Goal: Use online tool/utility: Utilize a website feature to perform a specific function

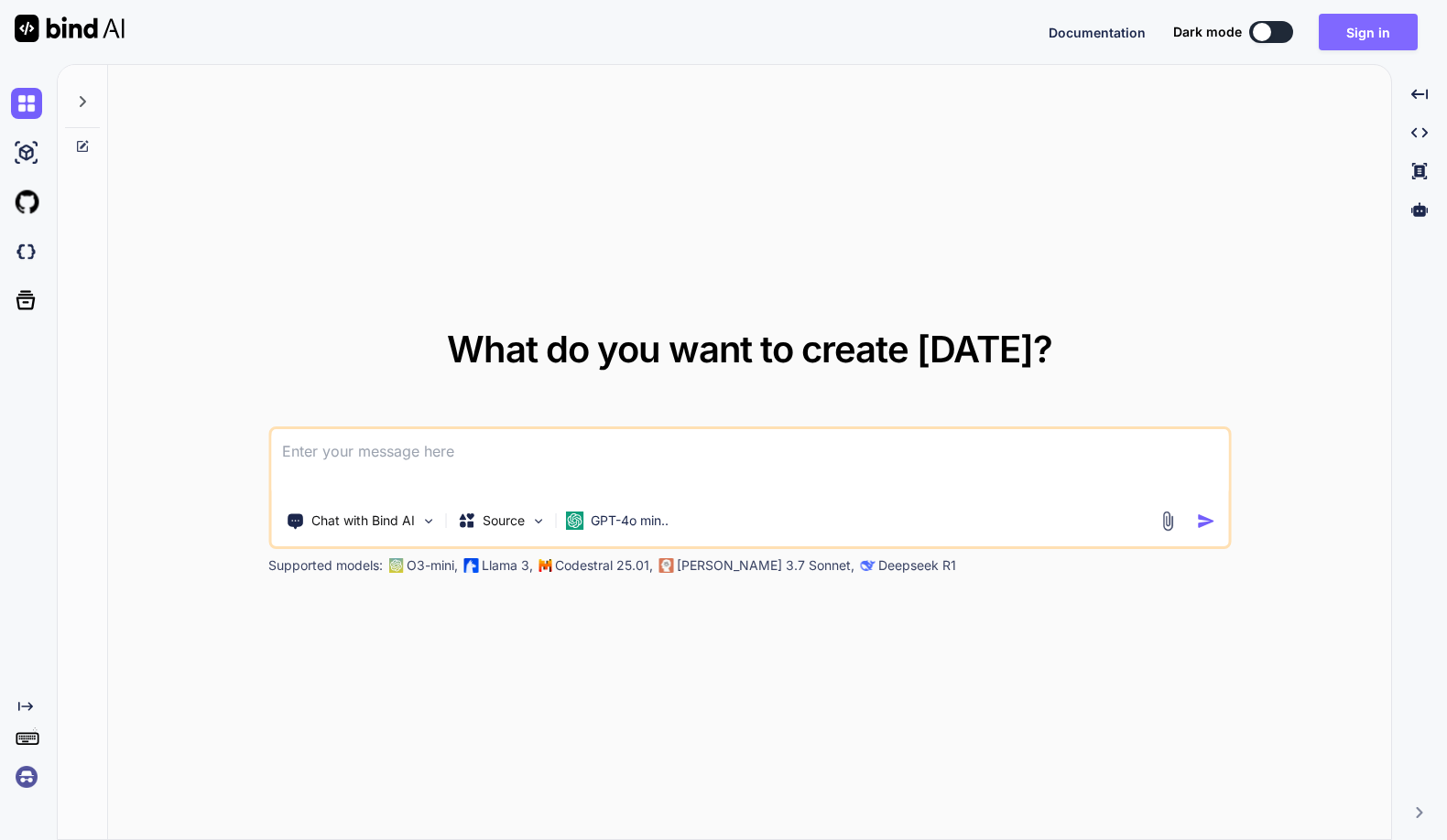
click at [1386, 32] on button "Sign in" at bounding box center [1368, 31] width 99 height 36
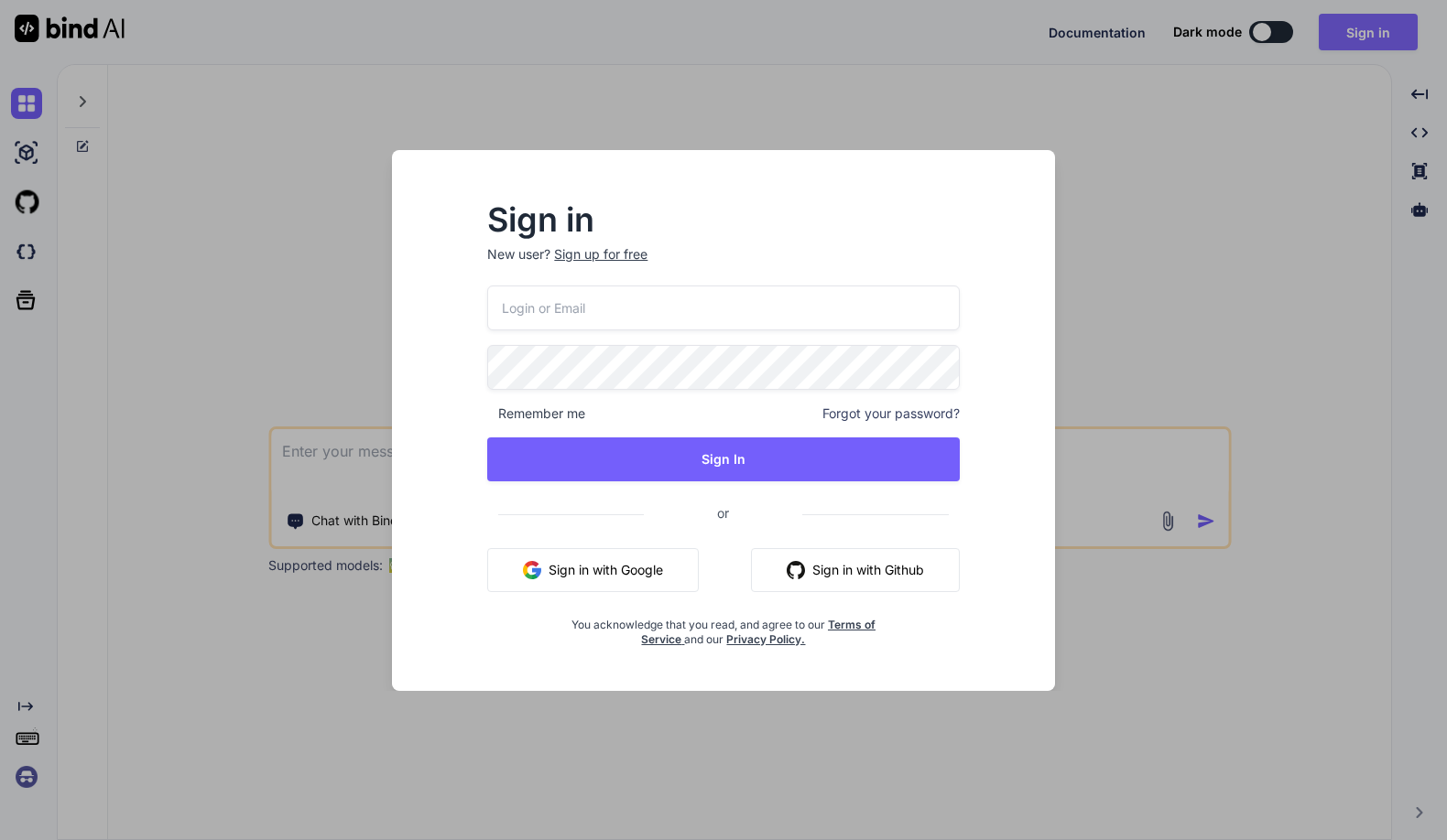
type input "support@hostcookie.com"
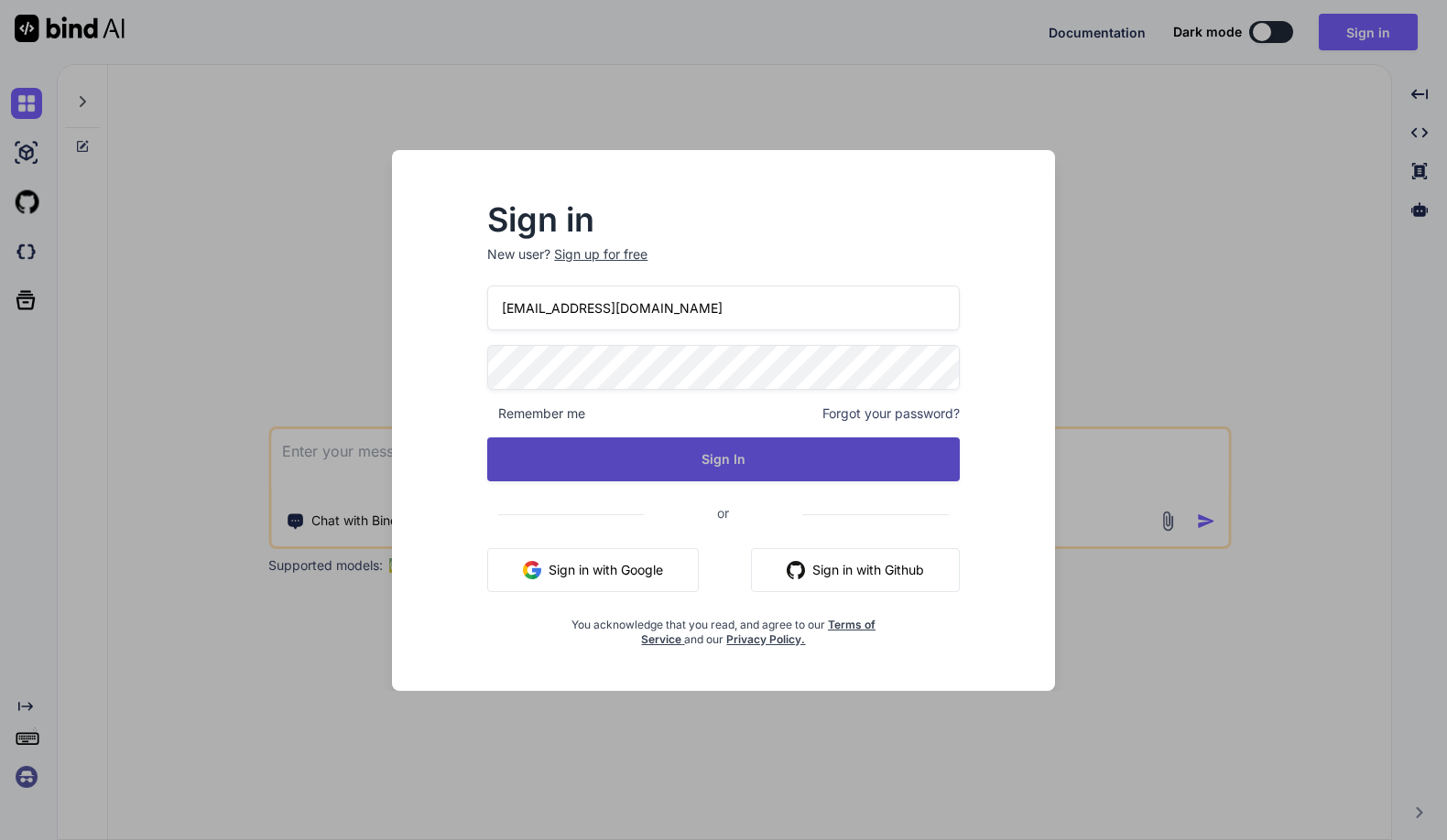
click at [634, 465] on button "Sign In" at bounding box center [723, 459] width 472 height 44
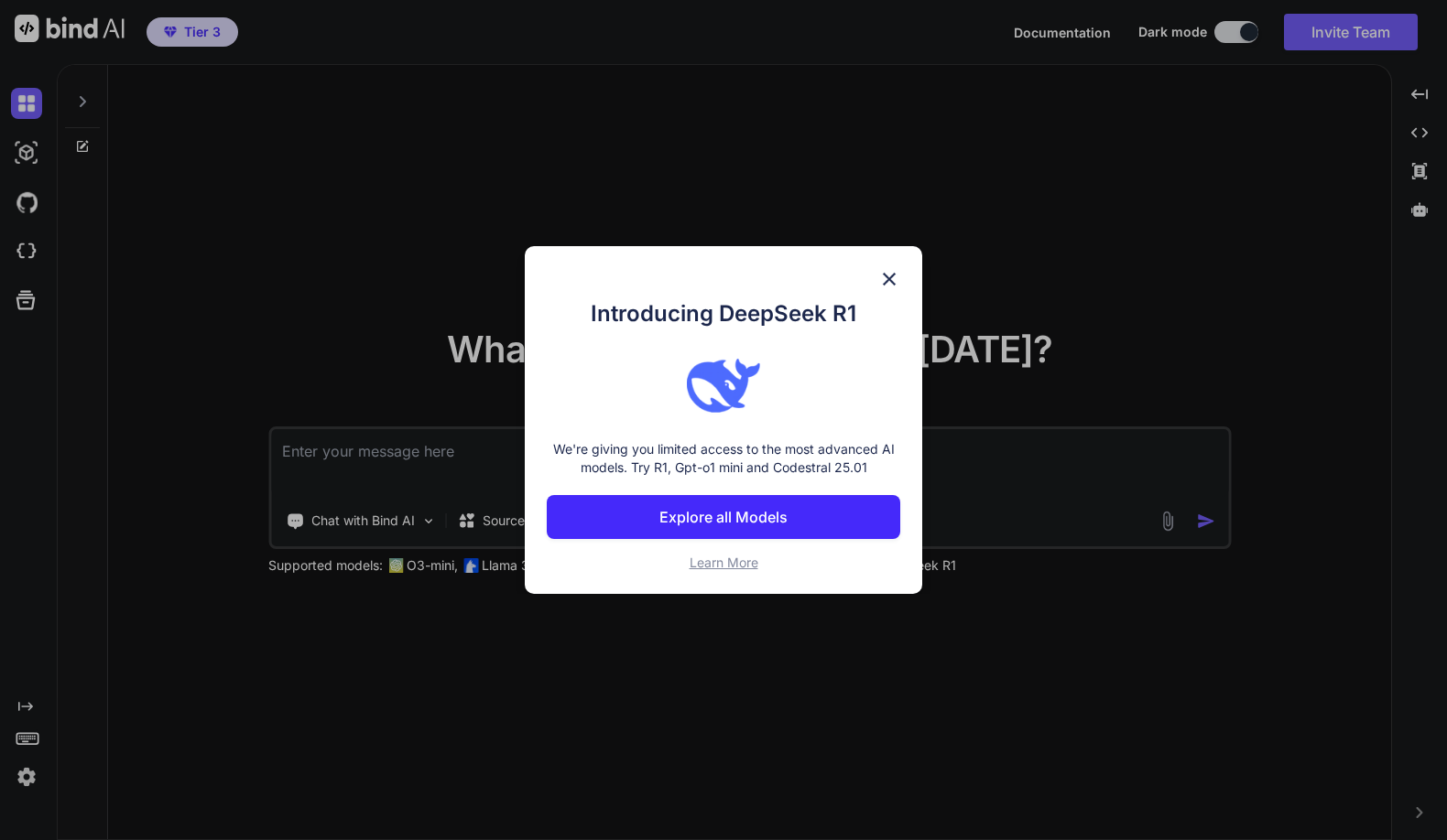
click at [889, 276] on img at bounding box center [889, 279] width 22 height 22
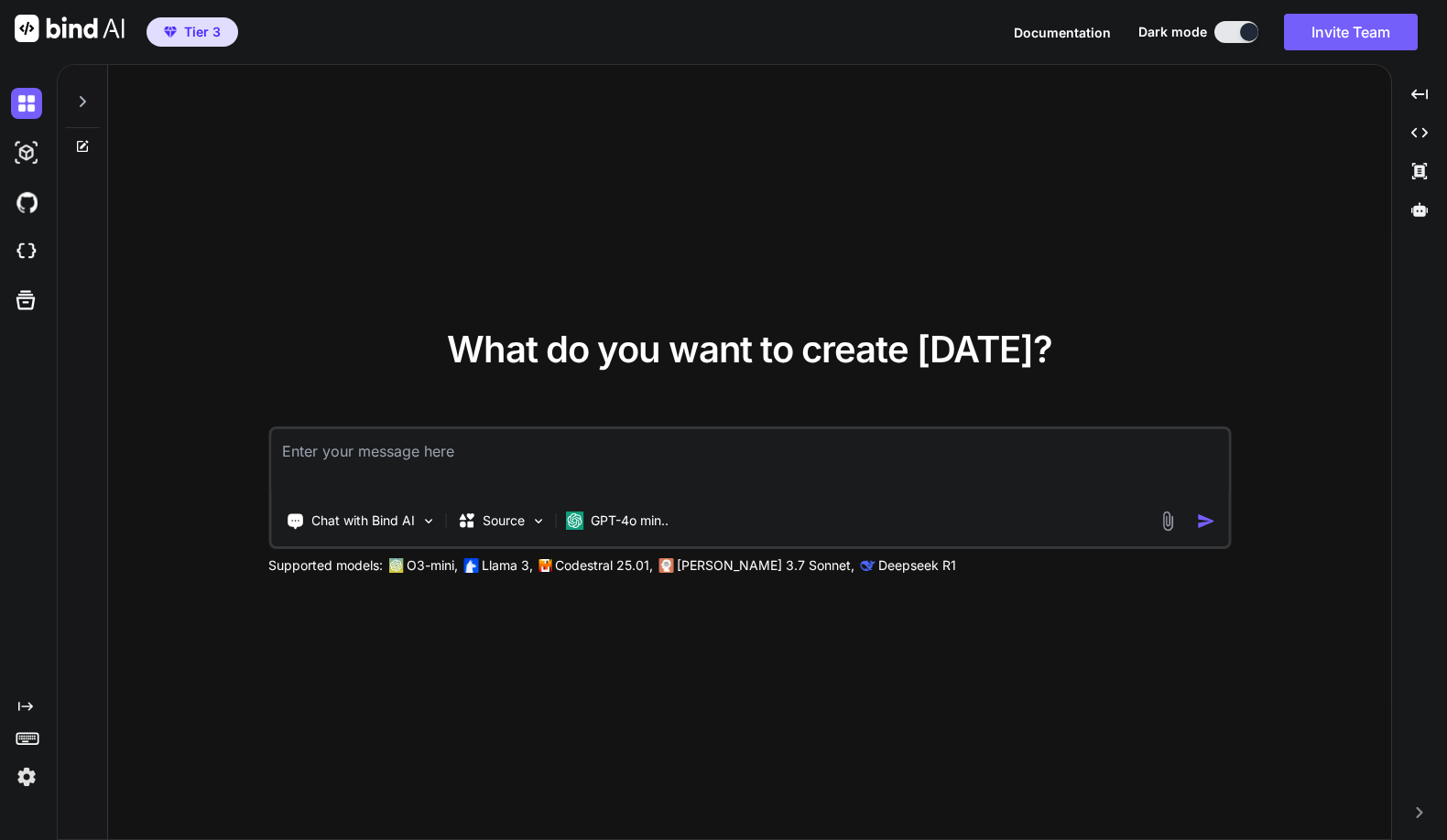
click at [177, 33] on span "Tier 3" at bounding box center [192, 31] width 72 height 19
type textarea "x"
click at [211, 32] on span "Tier 3" at bounding box center [202, 31] width 36 height 19
click at [30, 232] on div at bounding box center [29, 252] width 38 height 49
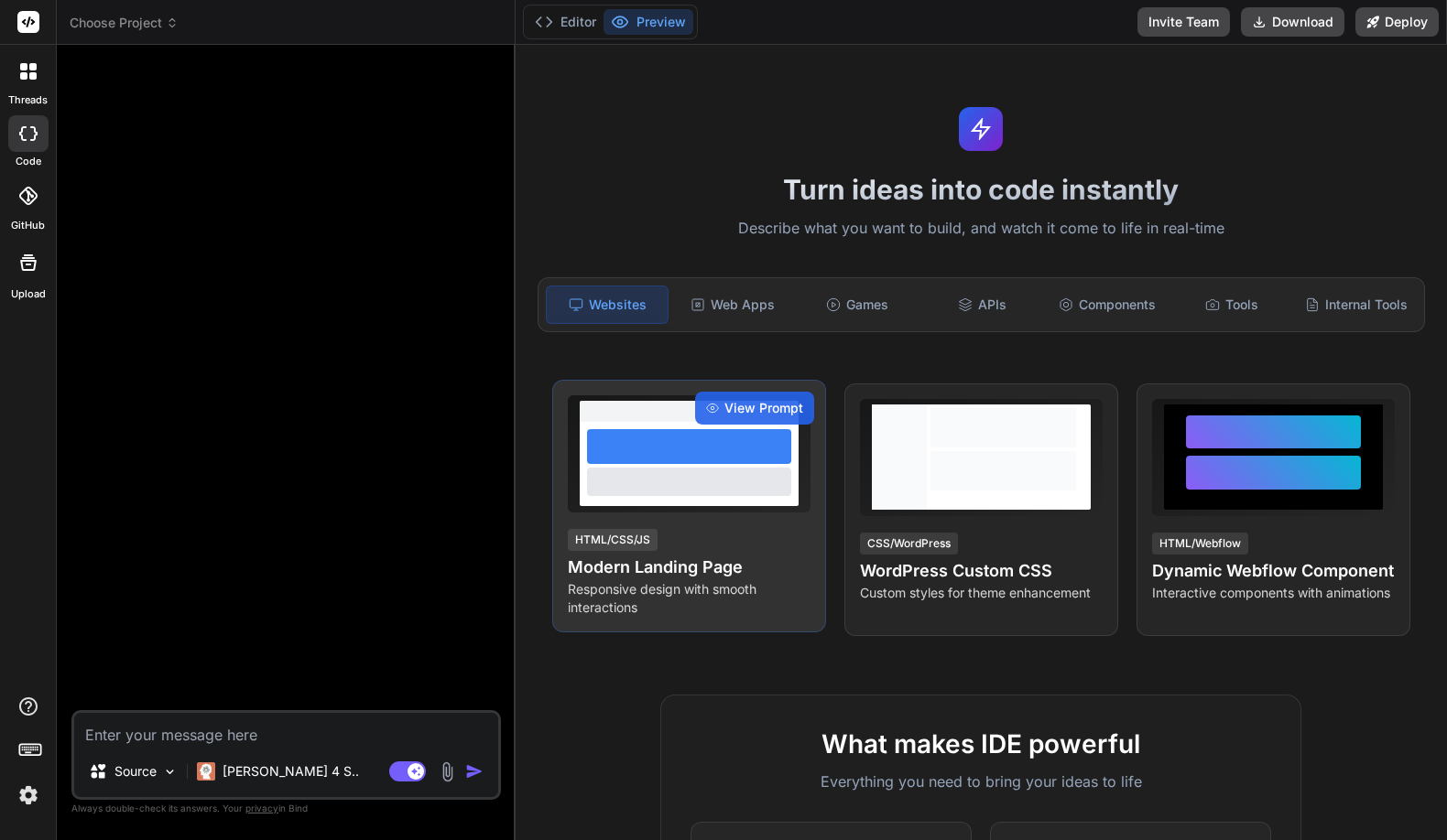
click at [679, 461] on div at bounding box center [689, 446] width 204 height 34
click at [768, 410] on span "View Prompt" at bounding box center [764, 408] width 78 height 19
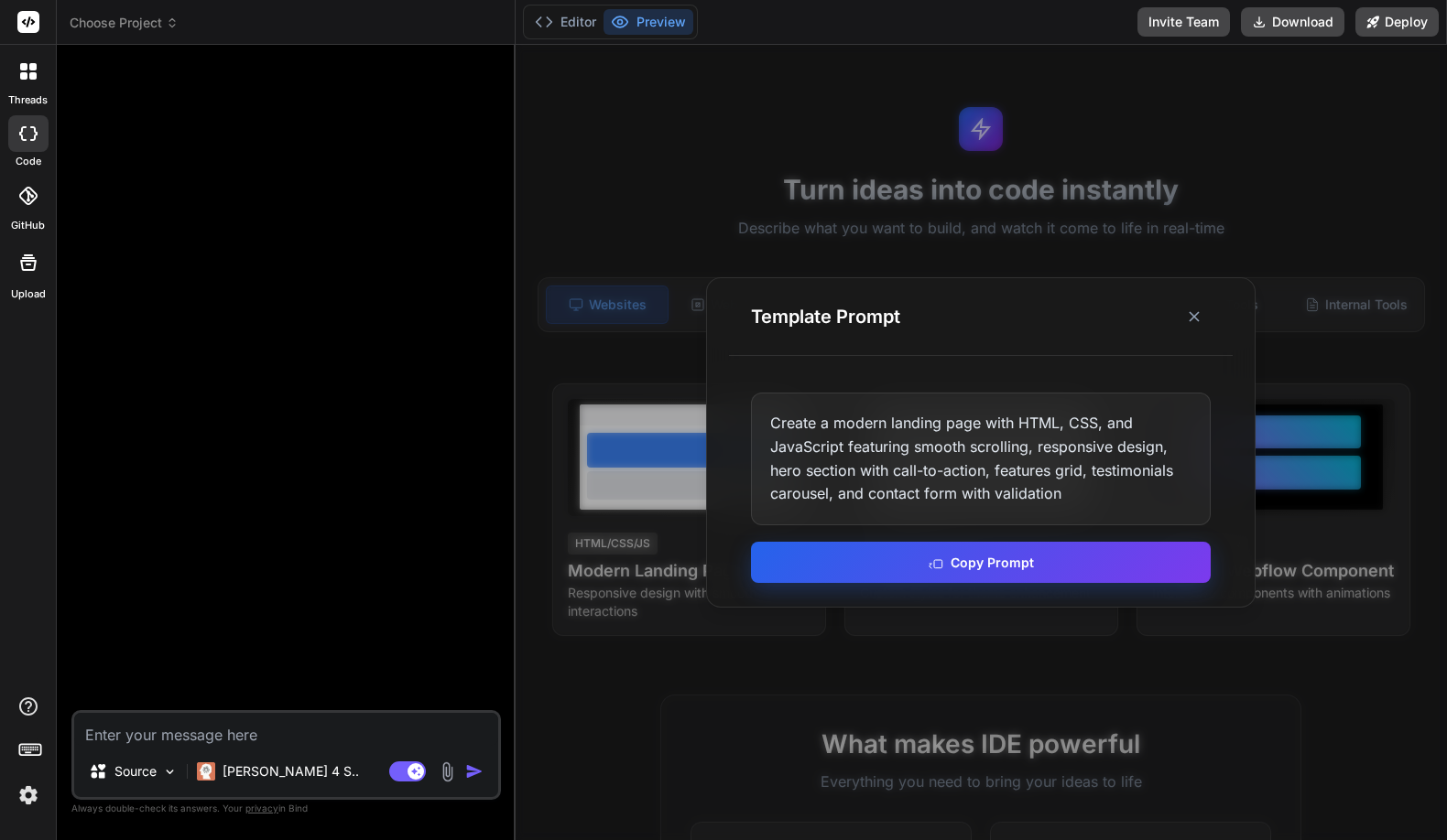
click at [1009, 569] on button "Copy Prompt" at bounding box center [980, 563] width 460 height 41
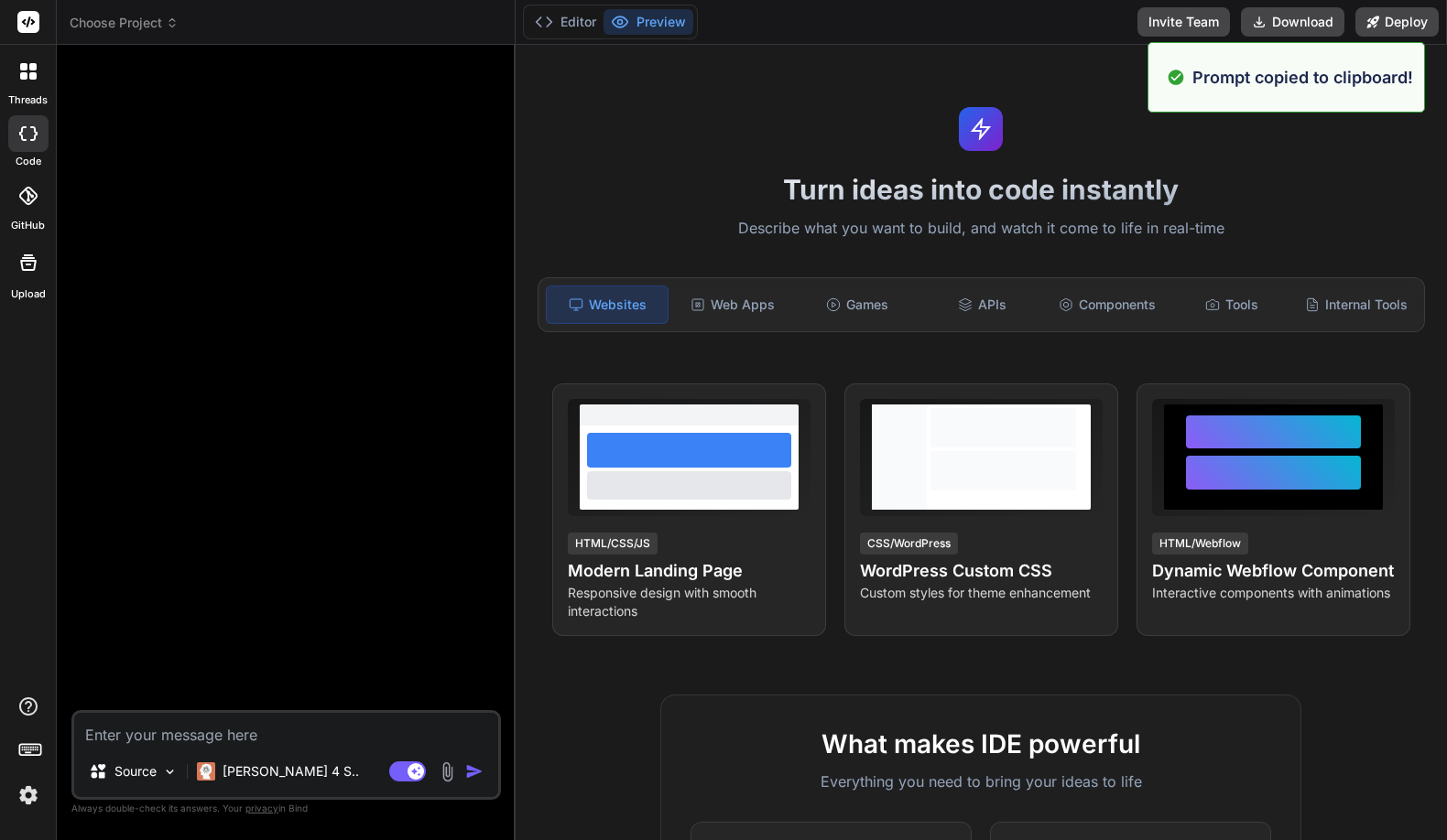
drag, startPoint x: 299, startPoint y: 279, endPoint x: 274, endPoint y: 264, distance: 29.2
click at [299, 284] on div at bounding box center [288, 385] width 425 height 651
click at [200, 726] on textarea at bounding box center [286, 730] width 424 height 33
paste textarea "Create a modern landing page with HTML, CSS, and JavaScript featuring smooth sc…"
type textarea "x"
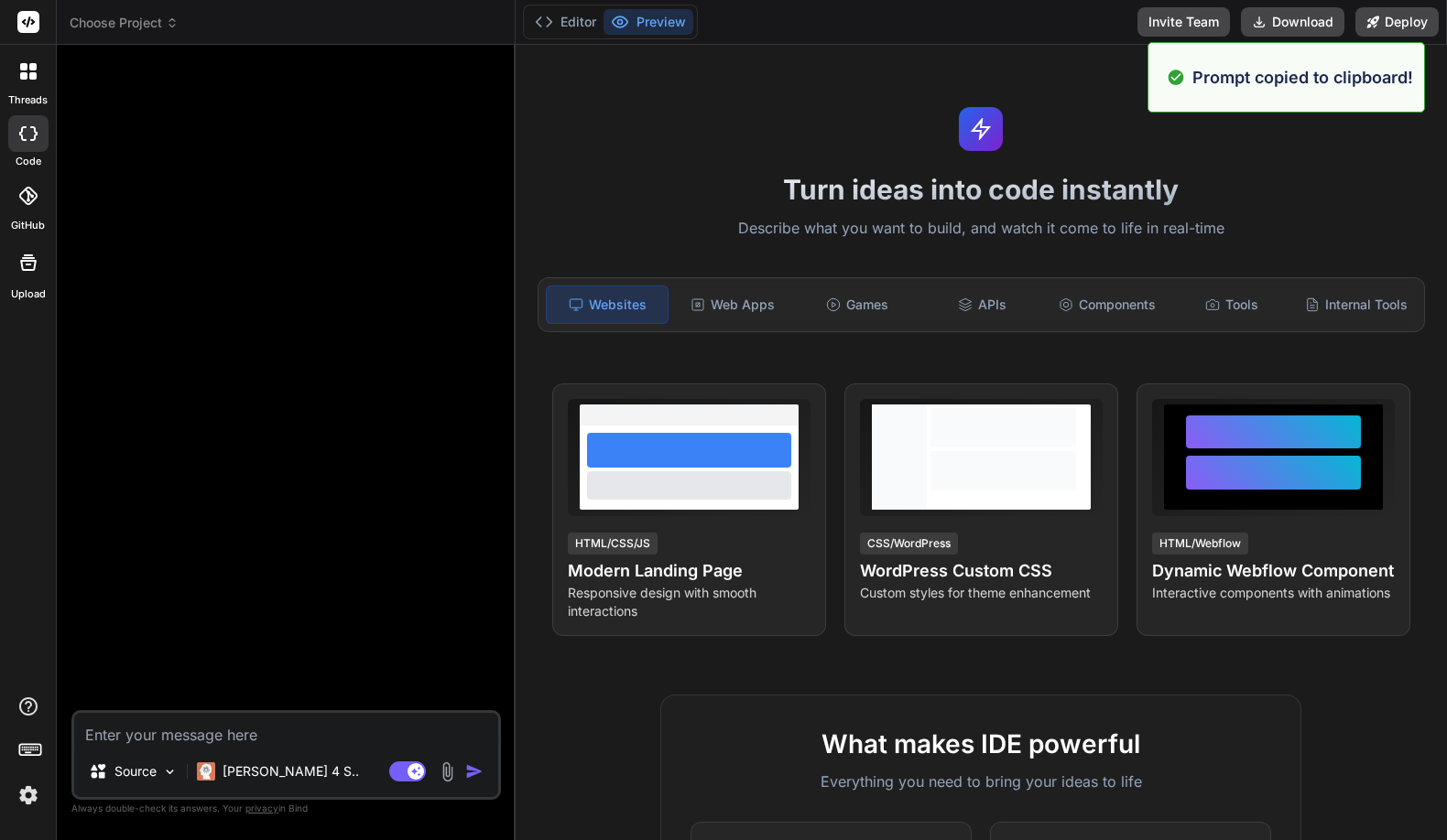
type textarea "Create a modern landing page with HTML, CSS, and JavaScript featuring smooth sc…"
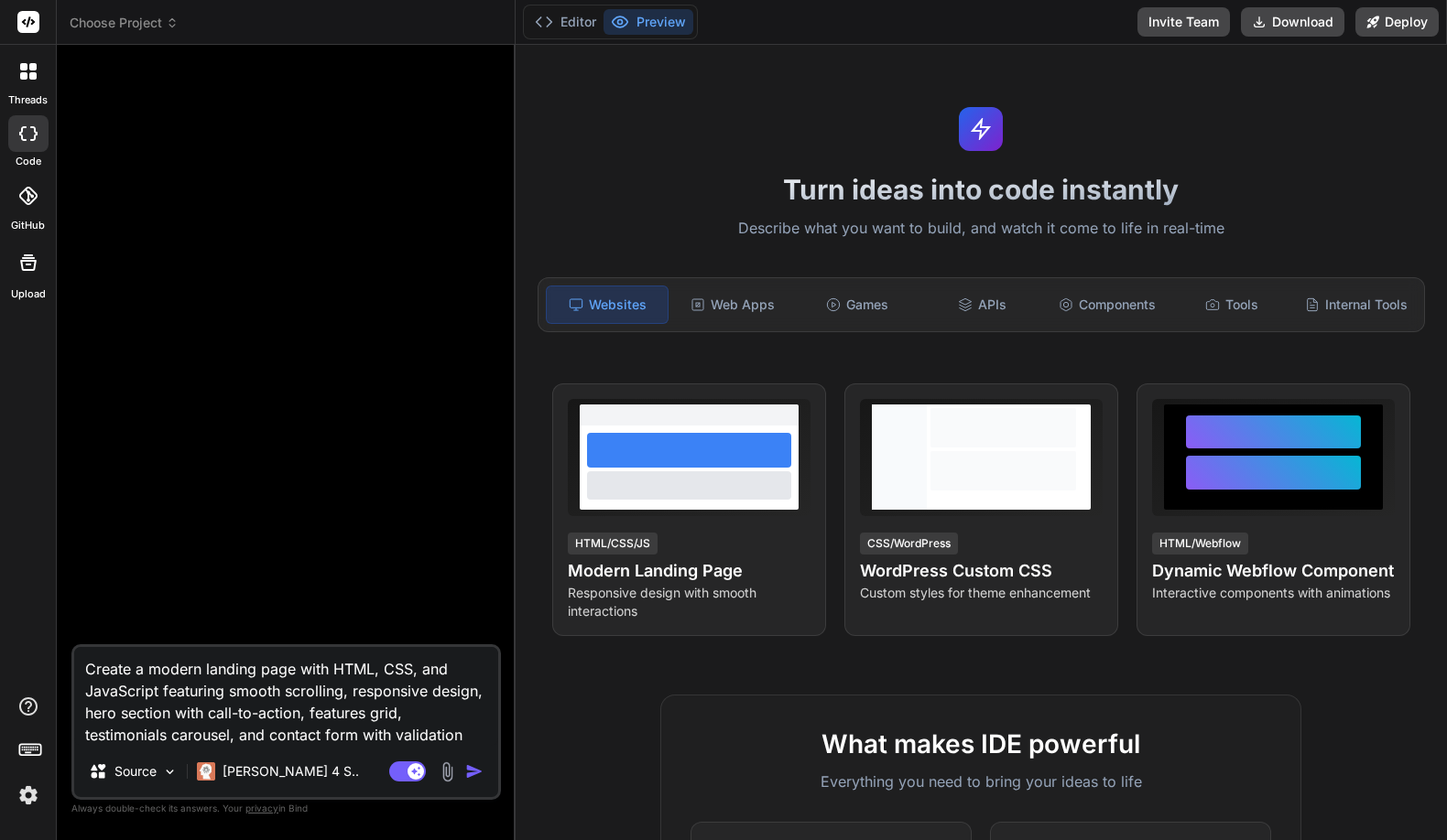
type textarea "x"
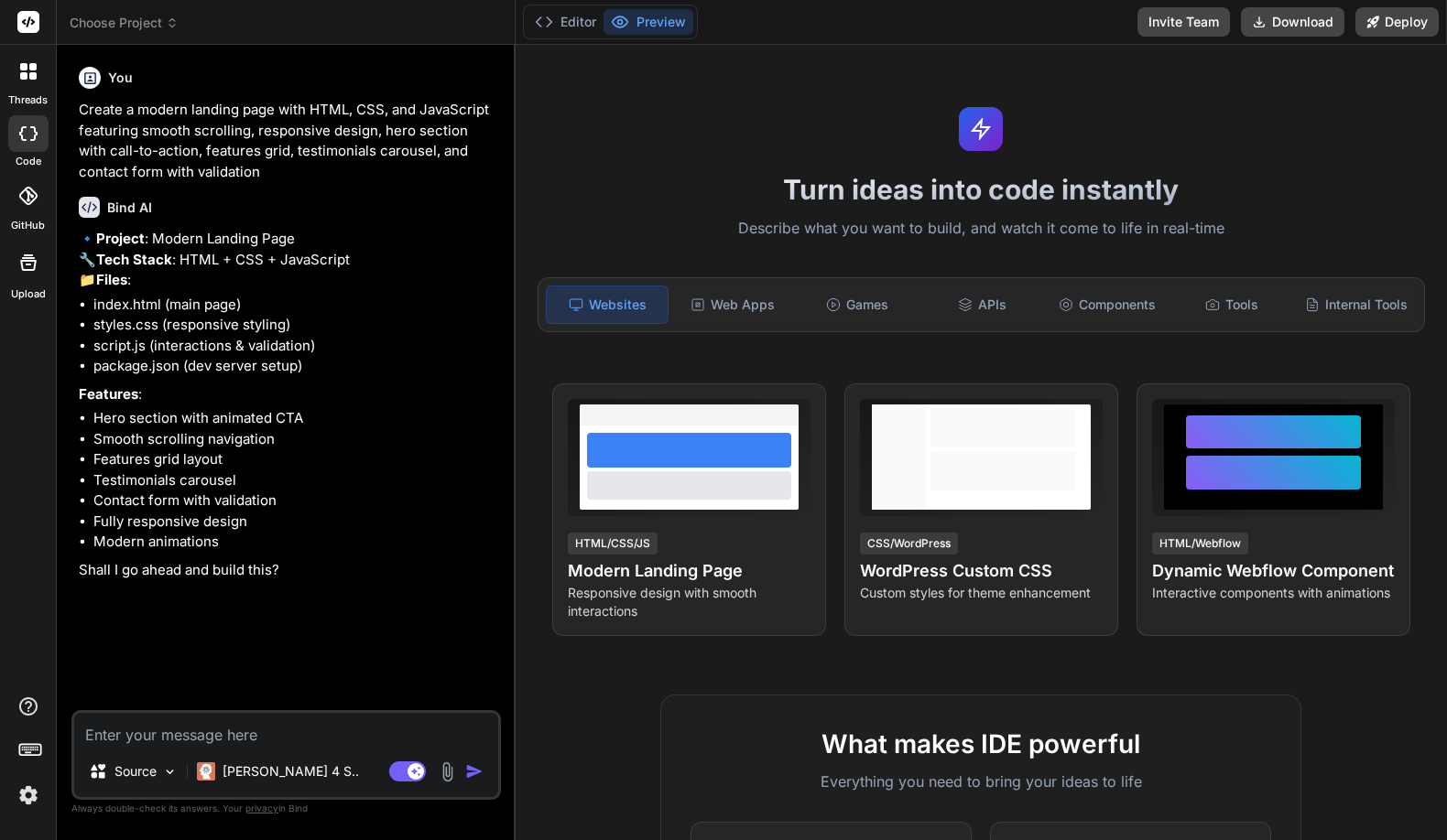
click at [193, 733] on textarea at bounding box center [286, 730] width 424 height 33
type textarea "x"
type textarea "Y"
type textarea "x"
type textarea "Ye"
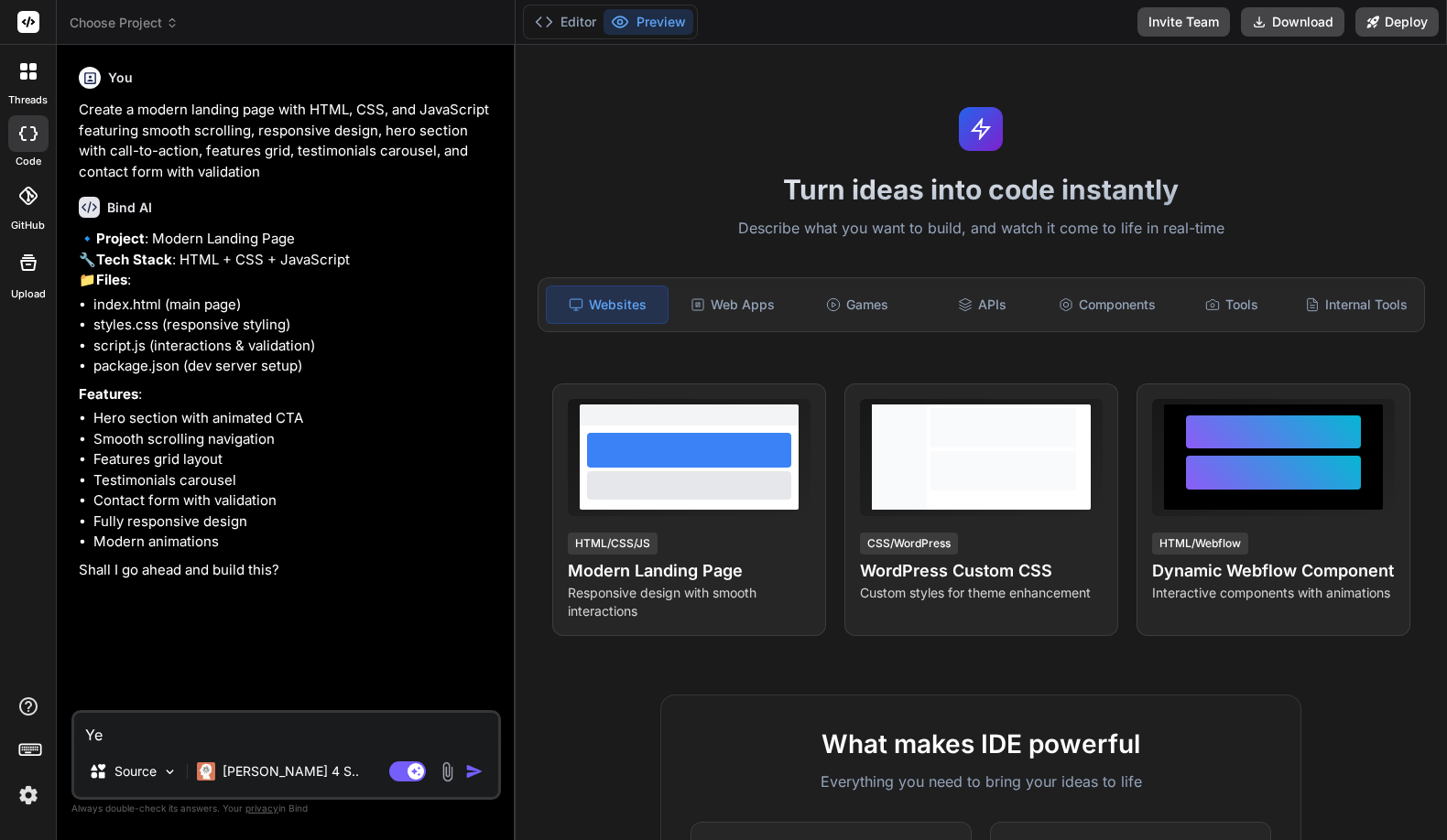
type textarea "x"
type textarea "Yes"
type textarea "x"
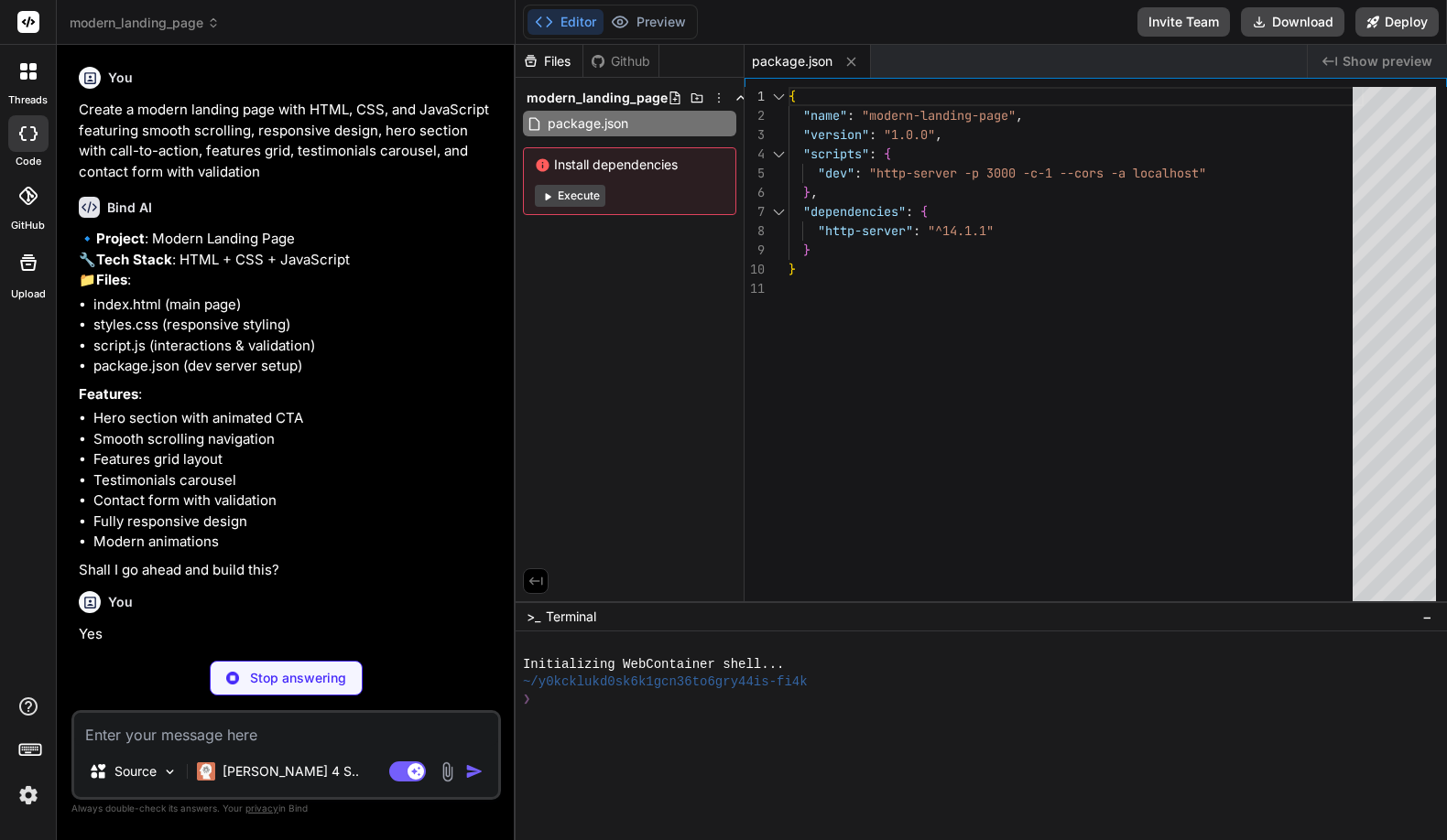
click at [585, 195] on button "Execute" at bounding box center [570, 196] width 71 height 22
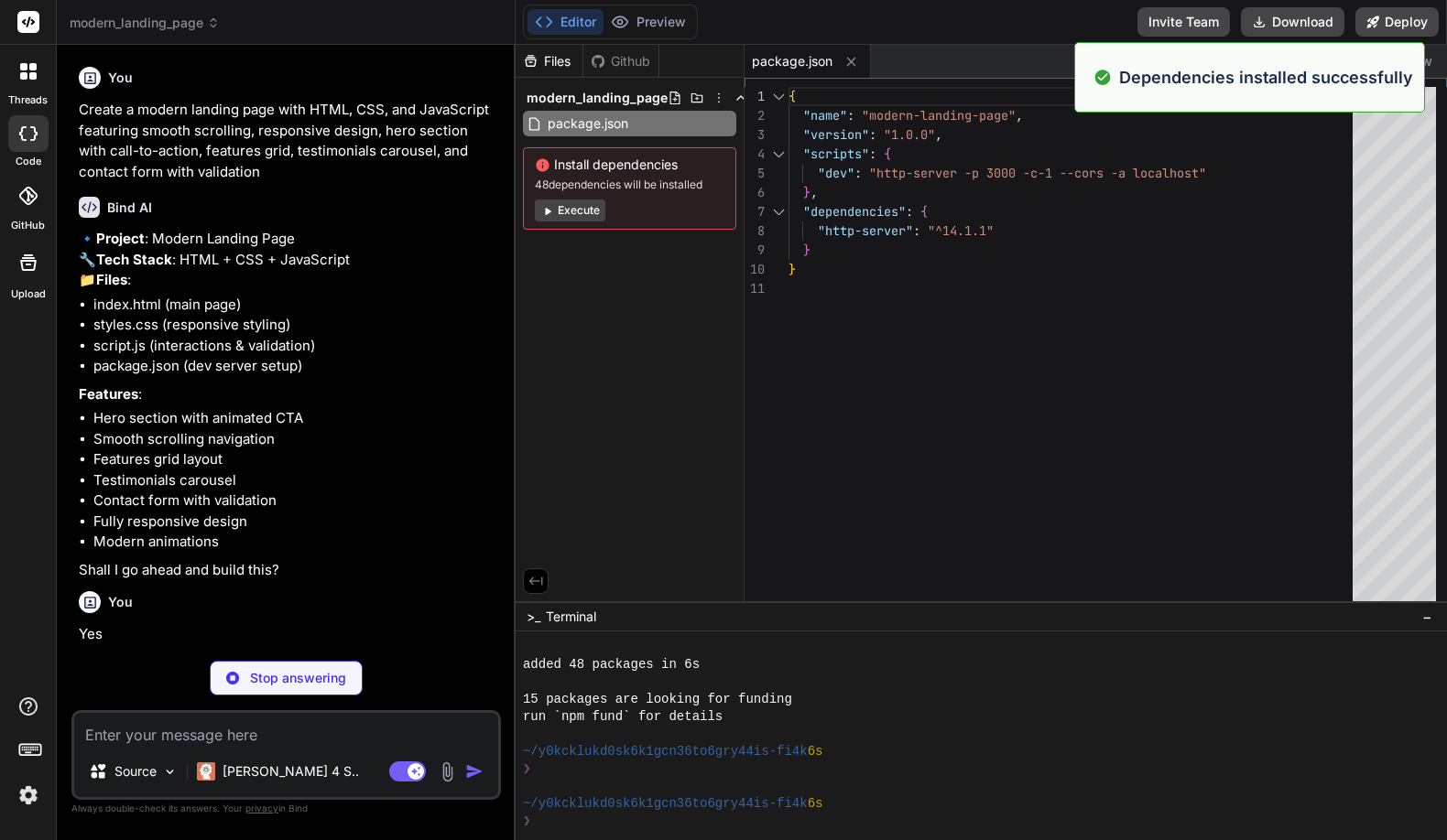
scroll to position [139, 0]
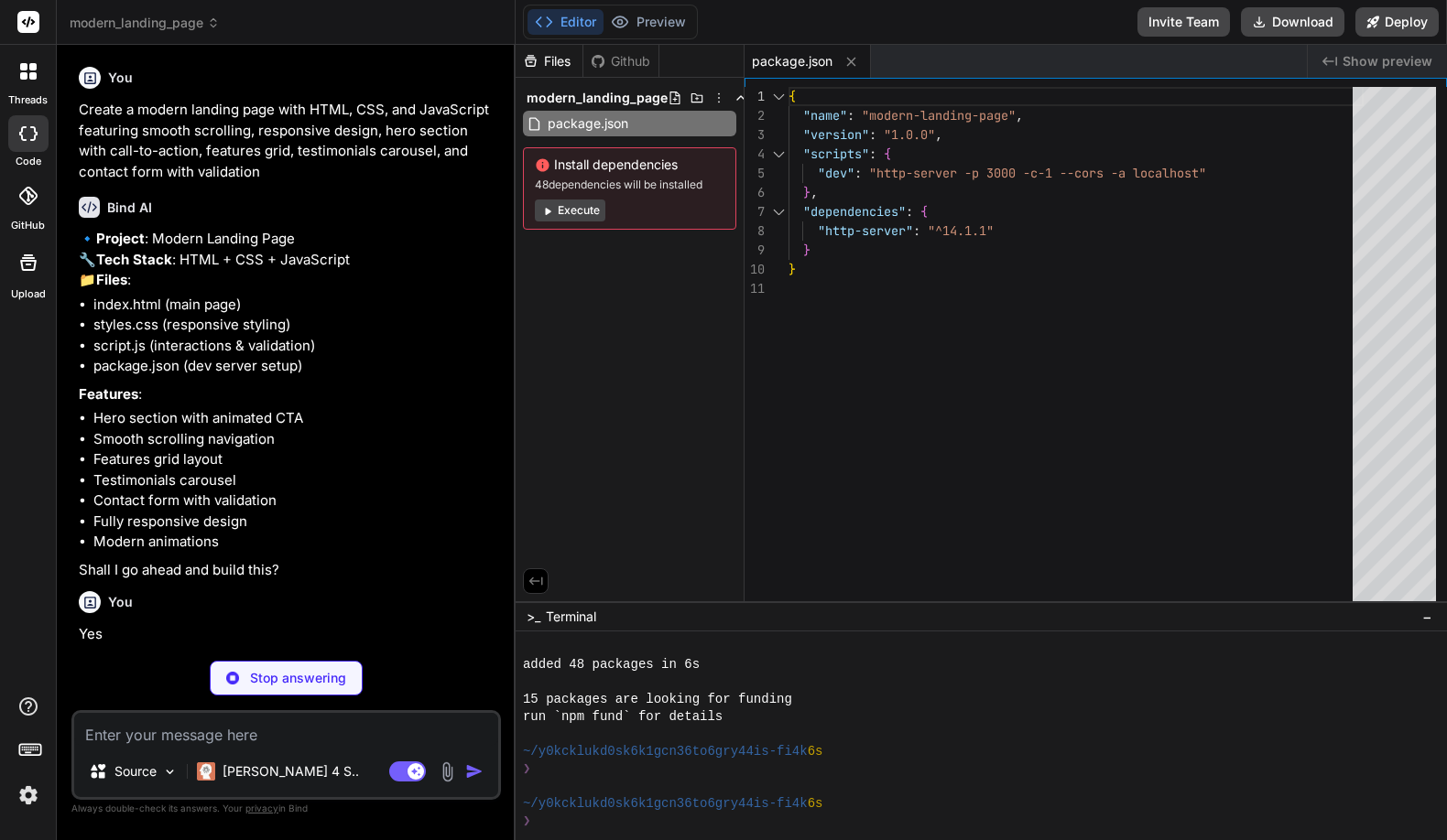
click at [563, 23] on button "Editor" at bounding box center [566, 22] width 76 height 25
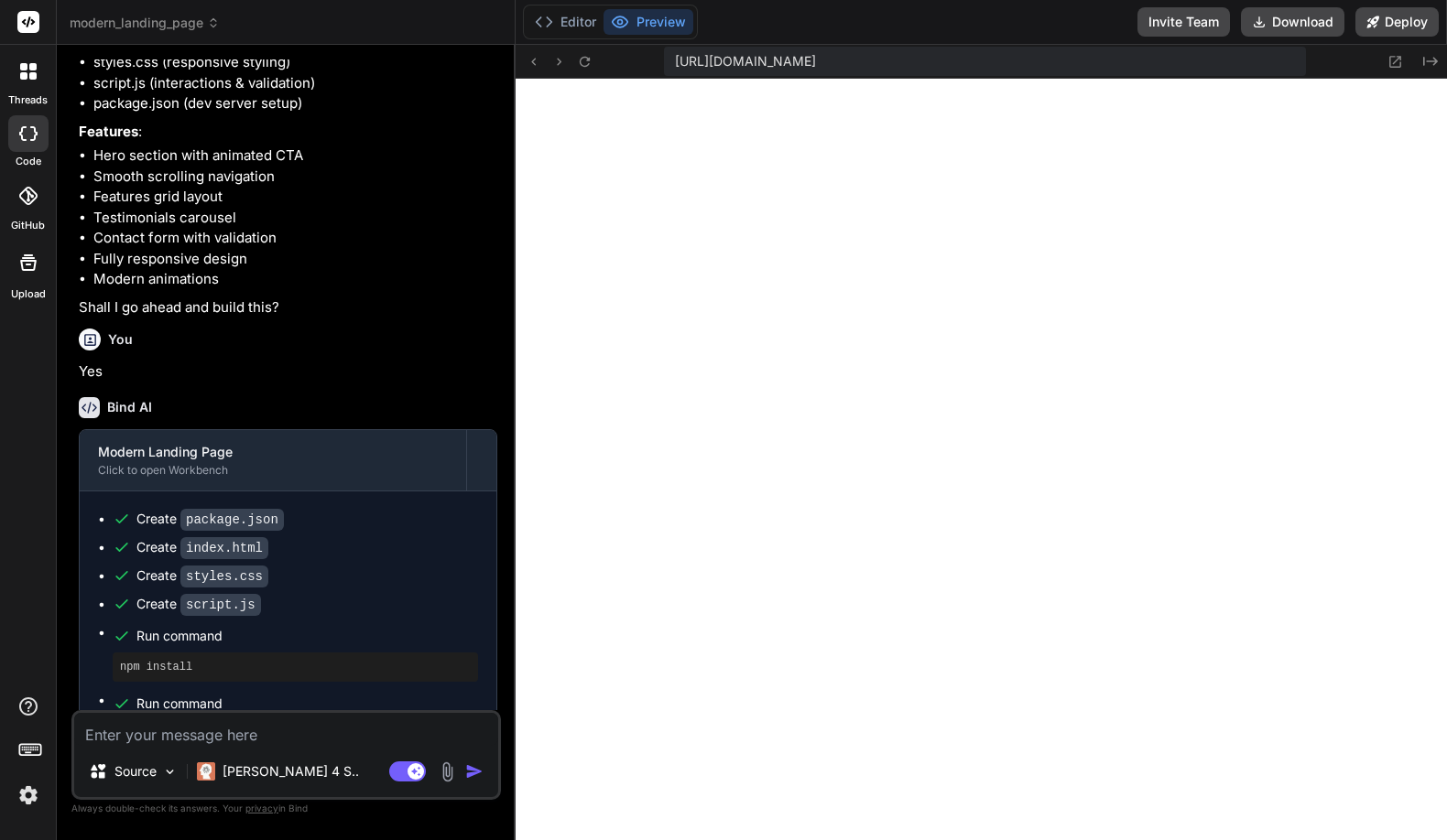
scroll to position [1009, 0]
click at [250, 773] on p "[PERSON_NAME] 4 S.." at bounding box center [290, 771] width 136 height 19
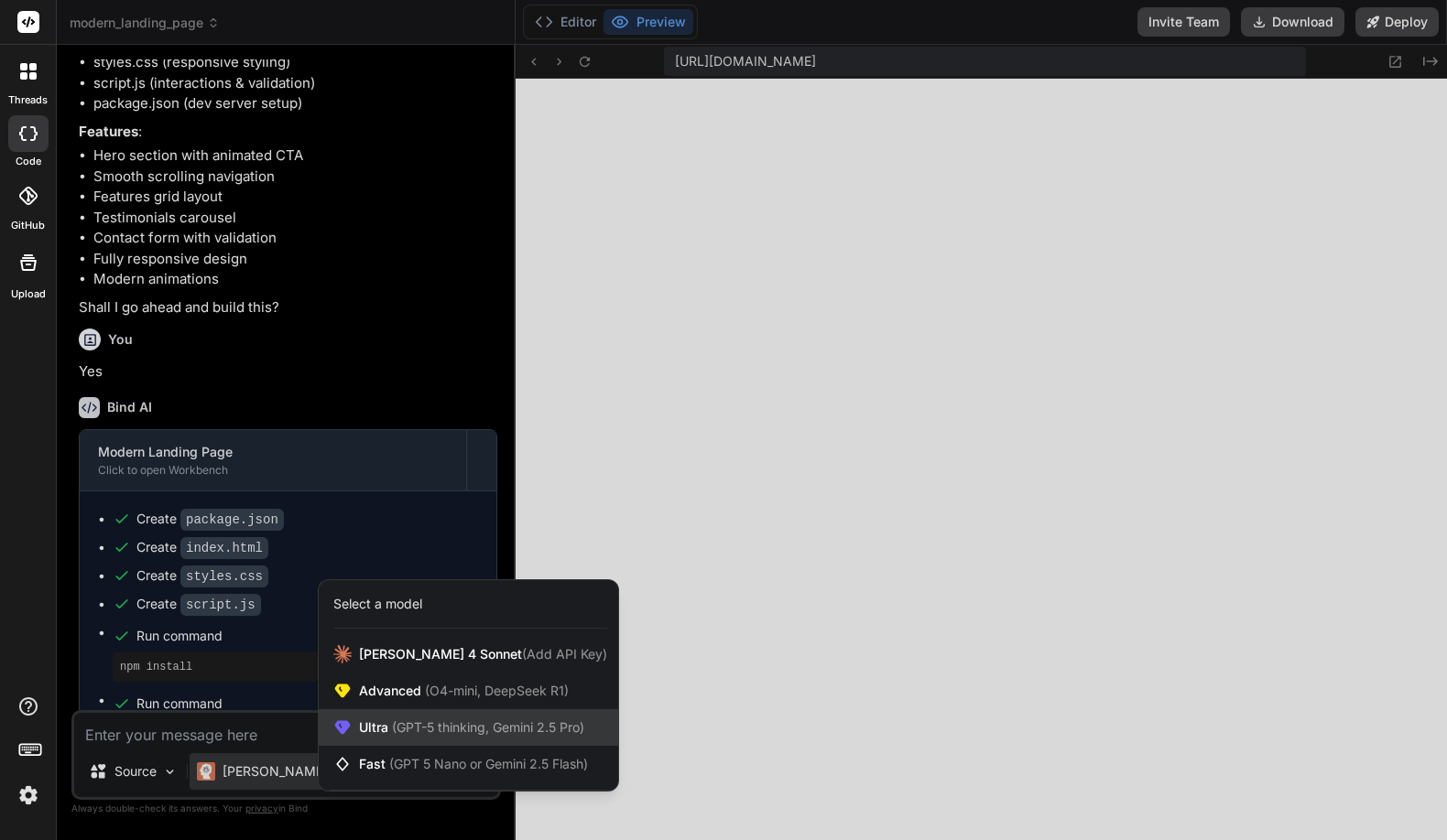
click at [444, 728] on span "(GPT-5 thinking, Gemini 2.5 Pro)" at bounding box center [486, 727] width 196 height 16
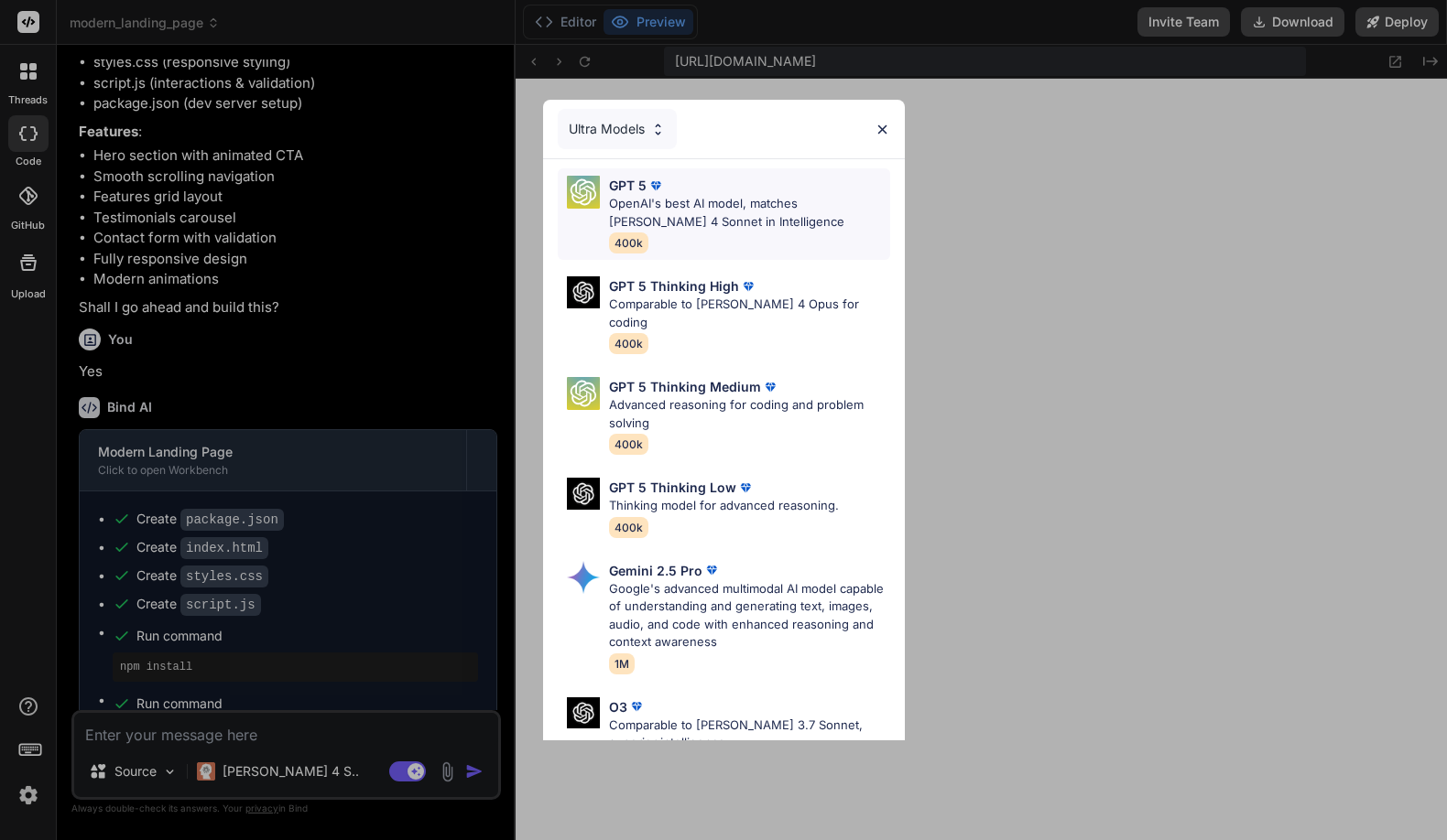
click at [682, 214] on p "OpenAI's best AI model, matches [PERSON_NAME] 4 Sonnet in Intelligence" at bounding box center [749, 213] width 281 height 35
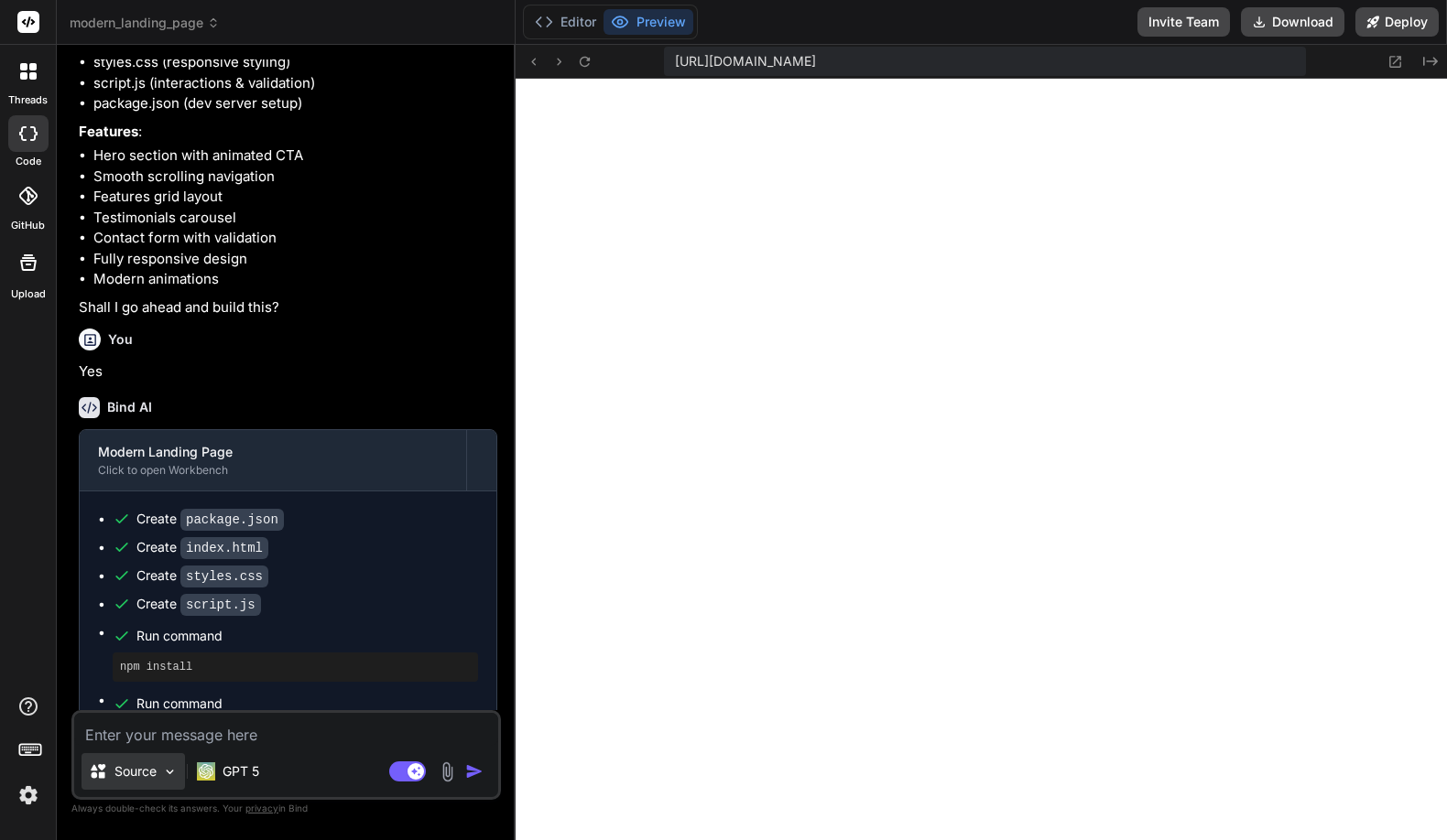
click at [132, 773] on p "Source" at bounding box center [135, 771] width 42 height 19
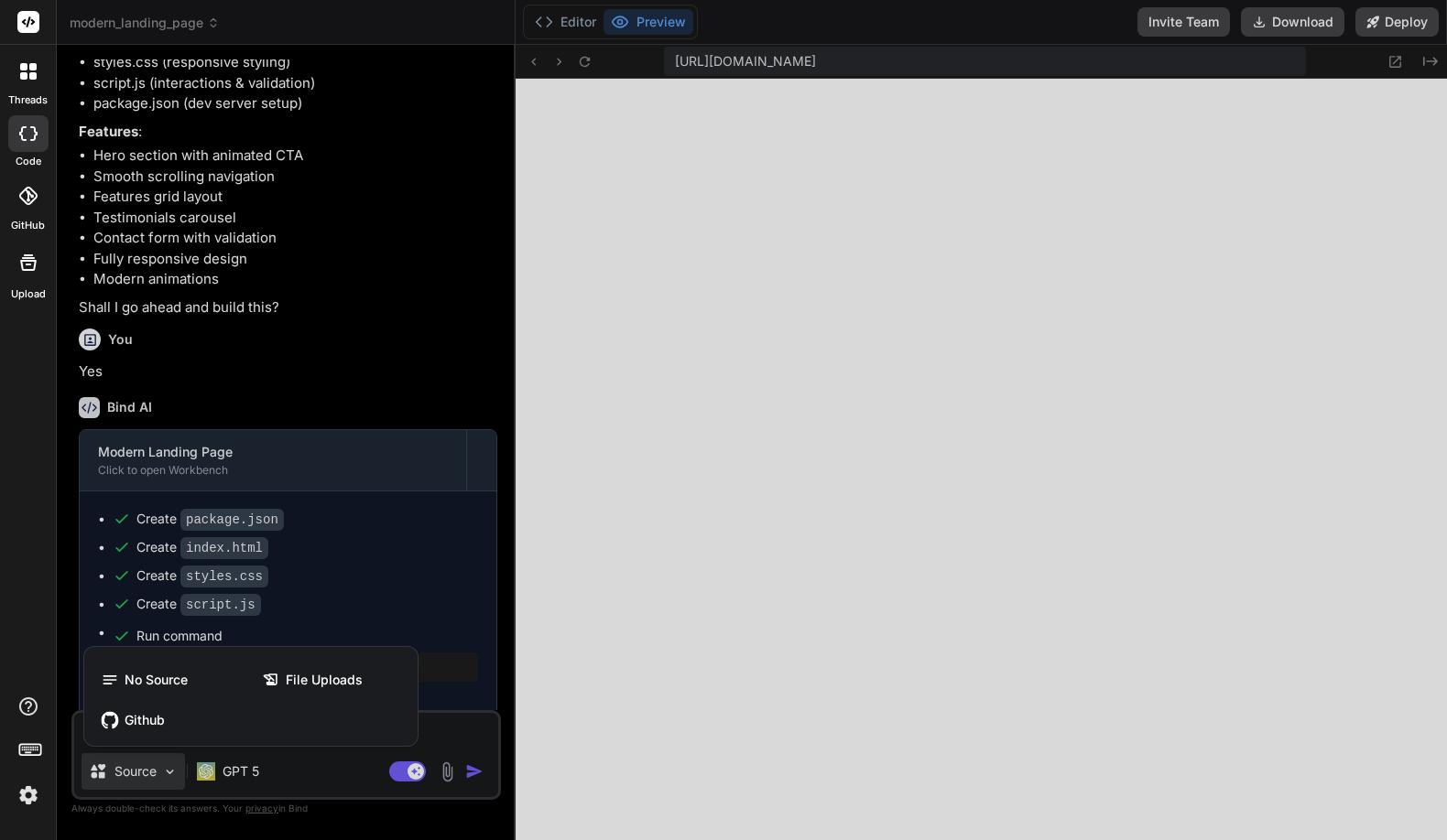
click at [141, 772] on div at bounding box center [724, 420] width 1447 height 840
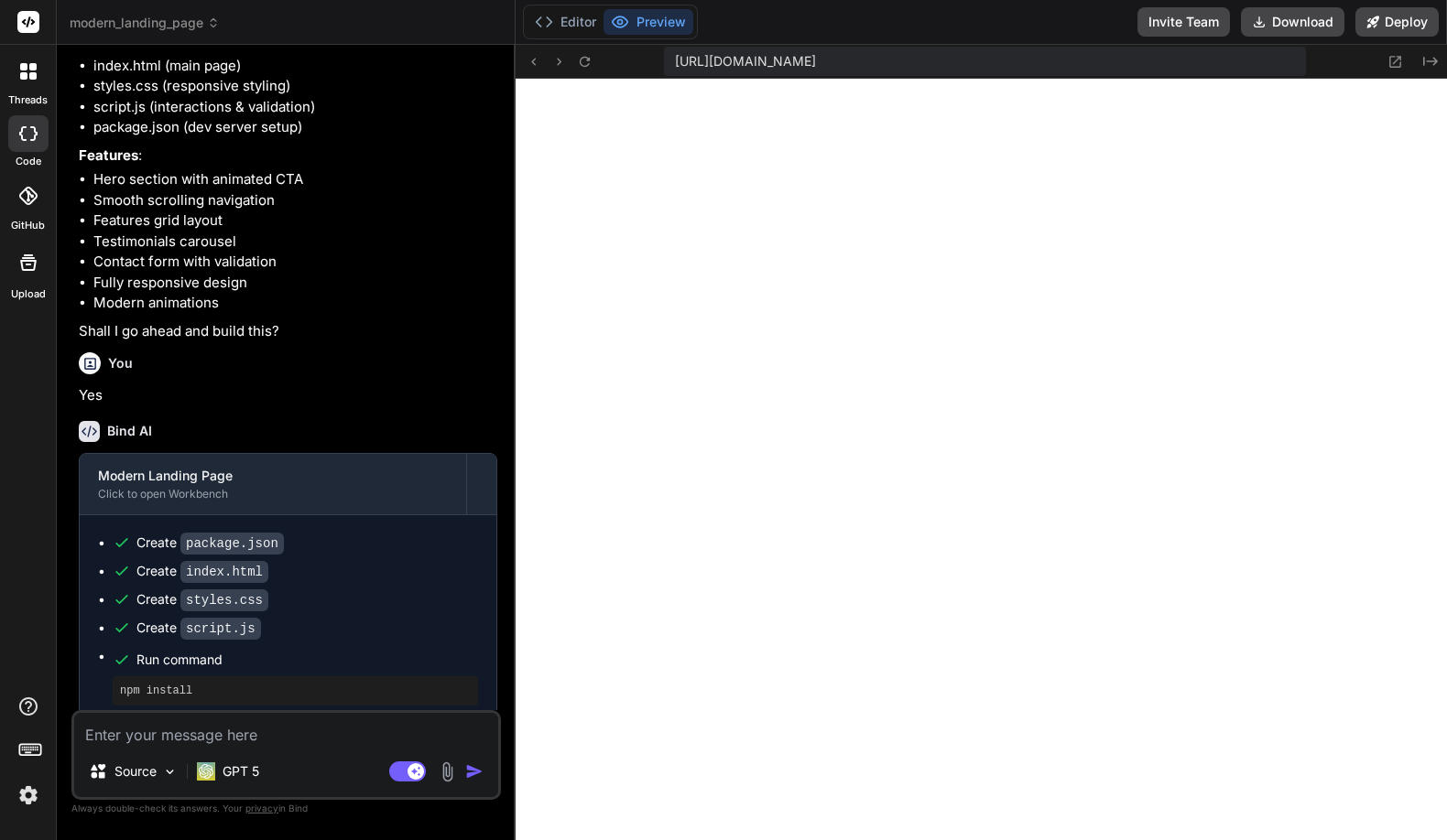
scroll to position [363, 0]
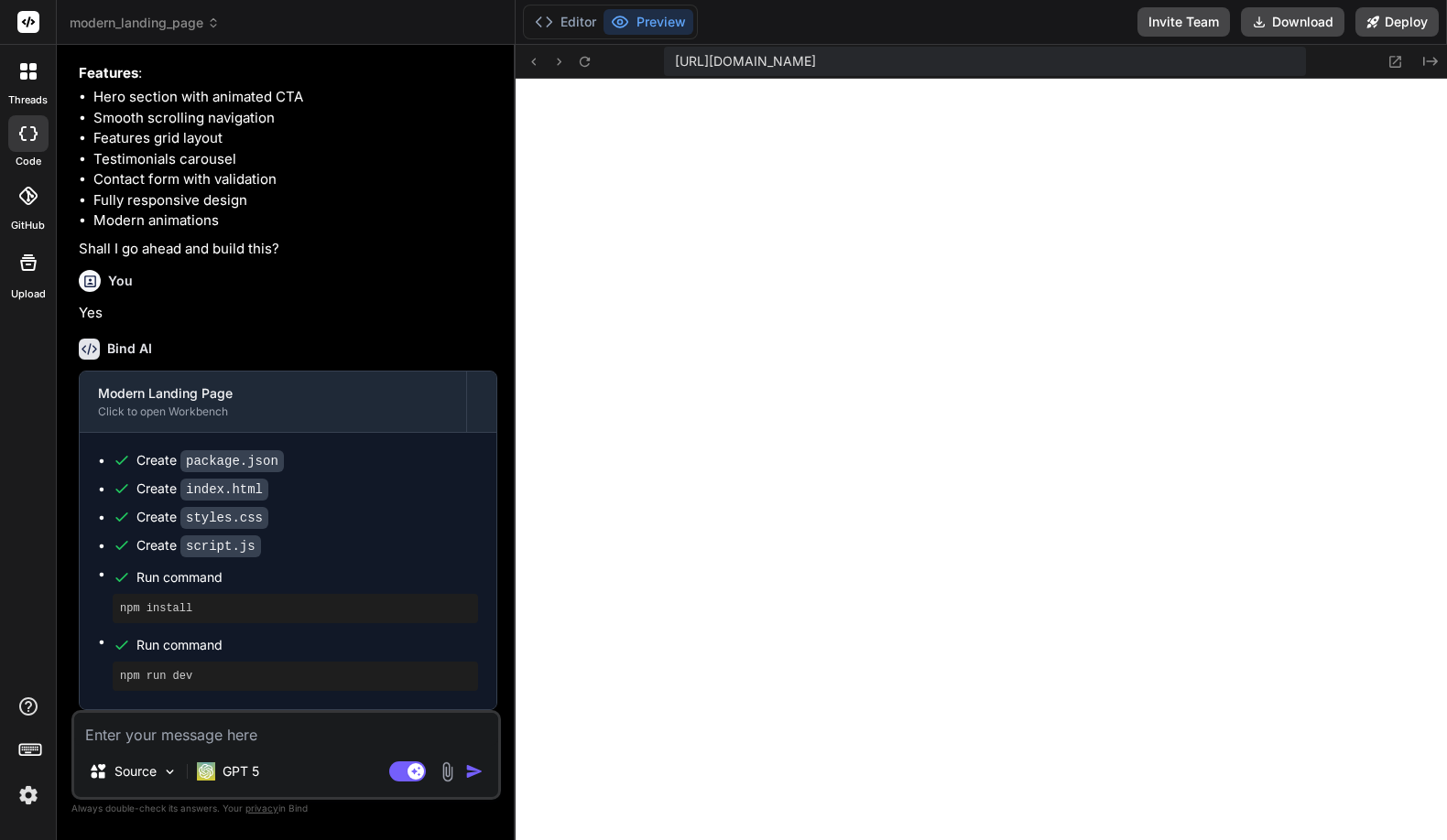
click at [192, 739] on textarea at bounding box center [286, 730] width 424 height 33
type textarea "x"
type textarea "o"
type textarea "x"
type textarea "ok"
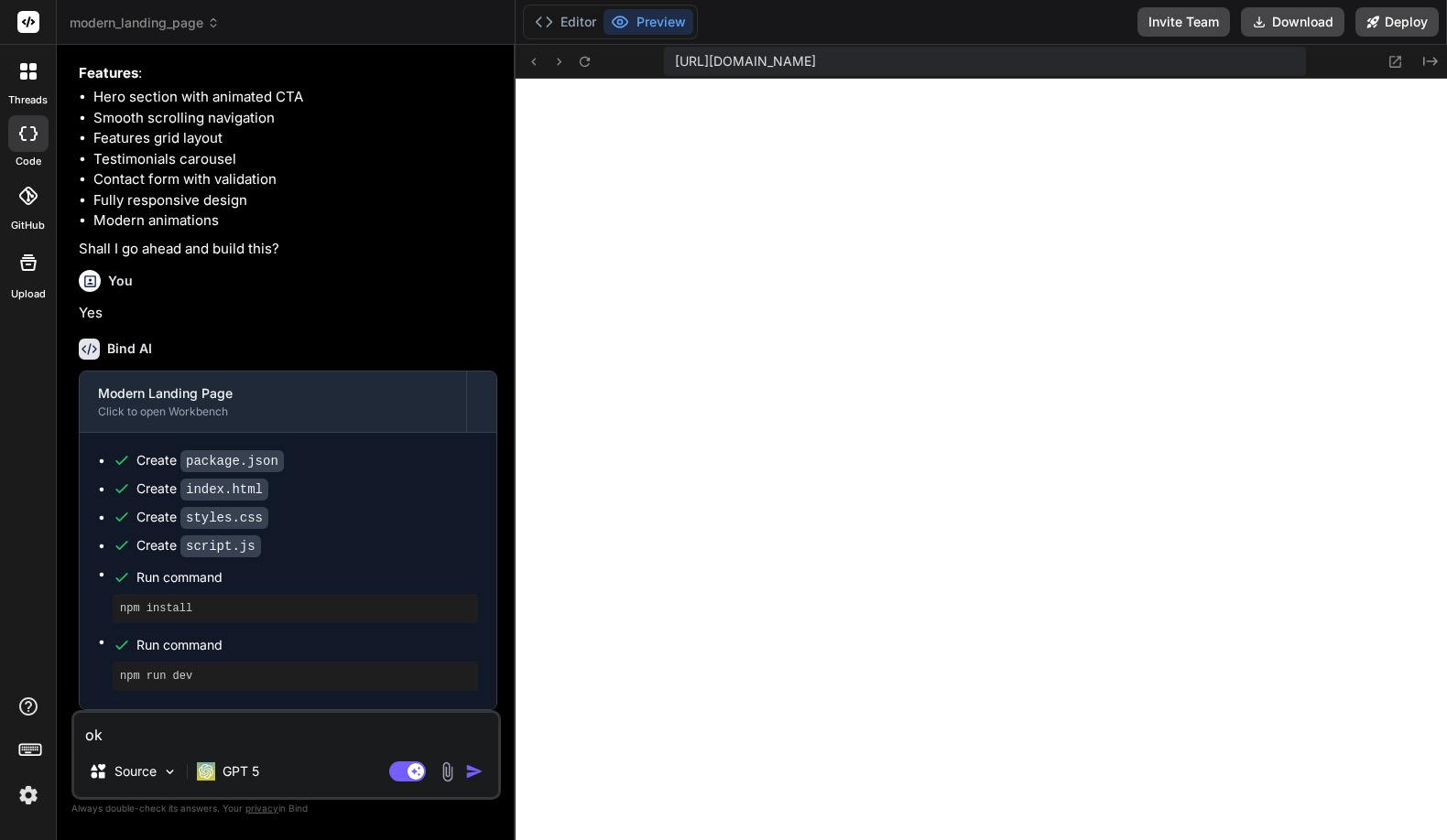
type textarea "x"
type textarea "ok"
type textarea "x"
type textarea "ok t"
type textarea "x"
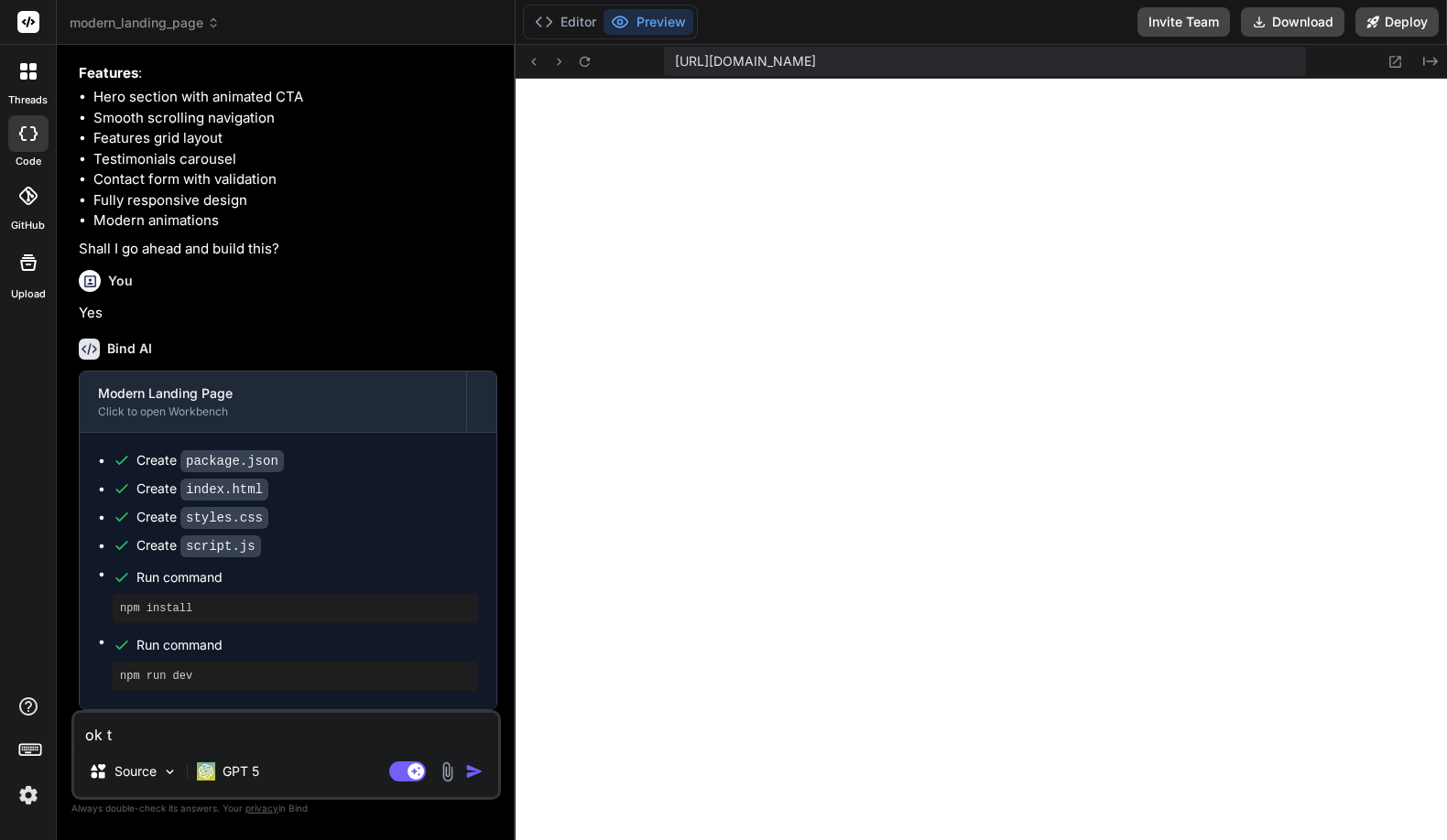
type textarea "ok th"
type textarea "x"
type textarea "ok tha"
type textarea "x"
type textarea "ok that"
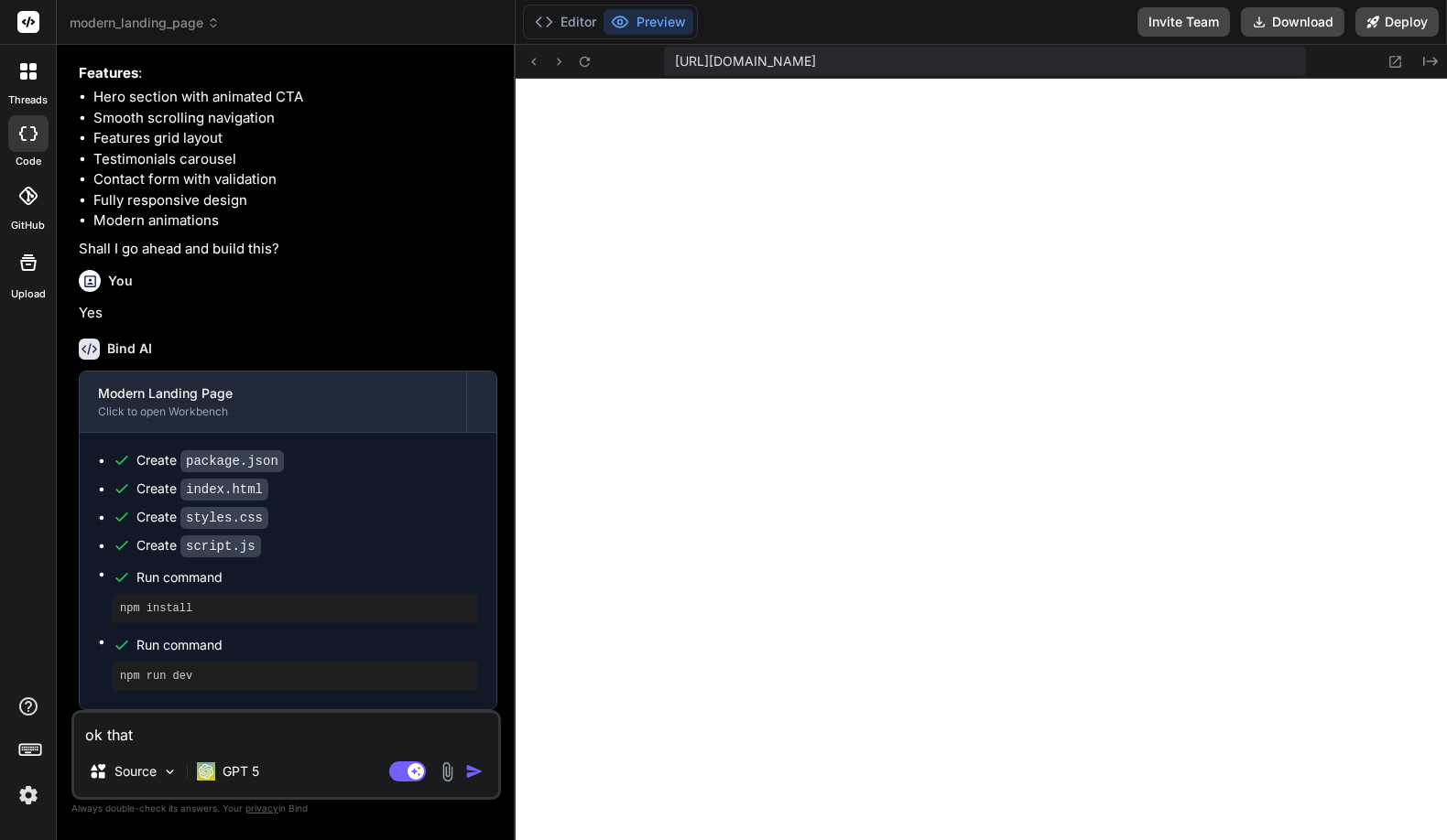
type textarea "x"
type textarea "ok that'"
type textarea "x"
type textarea "ok that's"
type textarea "x"
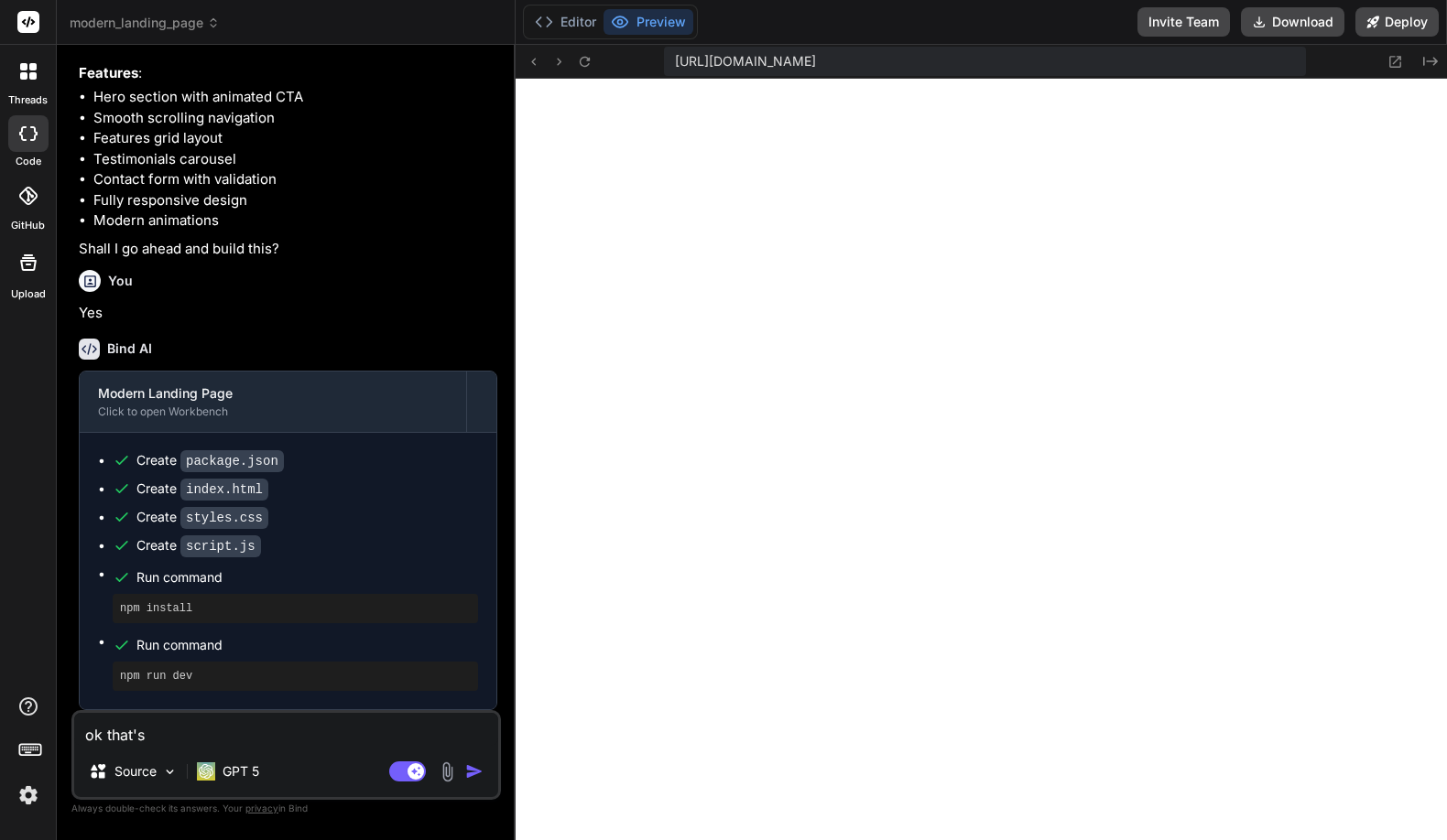
type textarea "ok that's"
type textarea "x"
type textarea "ok that's c"
type textarea "x"
type textarea "ok that's cl"
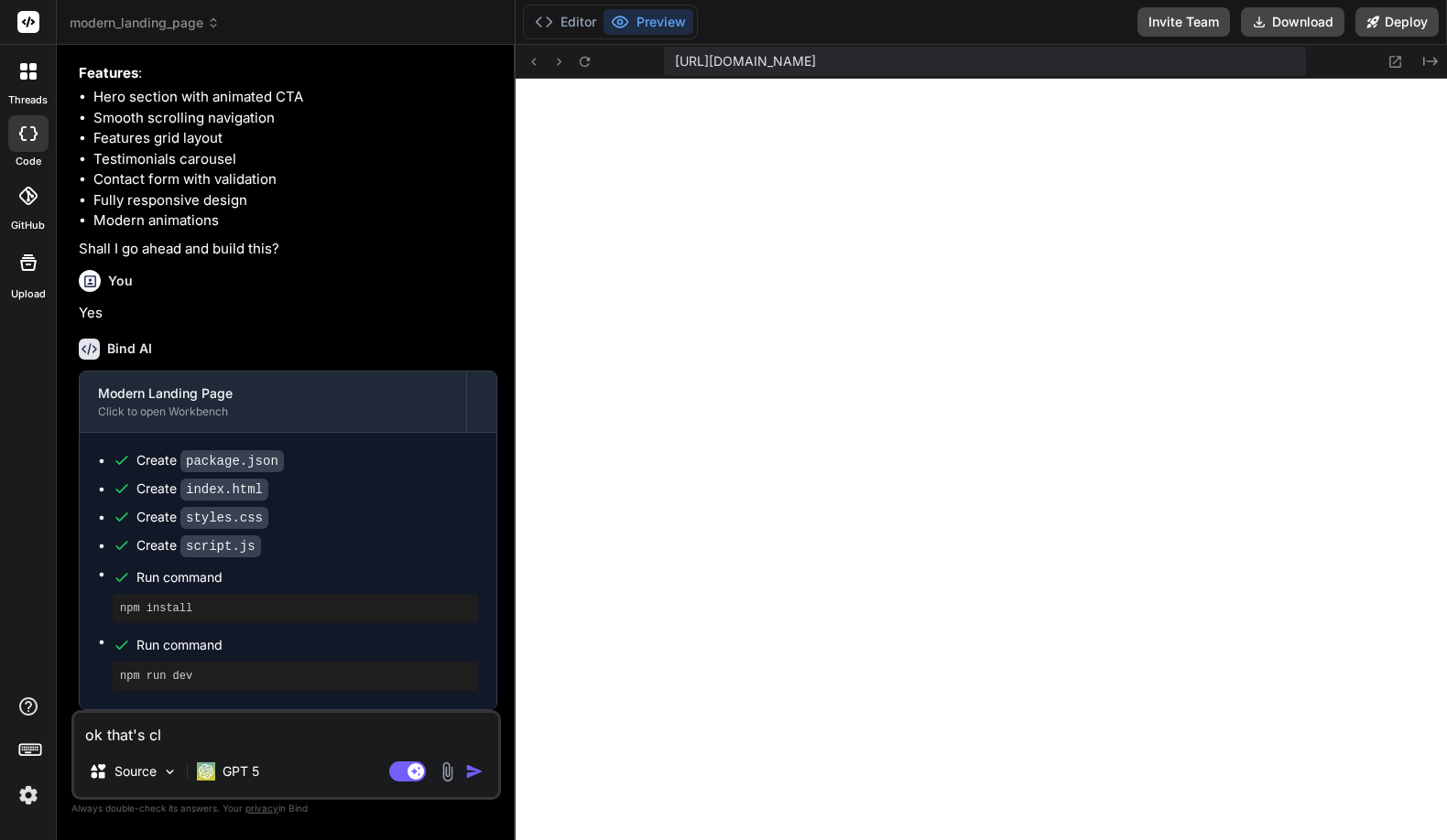
type textarea "x"
type textarea "ok that's clo"
type textarea "x"
type textarea "ok that's clos"
type textarea "x"
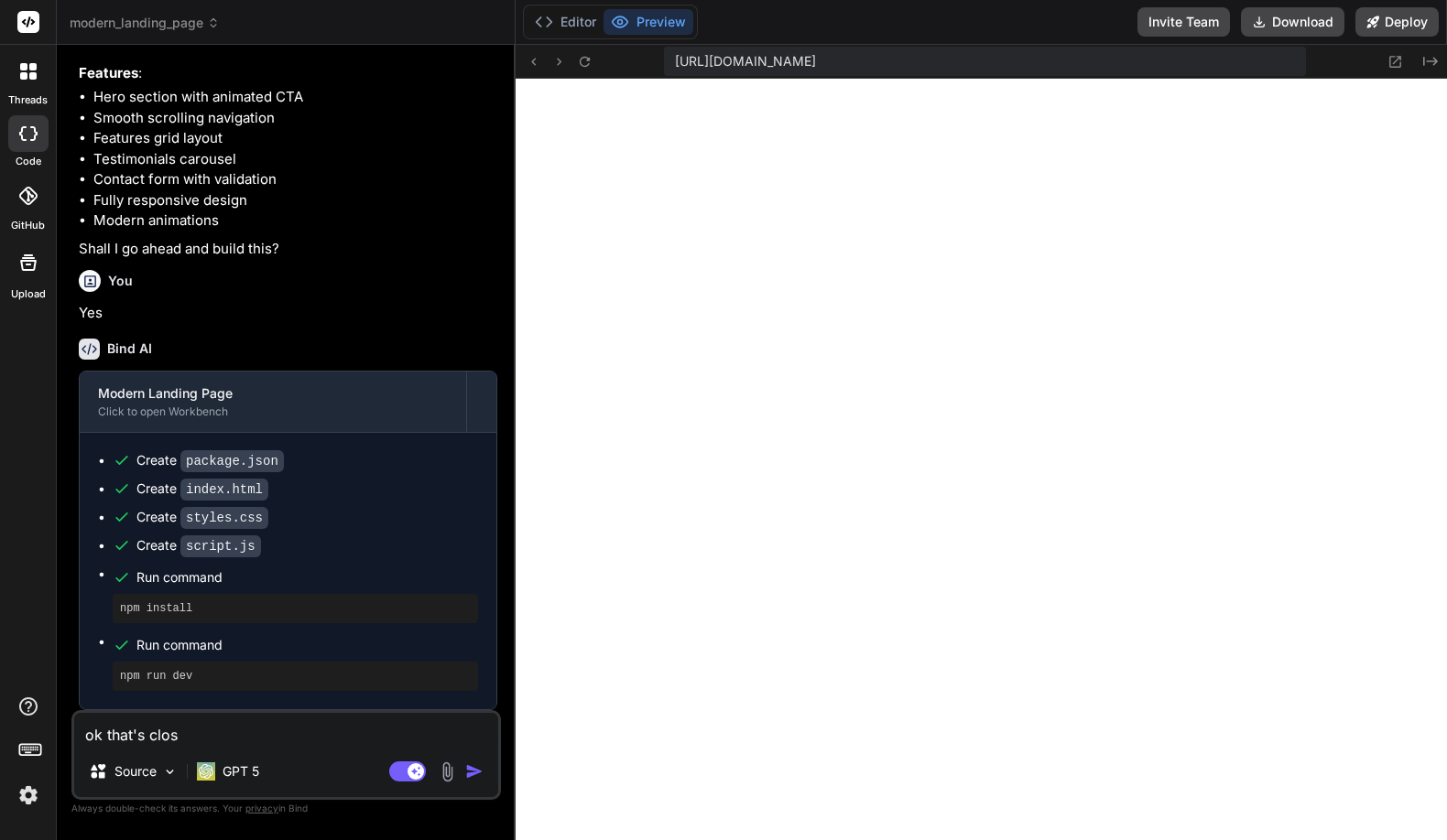
type textarea "ok that's close"
type textarea "x"
type textarea "ok that's close,"
type textarea "x"
type textarea "ok that's close,"
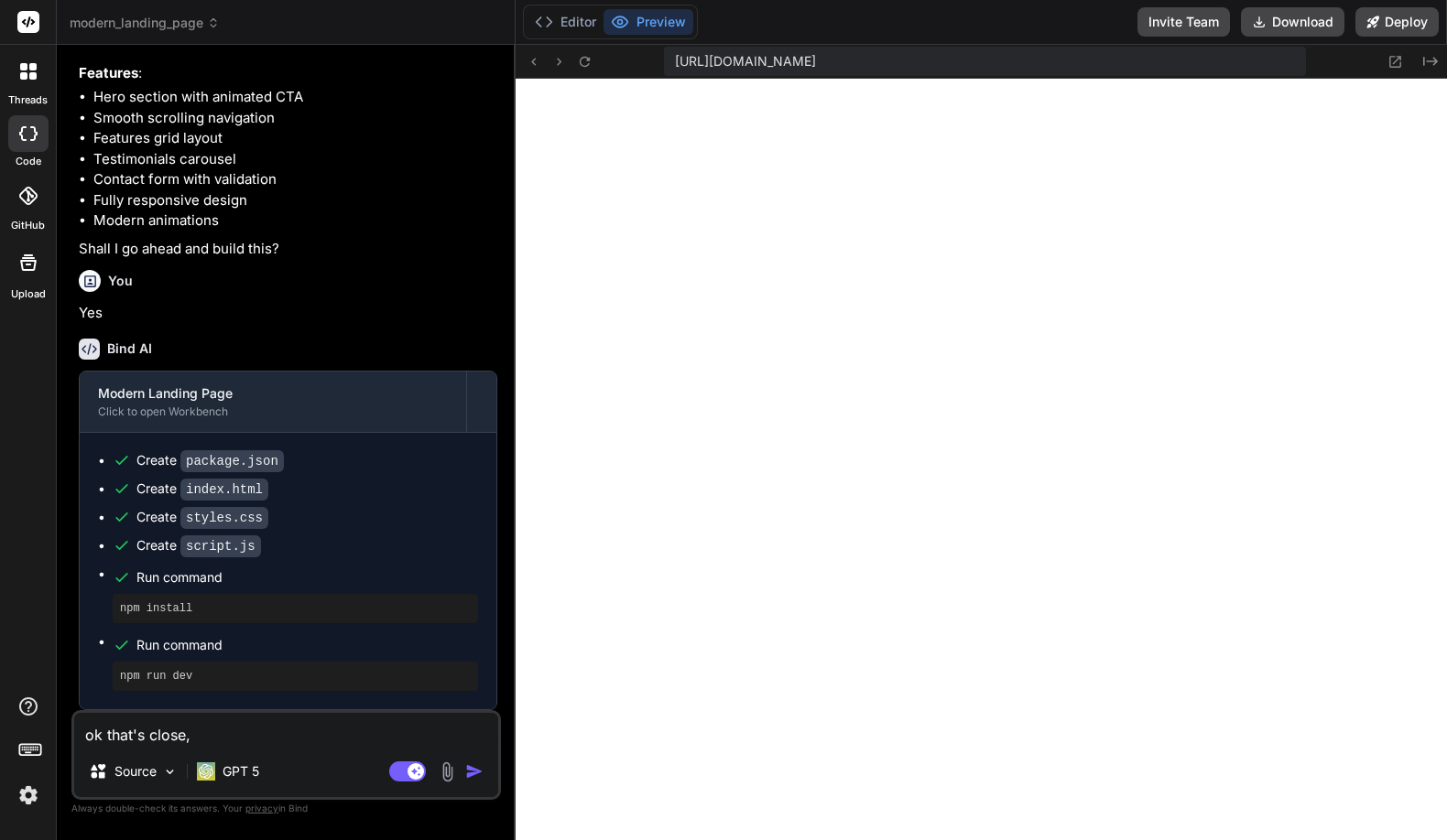
type textarea "x"
type textarea "ok that's close, b"
type textarea "x"
type textarea "ok that's close, bu"
type textarea "x"
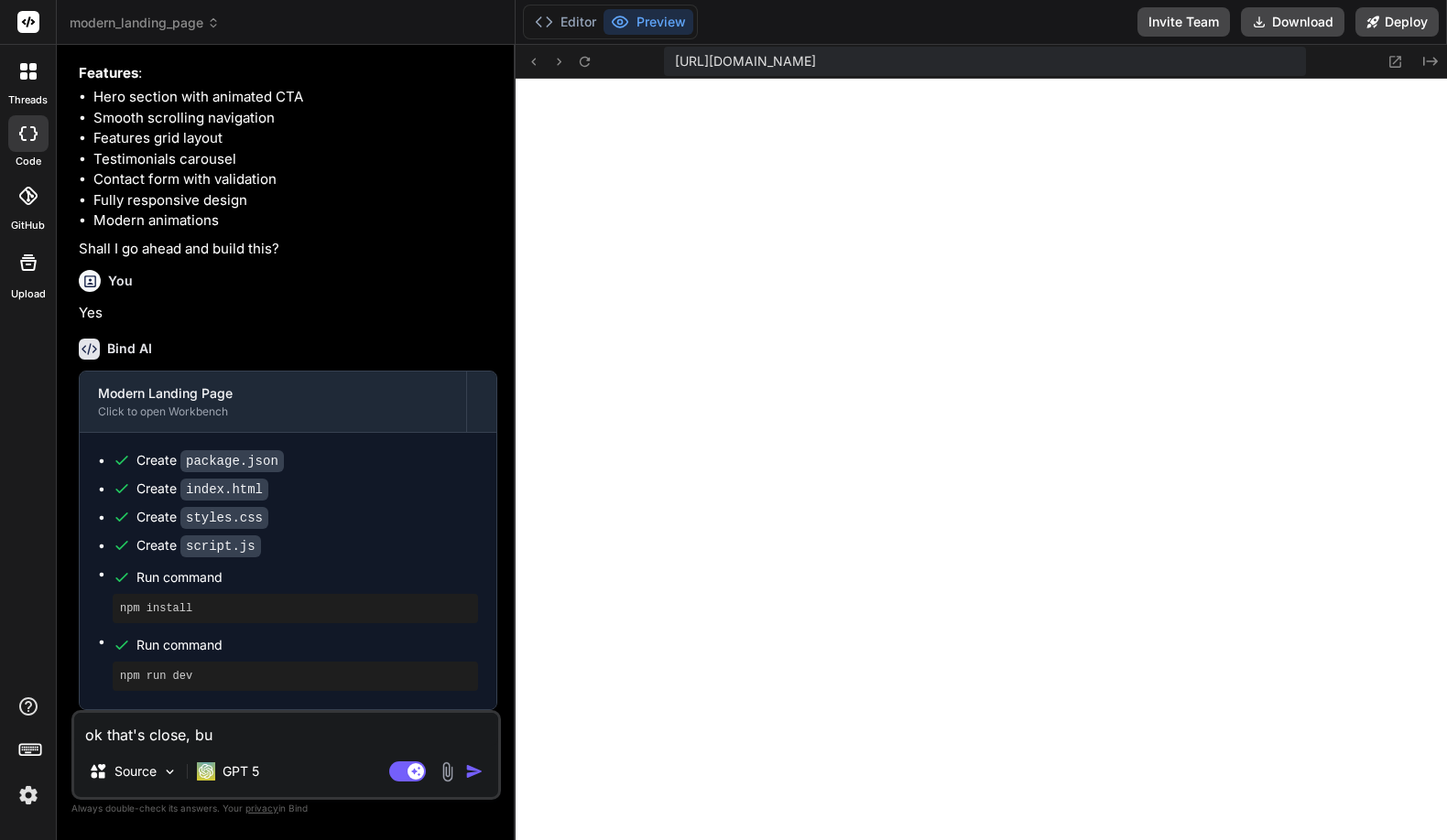
type textarea "ok that's close, but"
type textarea "x"
type textarea "ok that's close, but"
type textarea "x"
type textarea "ok that's close, but I"
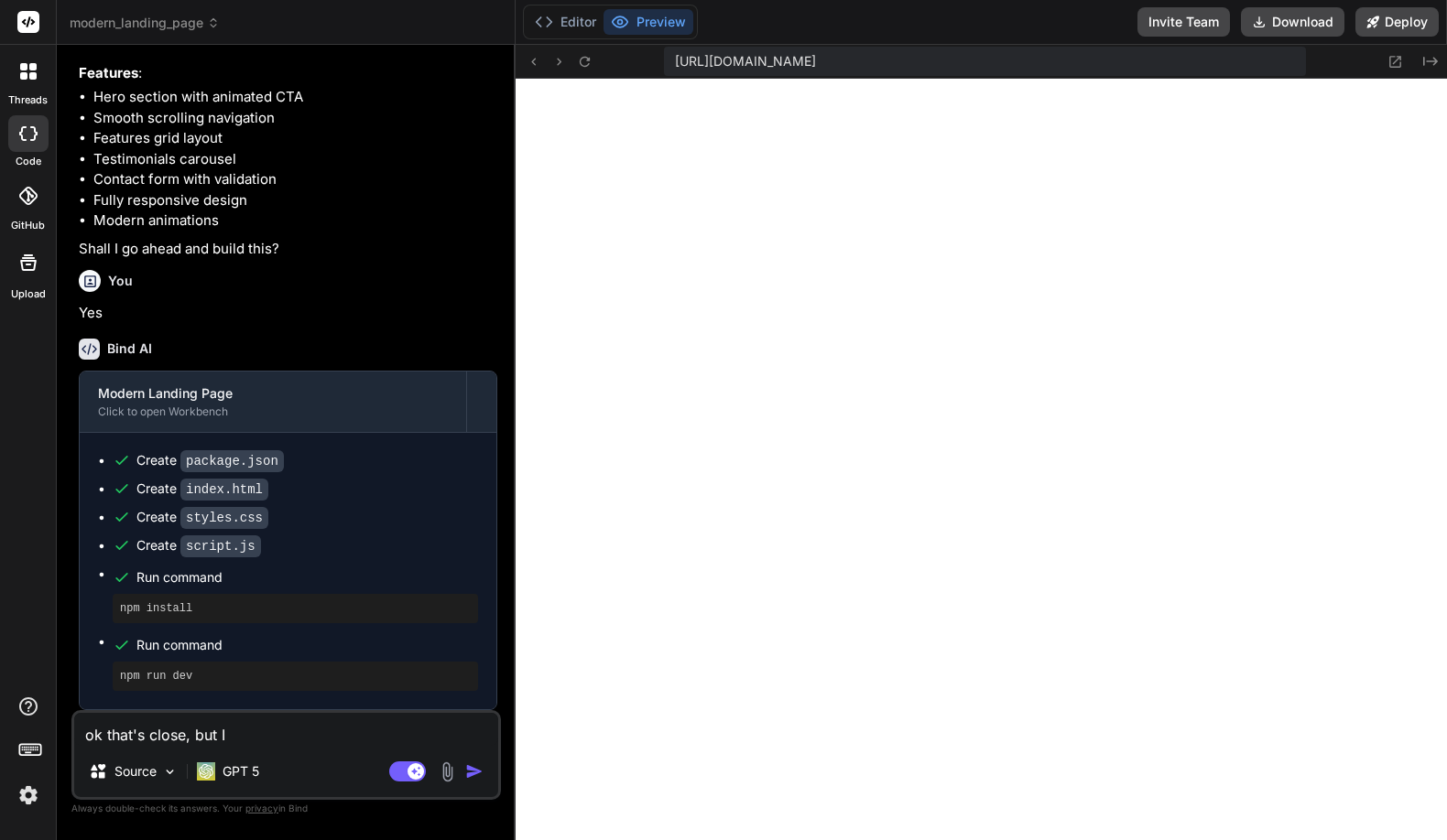
type textarea "x"
type textarea "ok that's close, but I"
type textarea "x"
type textarea "ok that's close, but I k"
type textarea "x"
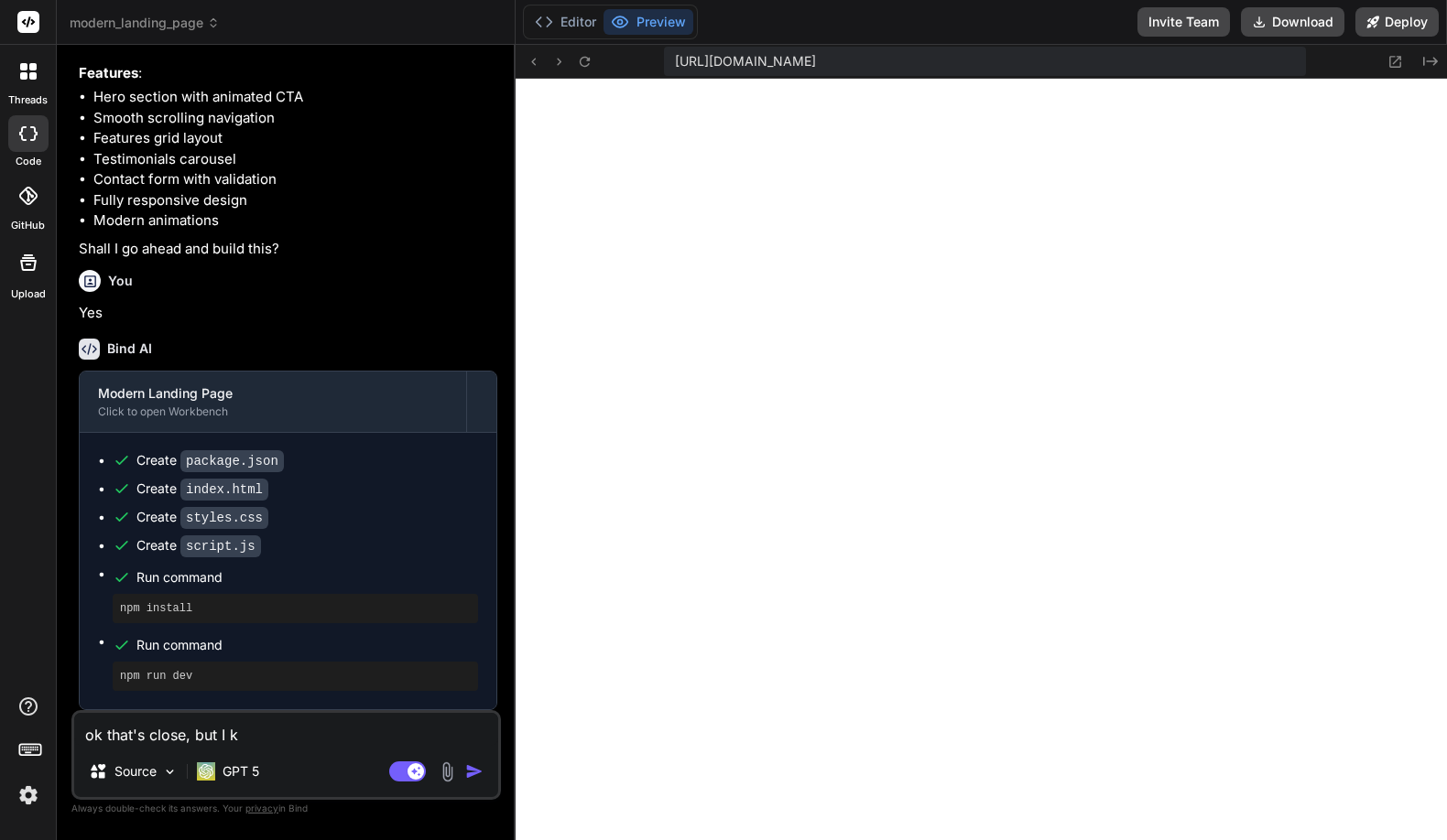
type textarea "ok that's close, but I kn"
type textarea "x"
type textarea "ok that's close, but I kno"
type textarea "x"
type textarea "ok that's close, but I know"
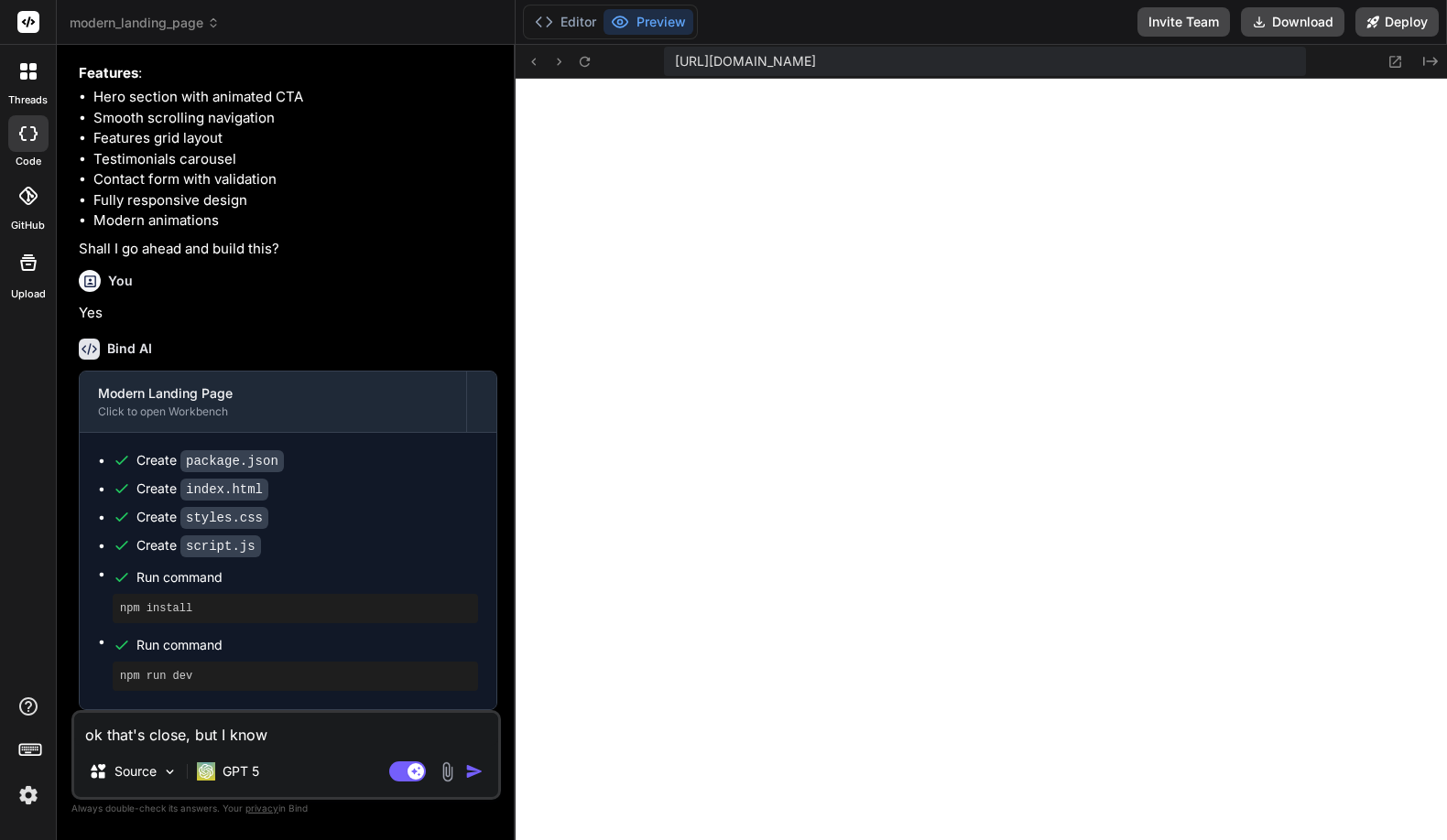
type textarea "x"
type textarea "ok that's close, but I know"
type textarea "x"
type textarea "ok that's close, but I know y"
type textarea "x"
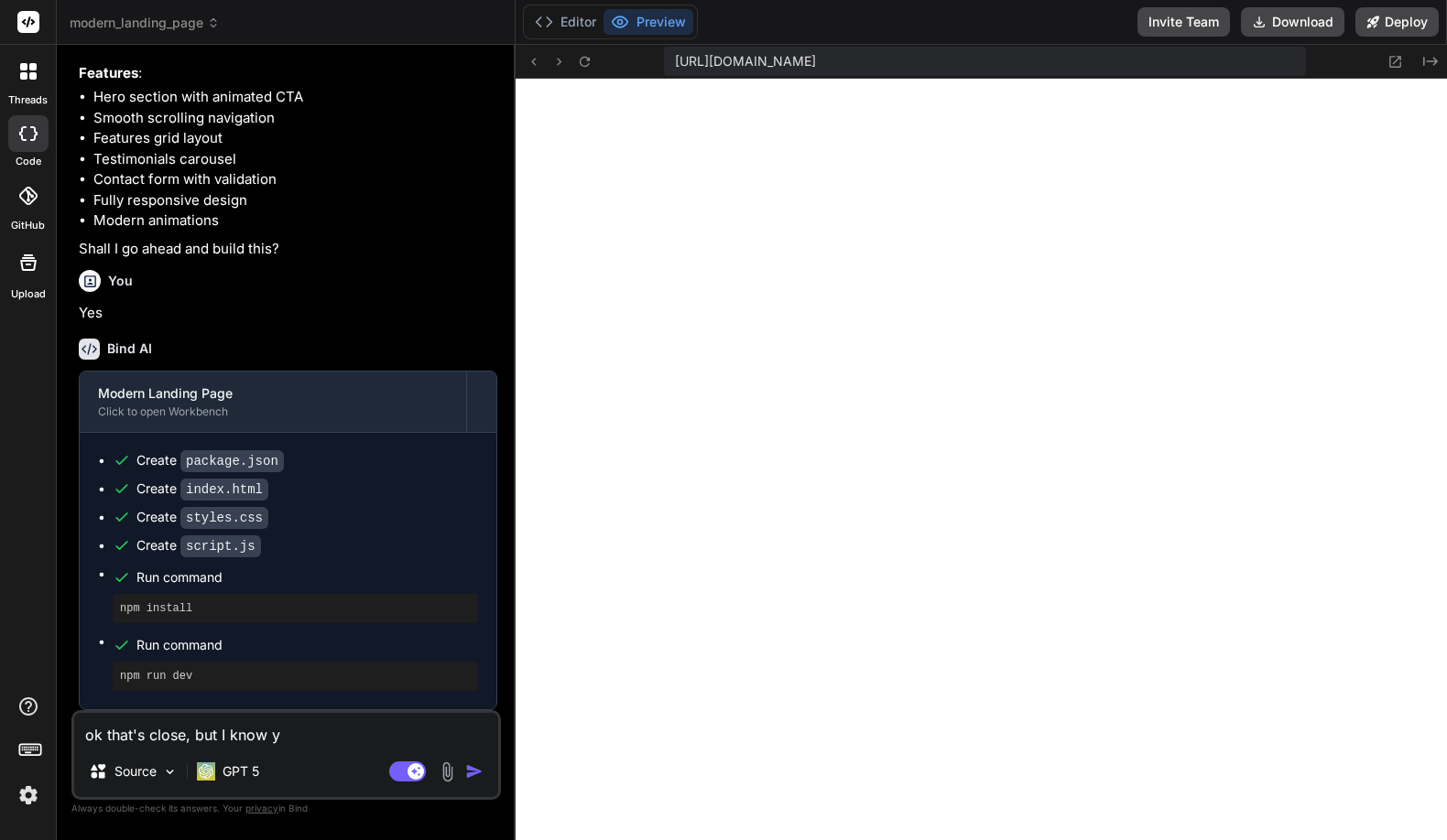
type textarea "ok that's close, but I know yo"
type textarea "x"
type textarea "ok that's close, but I know you"
type textarea "x"
type textarea "ok that's close, but I know you"
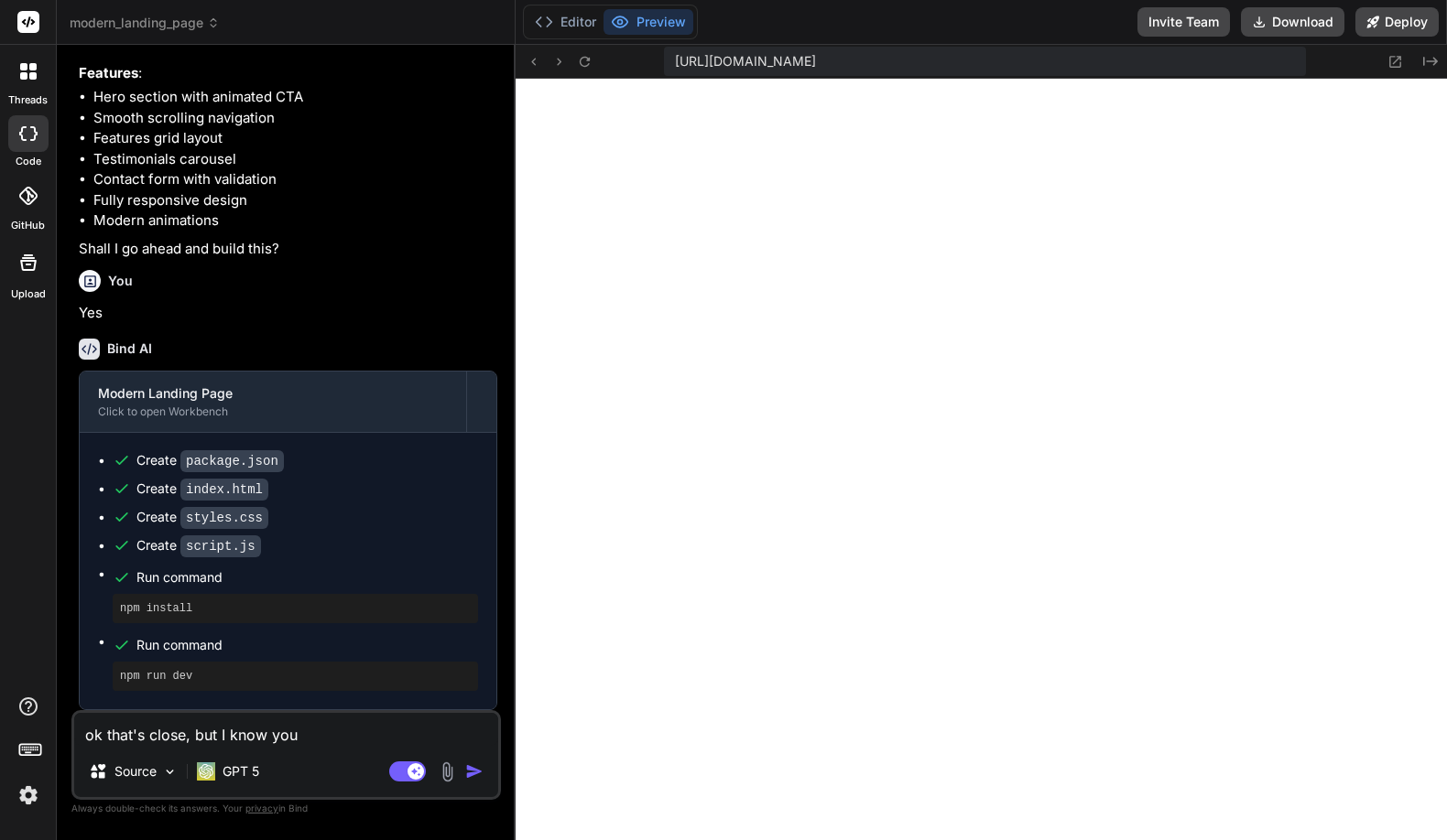
type textarea "x"
type textarea "ok that's close, but I know you c"
type textarea "x"
type textarea "ok that's close, but I know you ca"
type textarea "x"
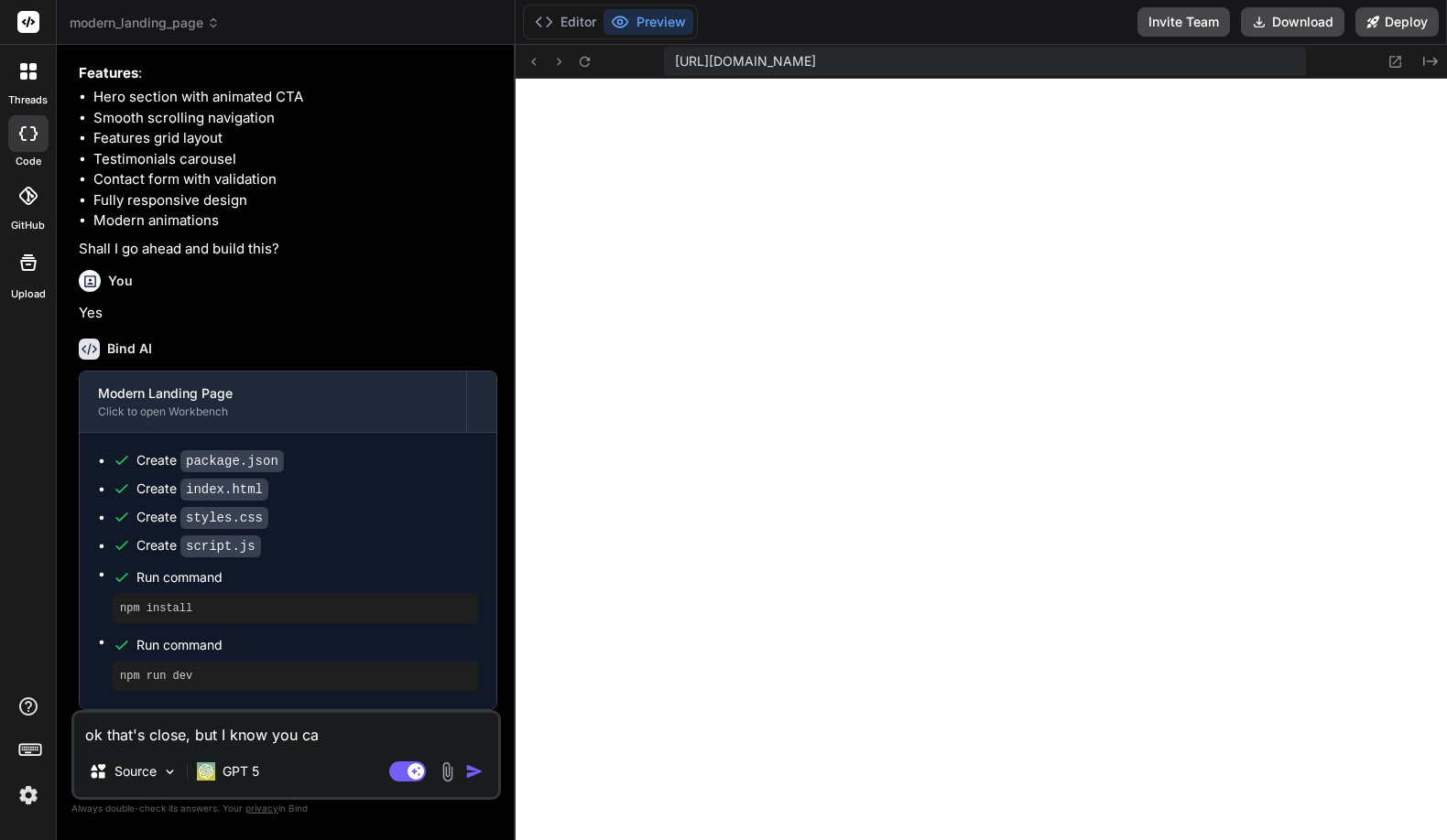
type textarea "ok that's close, but I know you can"
type textarea "x"
type textarea "ok that's close, but I know you can"
type textarea "x"
type textarea "ok that's close, but I know you can d"
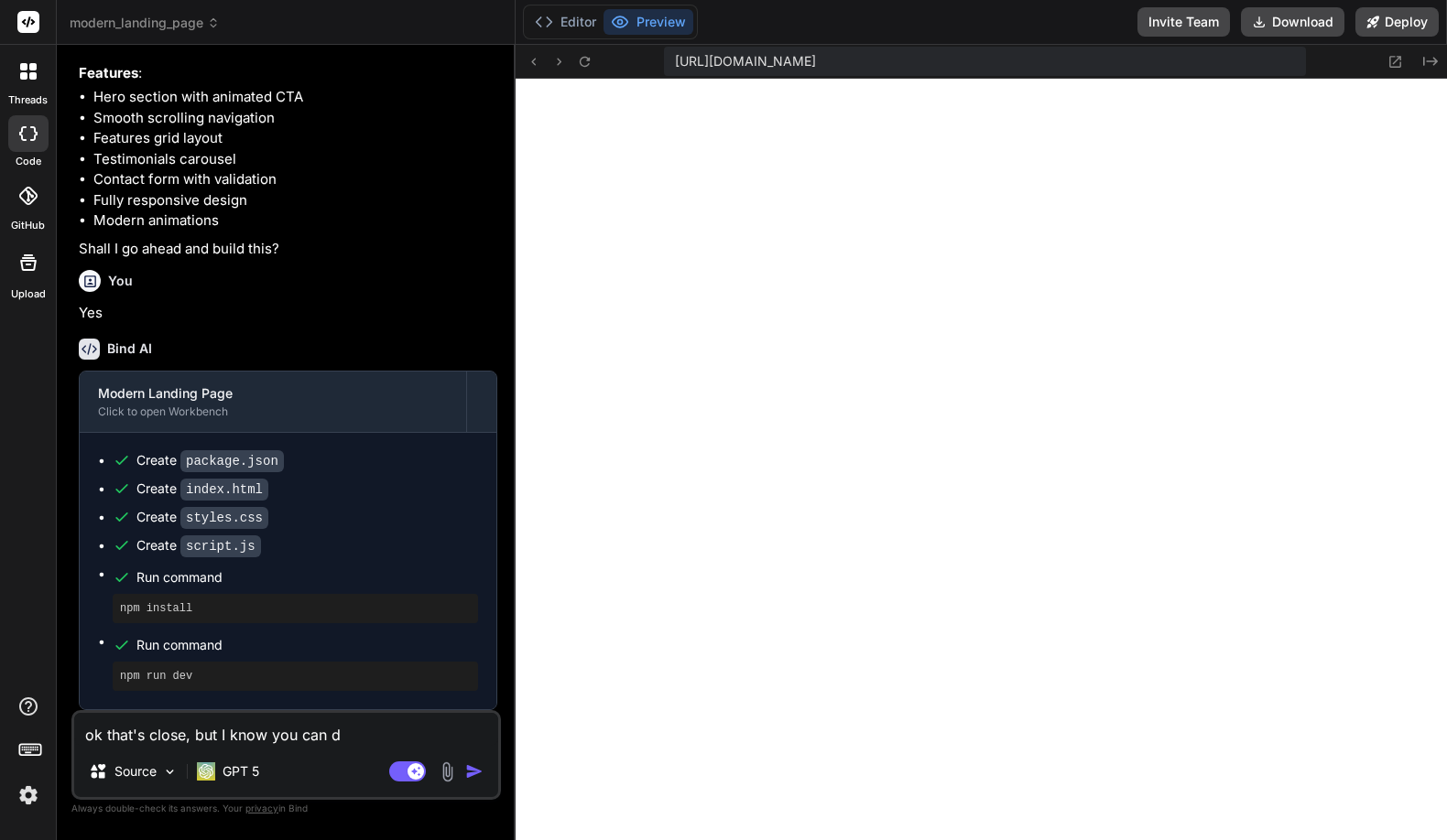
type textarea "x"
type textarea "ok that's close, but I know you can do"
type textarea "x"
type textarea "ok that's close, but I know you can do"
type textarea "x"
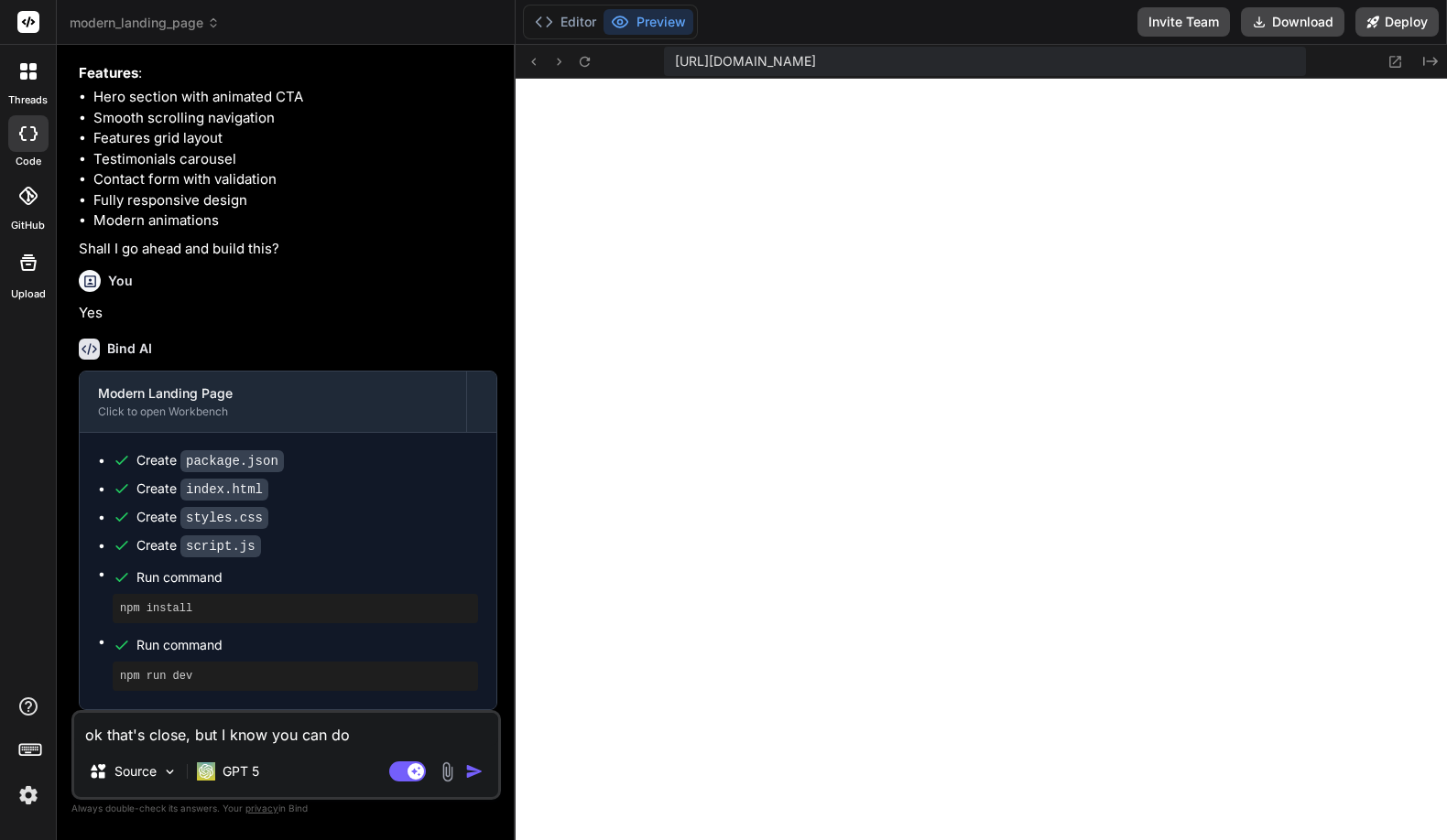
type textarea "ok that's close, but I know you can do b"
type textarea "x"
type textarea "ok that's close, but I know you can do be"
type textarea "x"
type textarea "ok that's close, but I know you can do bet"
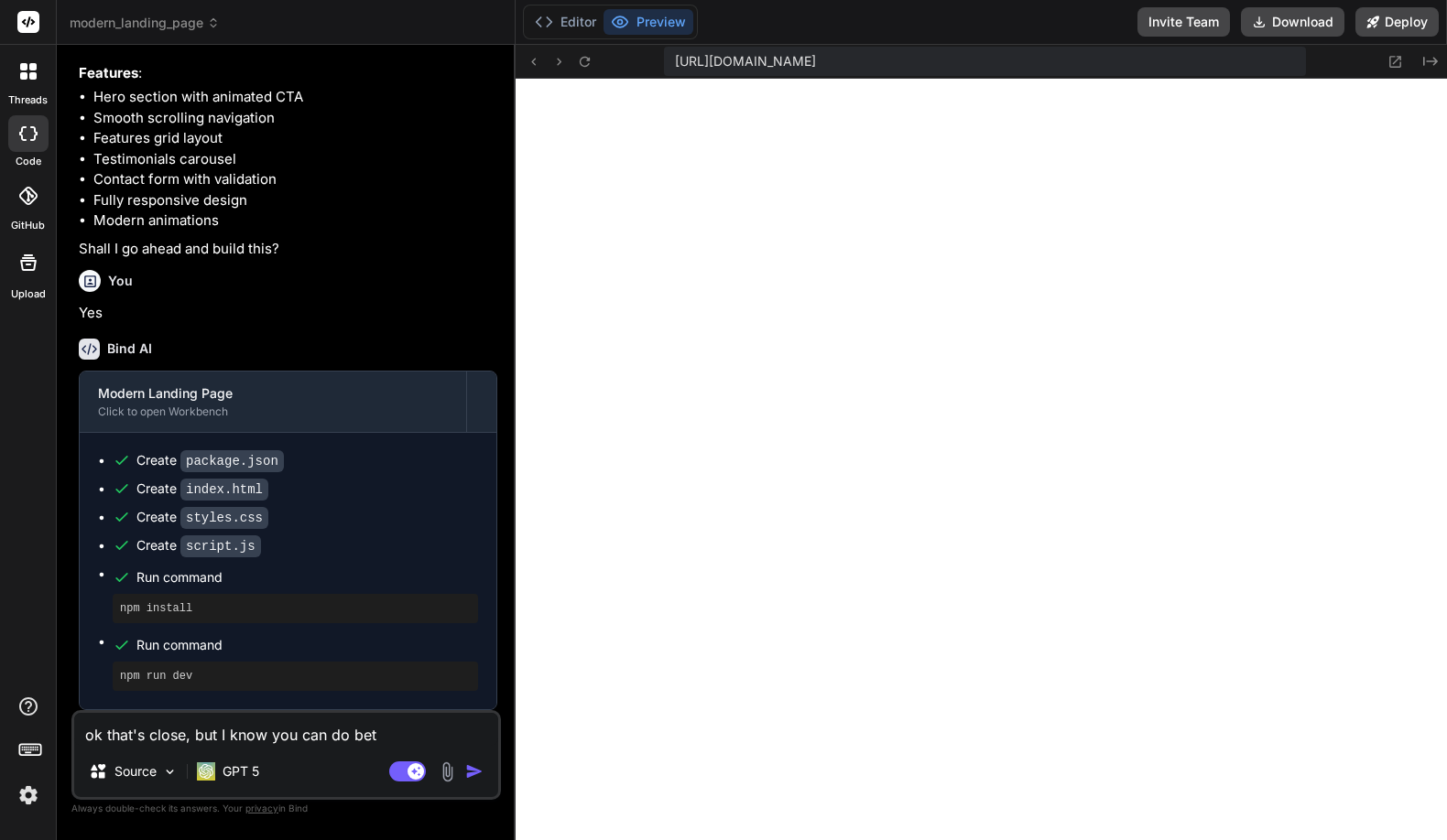
type textarea "x"
type textarea "ok that's close, but I know you can do bett"
type textarea "x"
type textarea "ok that's close, but I know you can do [PERSON_NAME]"
type textarea "x"
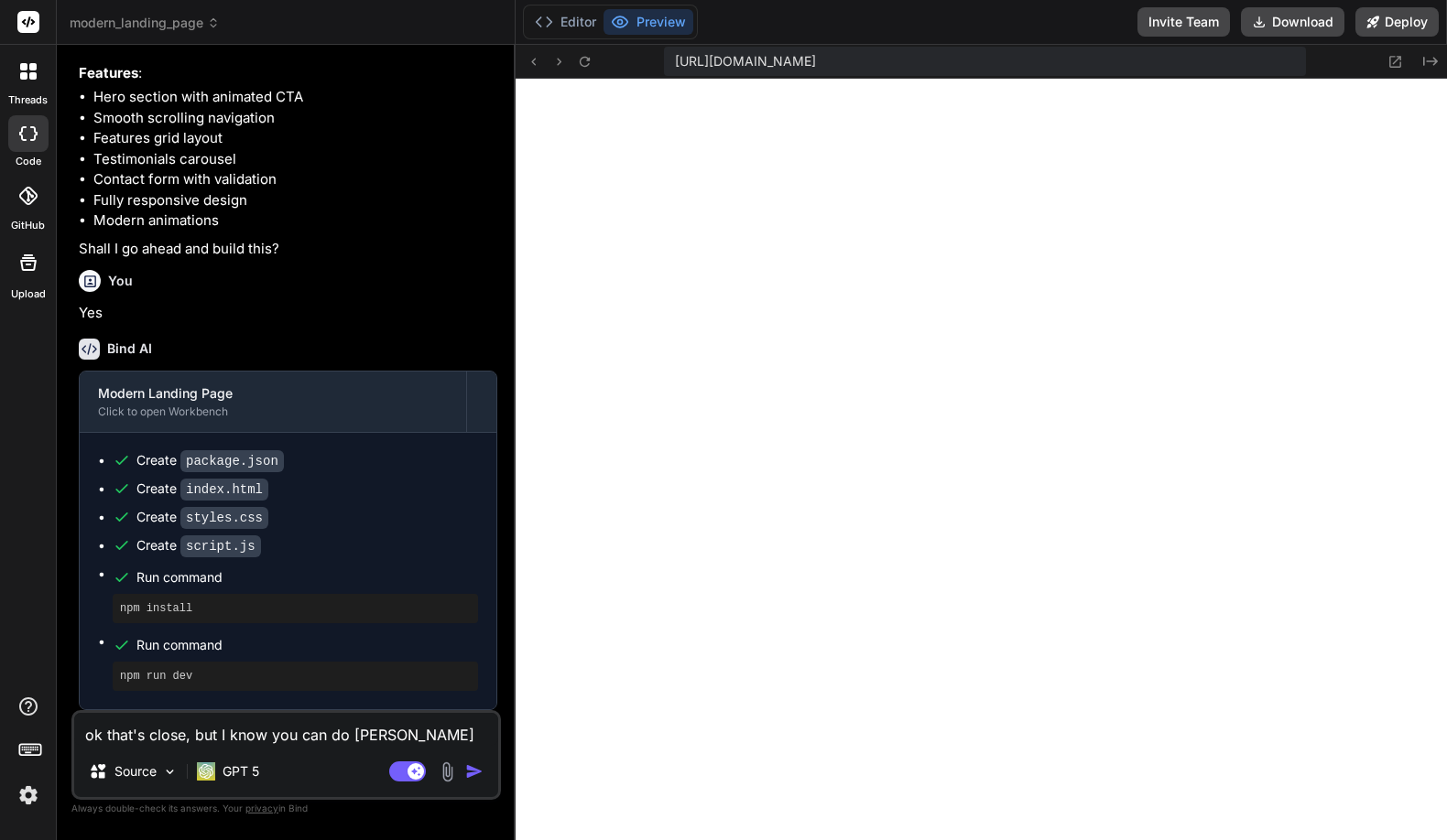
type textarea "ok that's close, but I know you can do better"
type textarea "x"
type textarea "ok that's close, but I know you can do better."
type textarea "x"
type textarea "ok that's close, but I know you can do better."
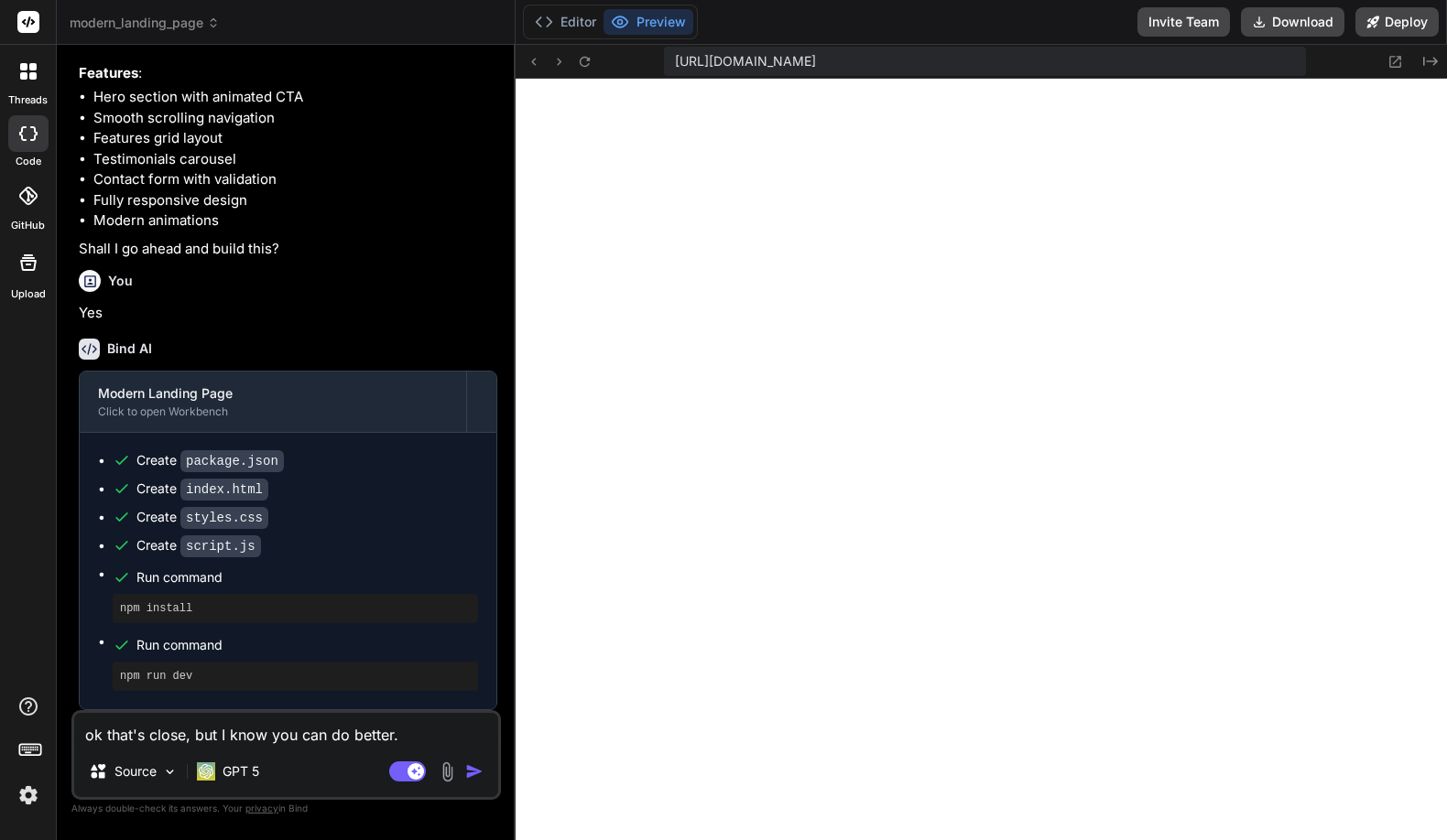
type textarea "x"
type textarea "ok that's close, but I know you can do better. N"
type textarea "x"
type textarea "ok that's close, but I know you can do better. No"
type textarea "x"
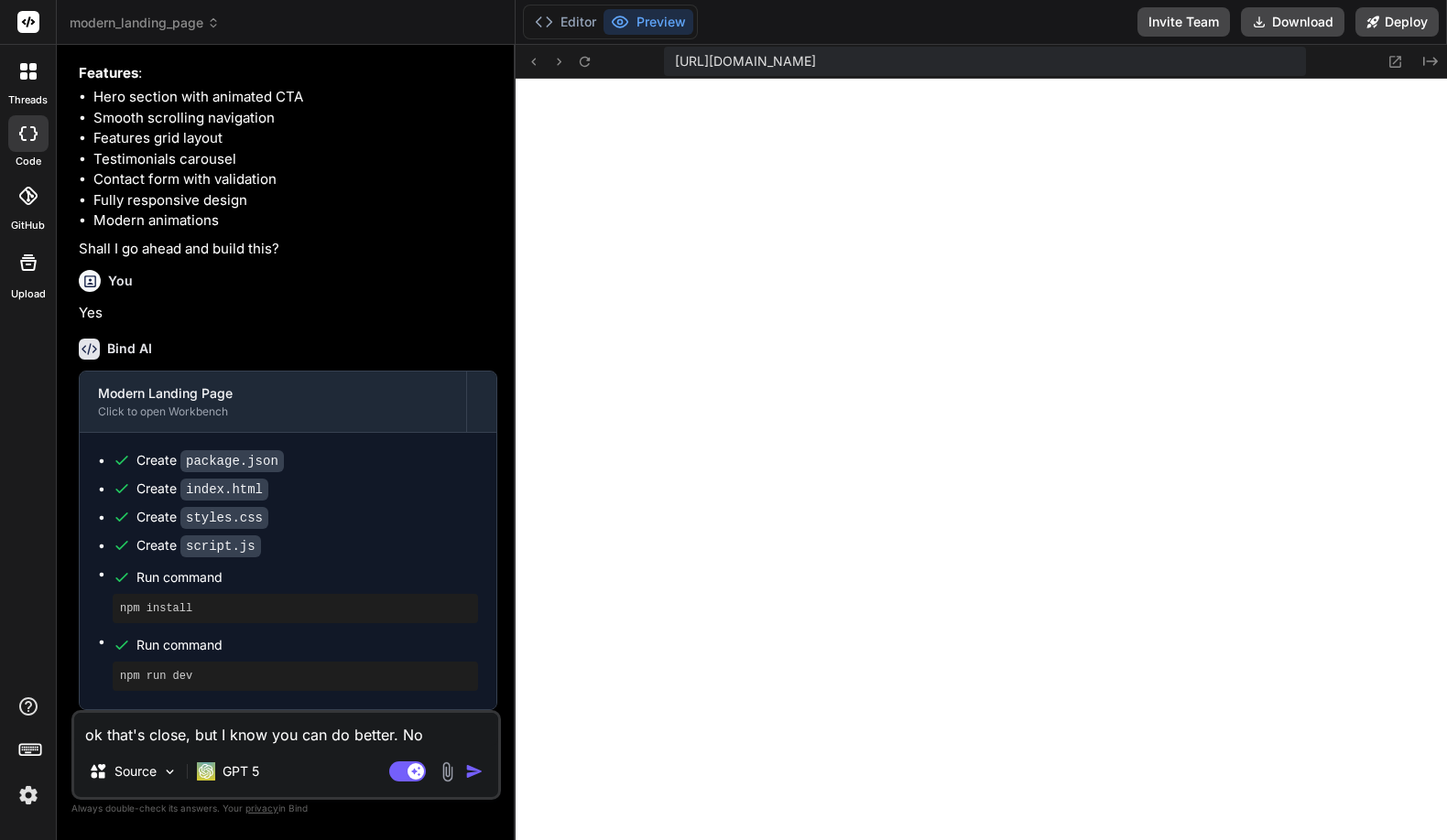
type textarea "ok that's close, but I know you can do better. Now"
type textarea "x"
type textarea "ok that's close, but I know you can do better. Now"
type textarea "x"
type textarea "ok that's close, but I know you can do better. Now g"
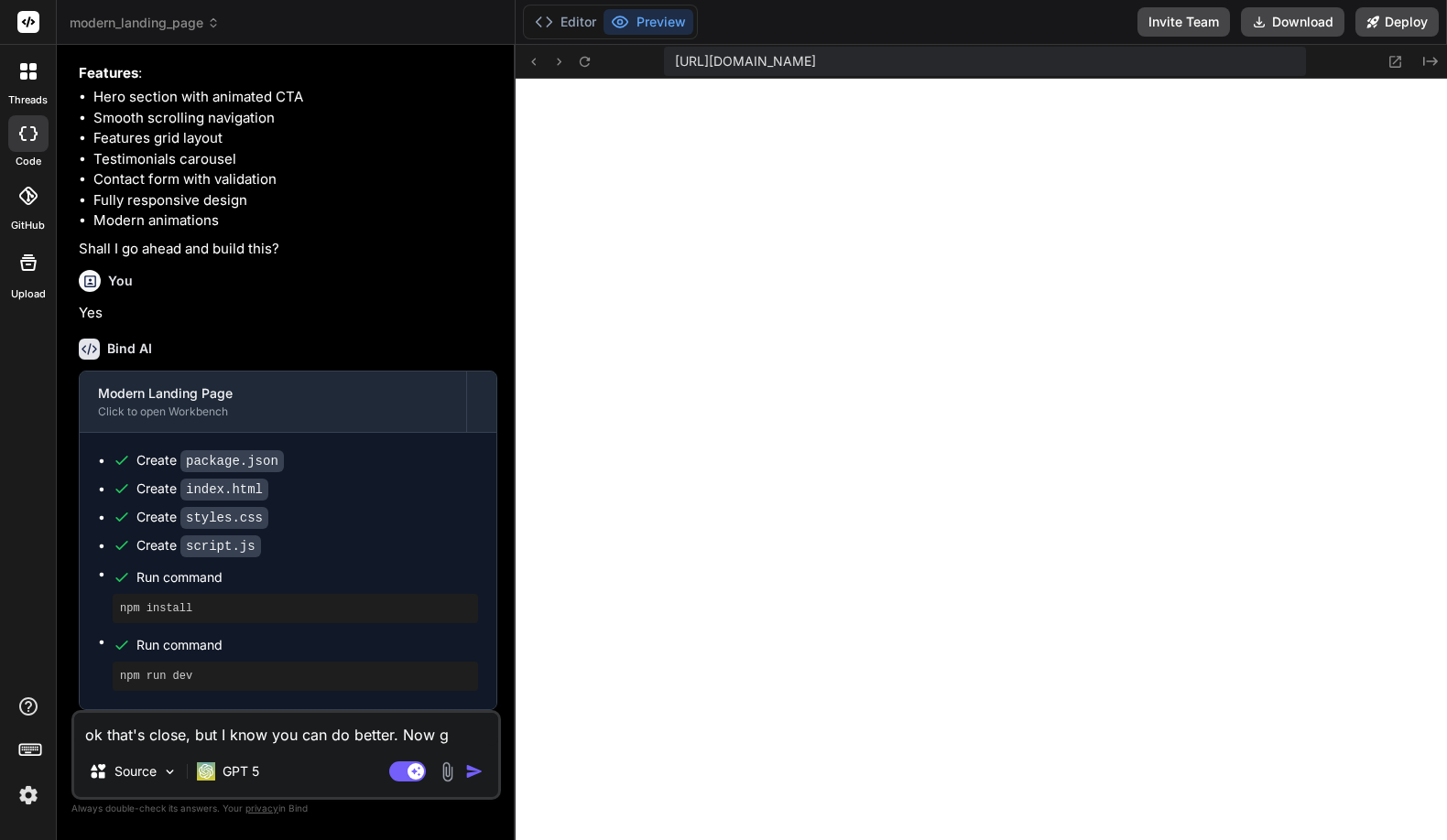
type textarea "x"
type textarea "ok that's close, but I know you can do better. Now ge"
type textarea "x"
type textarea "ok that's close, but I know you can do better. Now gen"
type textarea "x"
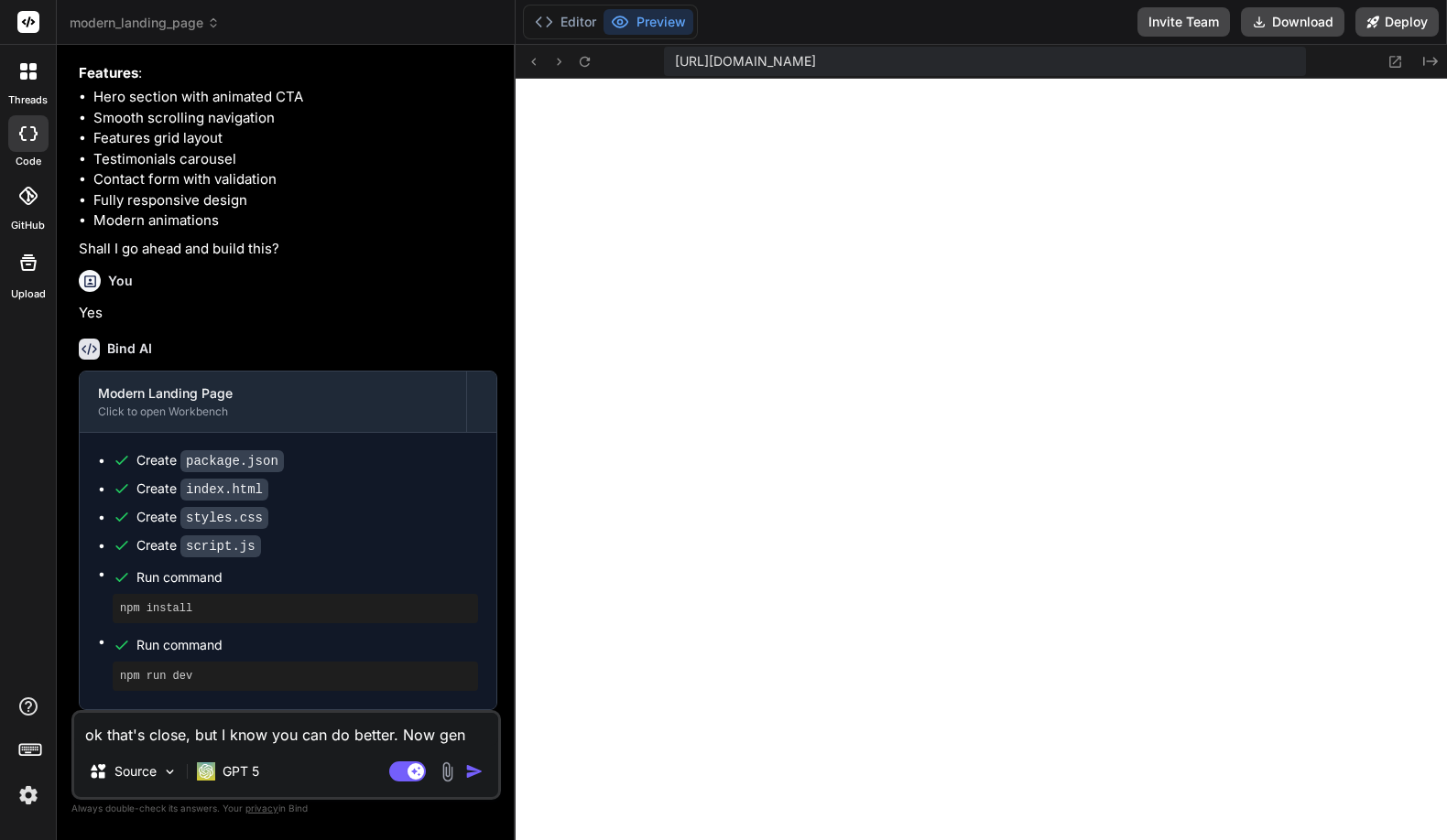
type textarea "ok that's close, but I know you can do better. Now ge"
type textarea "x"
type textarea "ok that's close, but I know you can do better. Now g"
type textarea "x"
type textarea "ok that's close, but I know you can do better. Now"
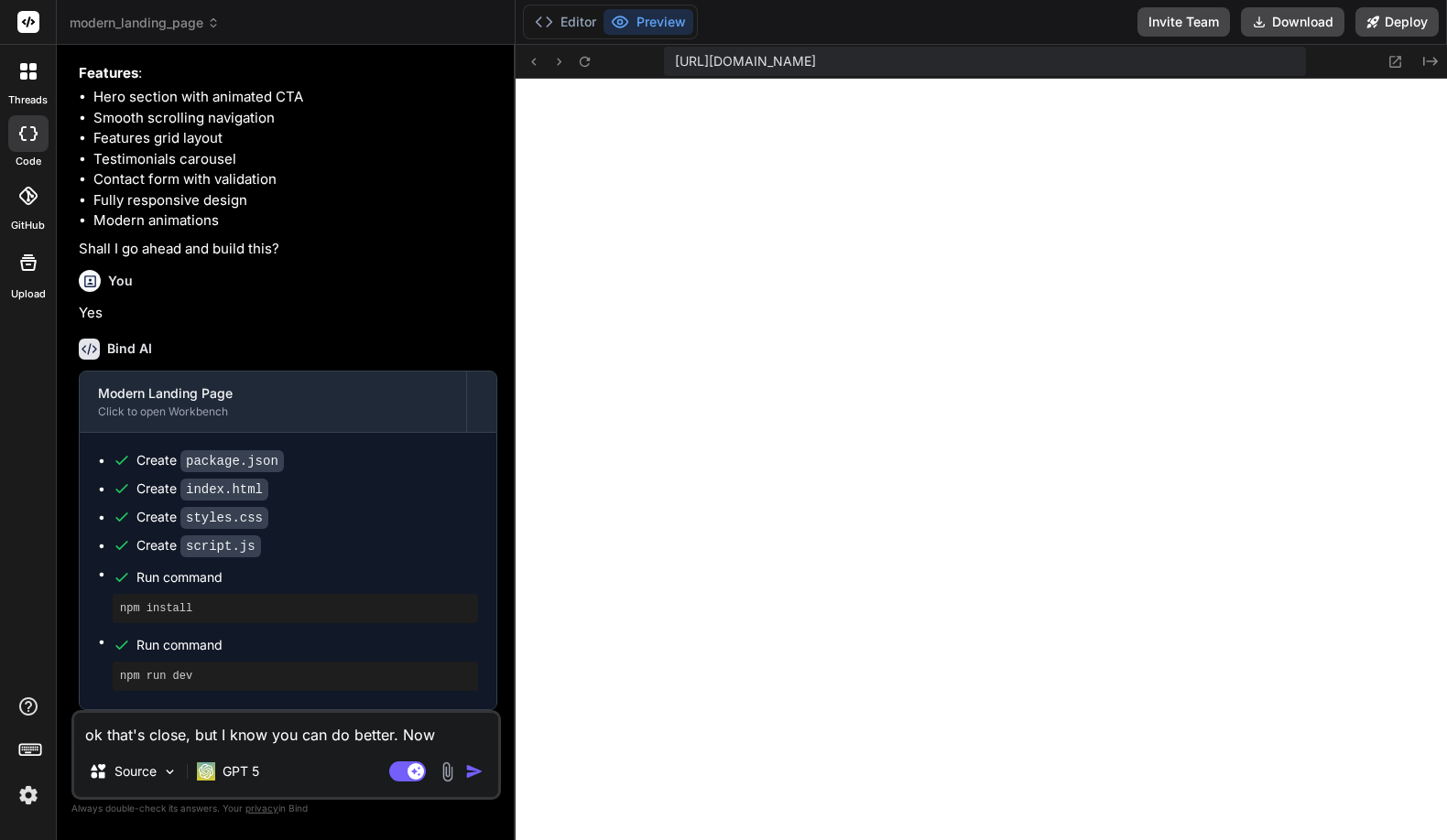
type textarea "x"
type textarea "ok that's close, but I know you can do better. Now"
type textarea "x"
type textarea "ok that's close, but I know you can do better. No"
type textarea "x"
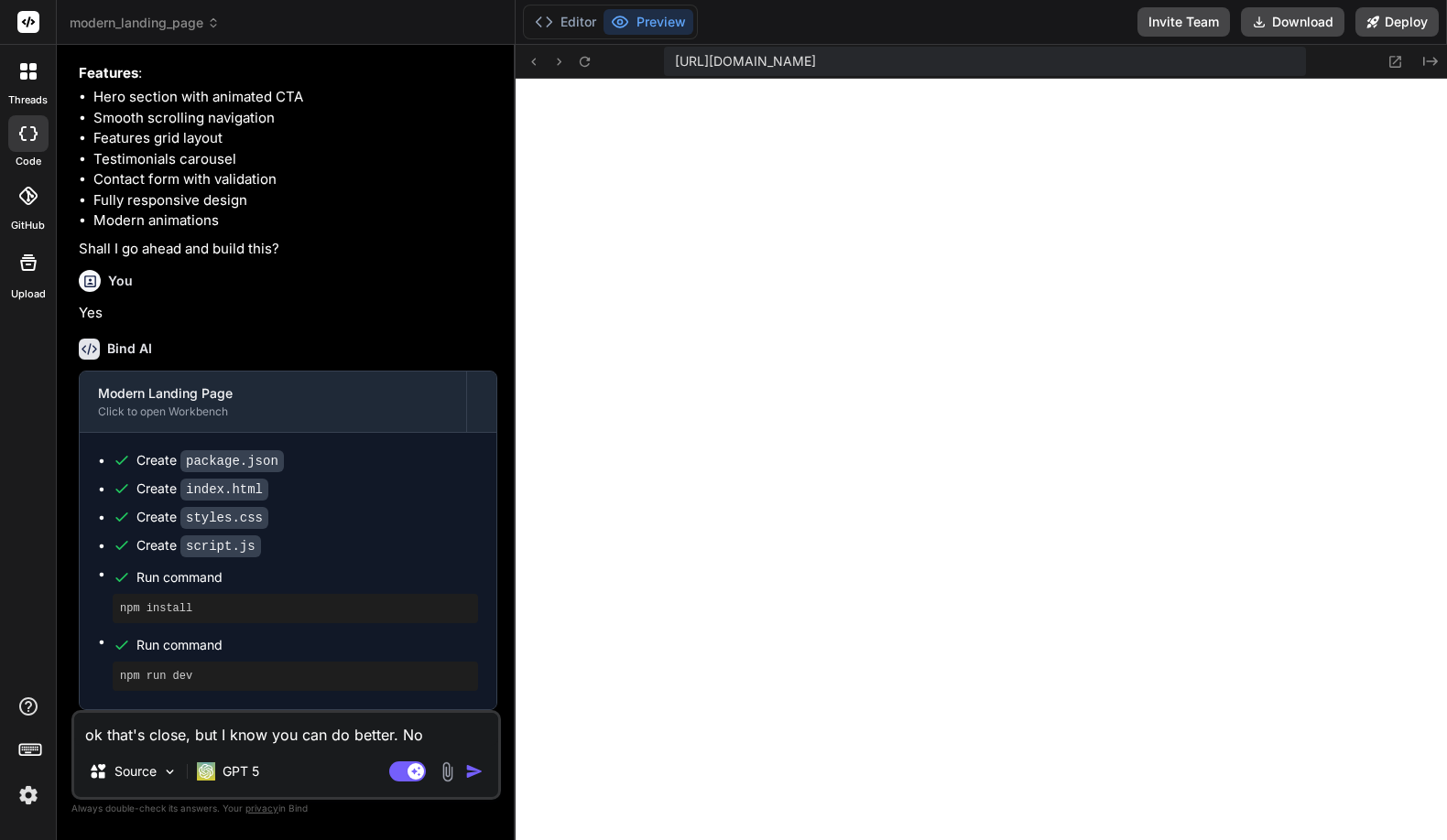
type textarea "ok that's close, but I know you can do better. N"
type textarea "x"
type textarea "ok that's close, but I know you can do better."
type textarea "x"
type textarea "ok that's close, but I know you can do better."
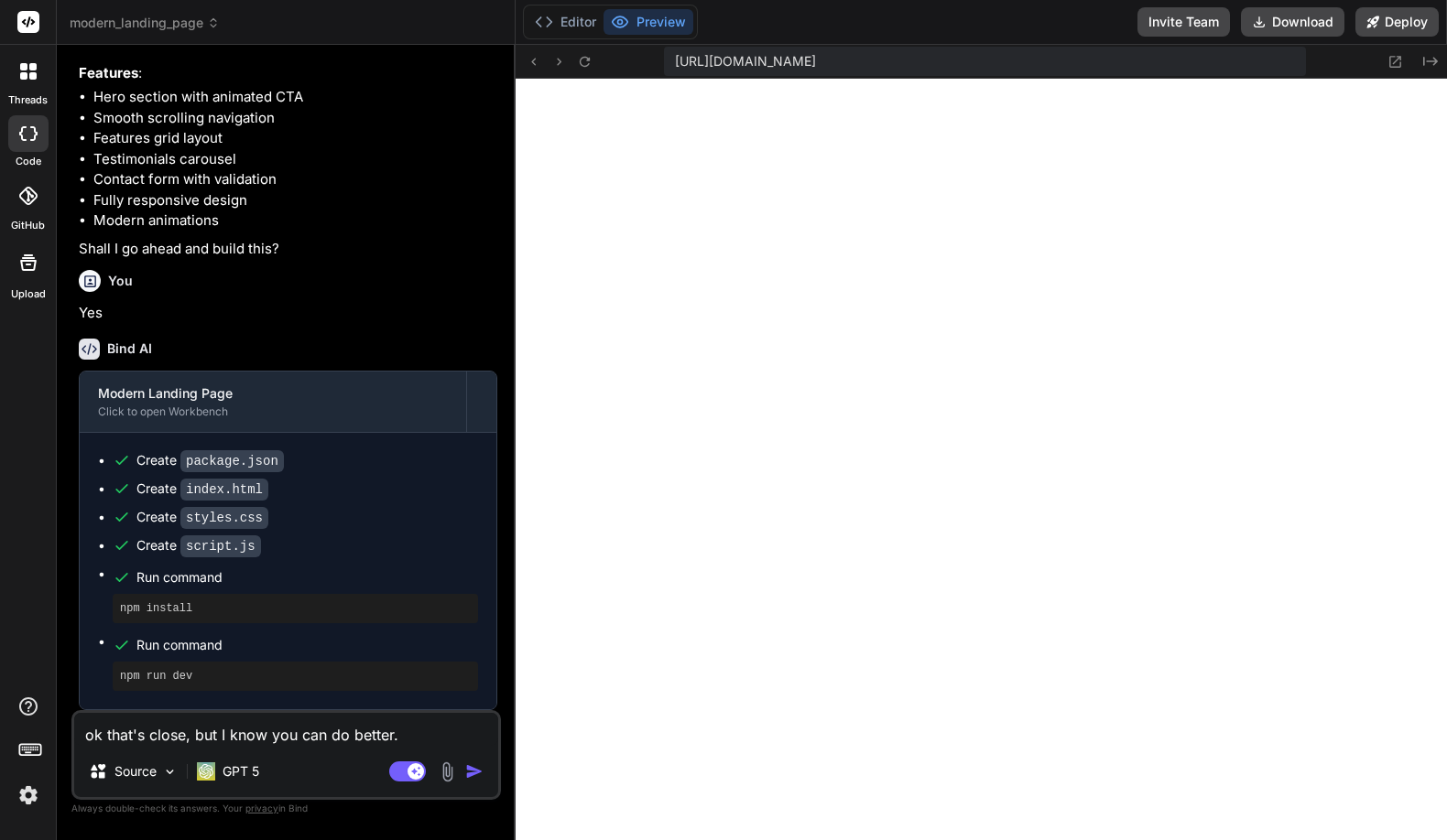
type textarea "x"
type textarea "ok that's close, but I know you can do better"
type textarea "x"
type textarea "ok that's close, but I know you can do [PERSON_NAME]"
type textarea "x"
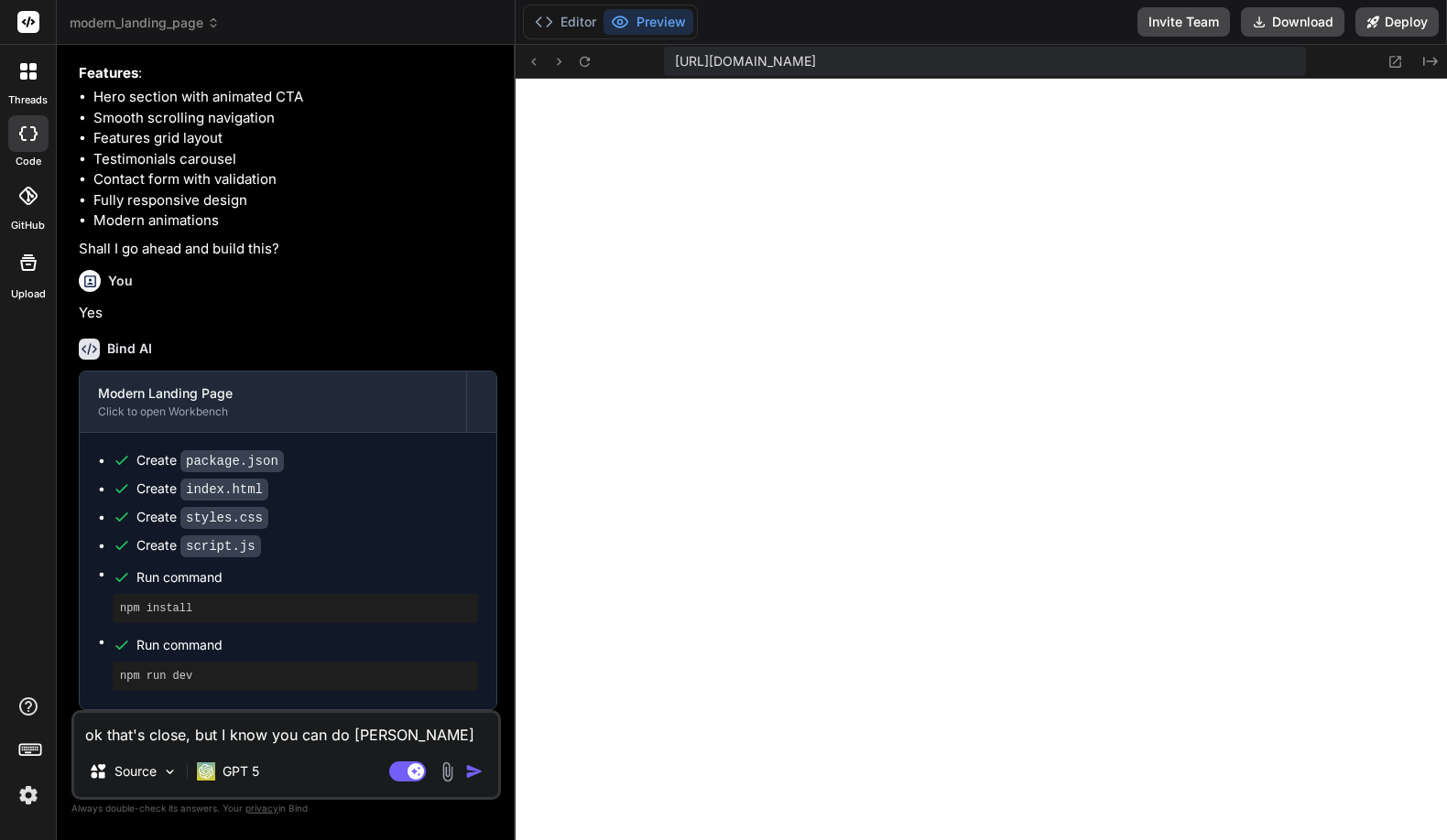
type textarea "ok that's close, but I know you can do bett"
type textarea "x"
type textarea "ok that's close, but I know you can do bet"
type textarea "x"
type textarea "ok that's close, but I know you can do be"
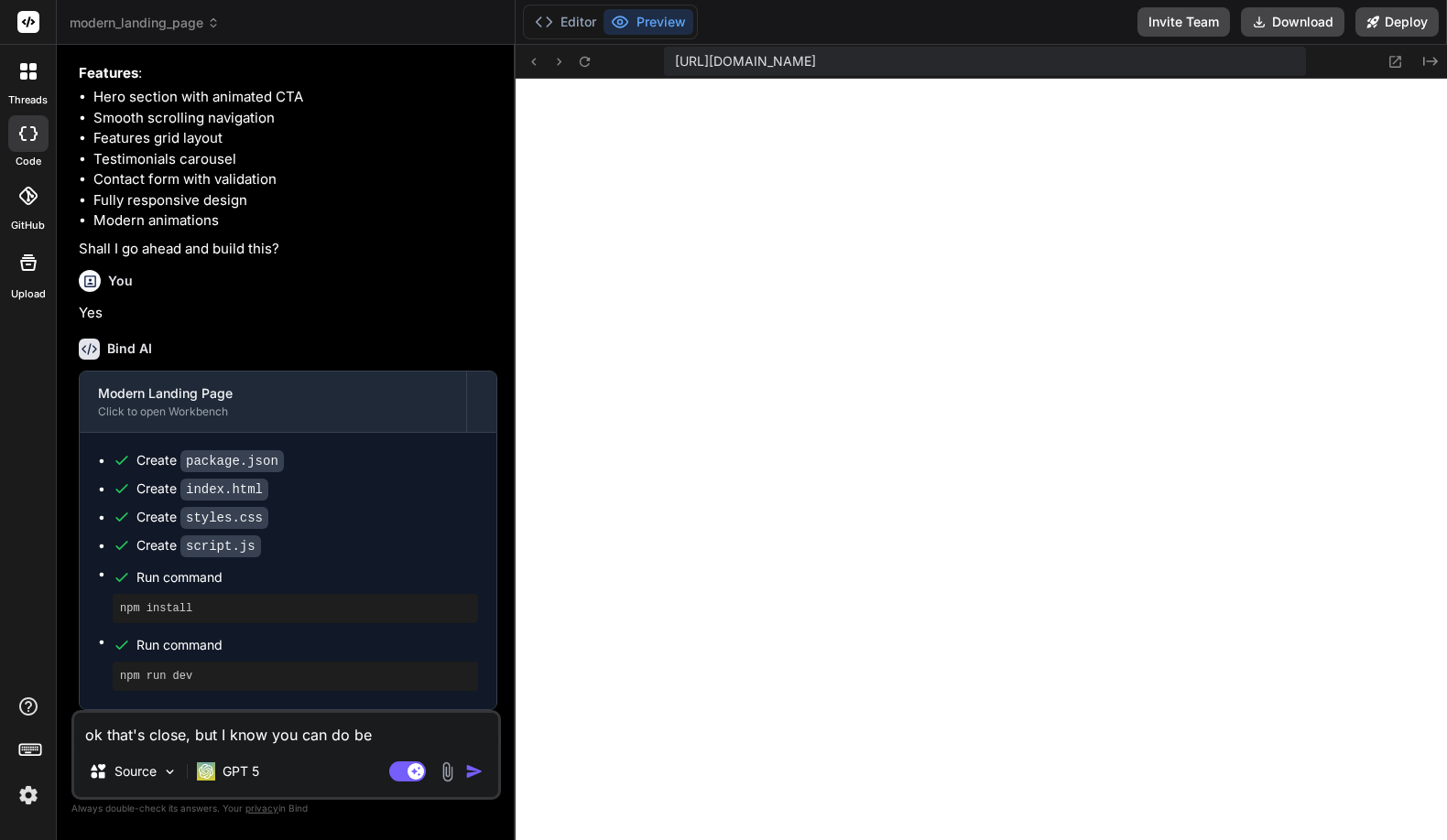
type textarea "x"
type textarea "ok that's close, but I know you can do b"
type textarea "x"
type textarea "ok that's close, but I know you can do"
type textarea "x"
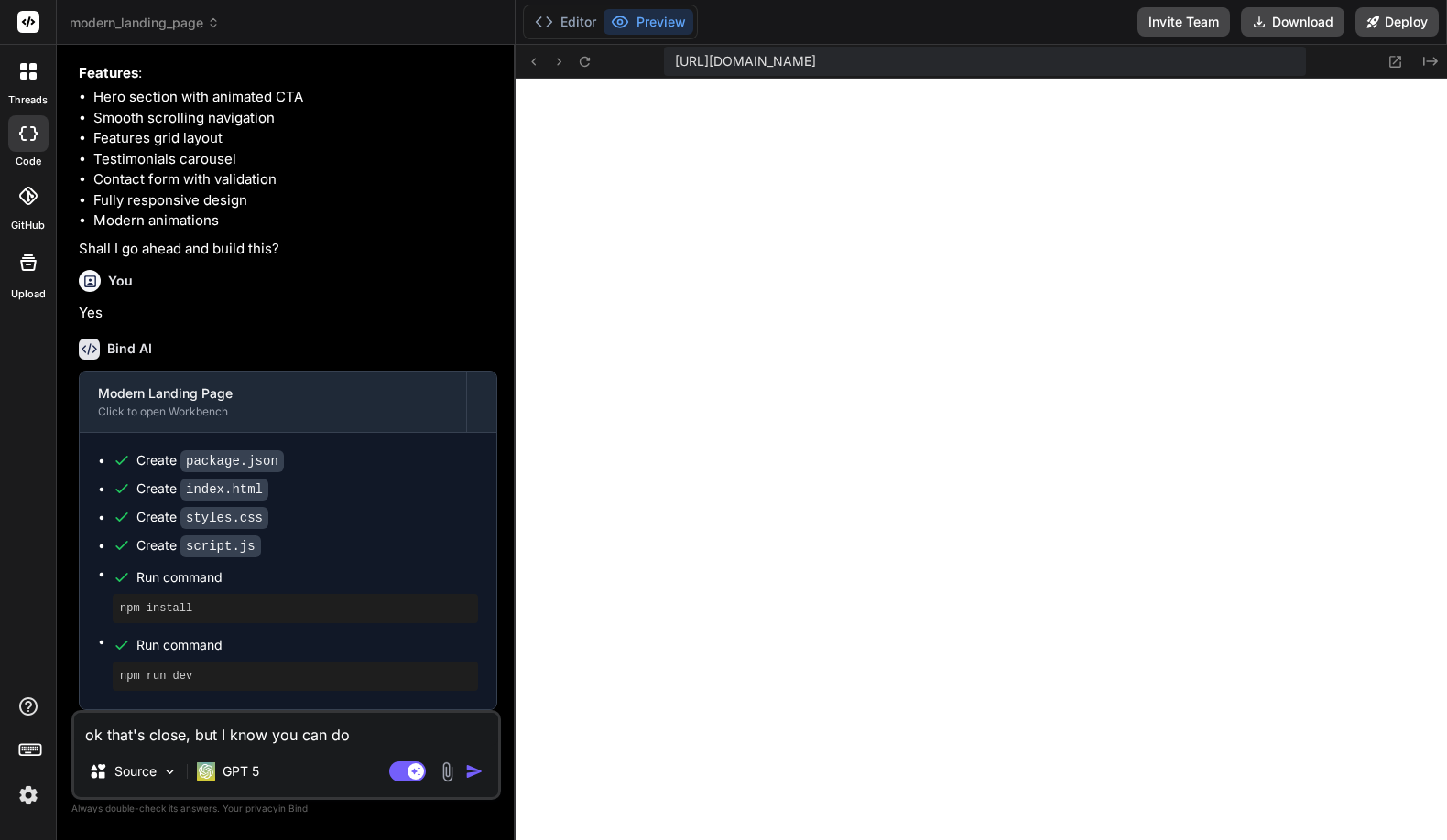
type textarea "ok that's close, but I know you can do"
type textarea "x"
type textarea "ok that's close, but I know you can d"
type textarea "x"
type textarea "ok that's close, but I know you can"
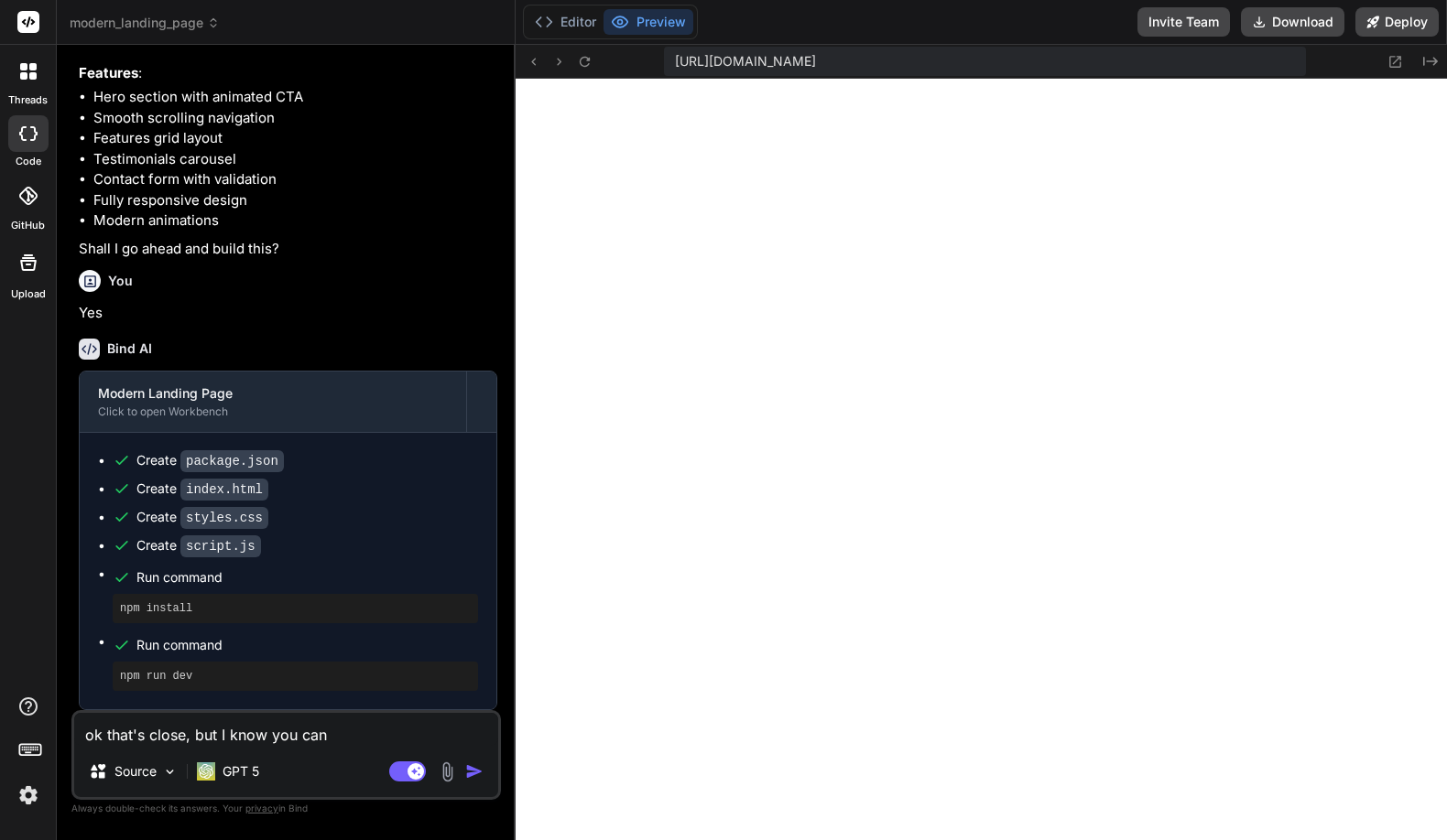
type textarea "x"
type textarea "ok that's close, but I know you can"
type textarea "x"
type textarea "ok that's close, but I know you ca"
type textarea "x"
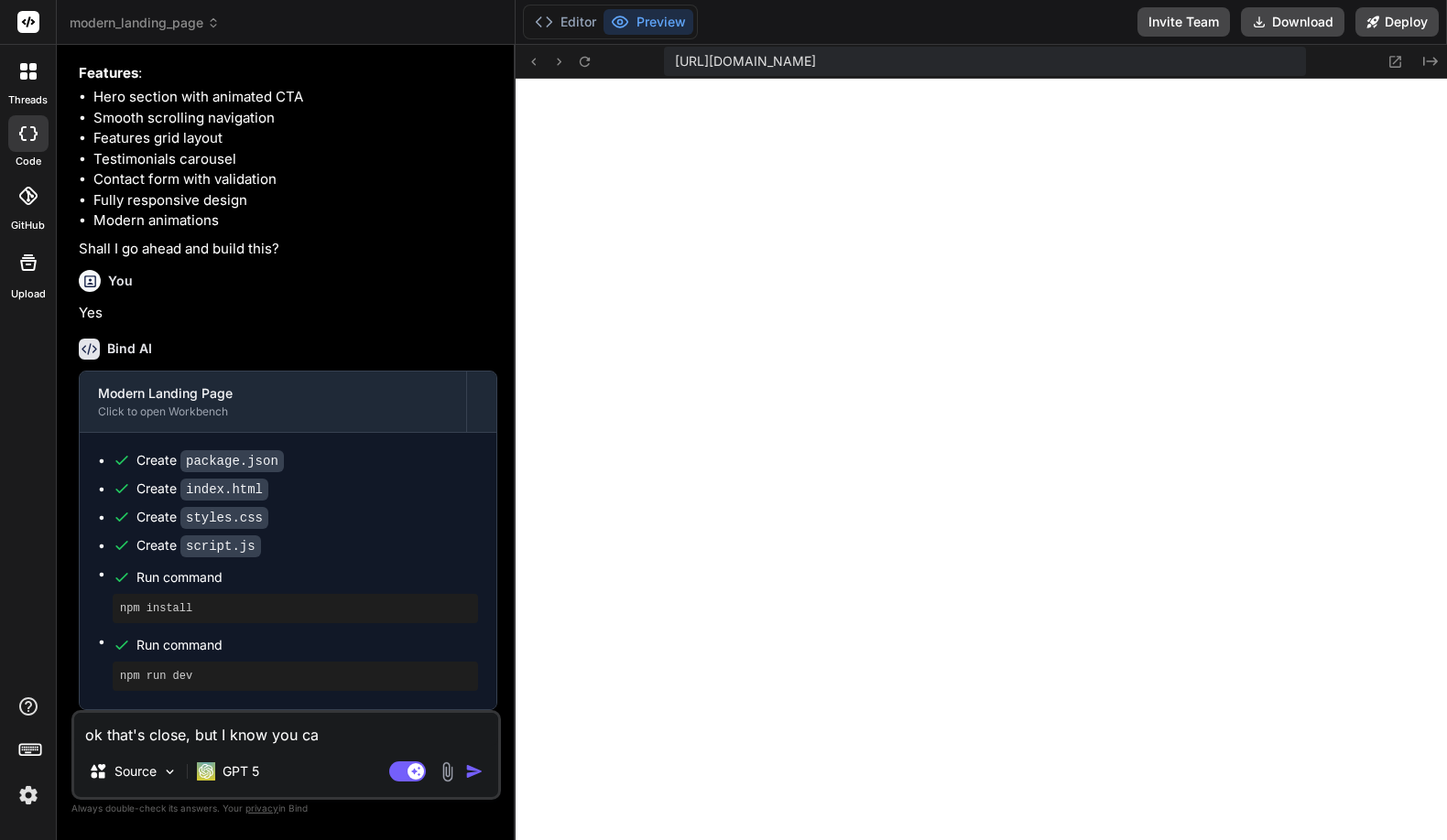
type textarea "ok that's close, but I know you c"
type textarea "x"
type textarea "ok that's close, but I know you"
type textarea "x"
type textarea "ok that's close, but I know you"
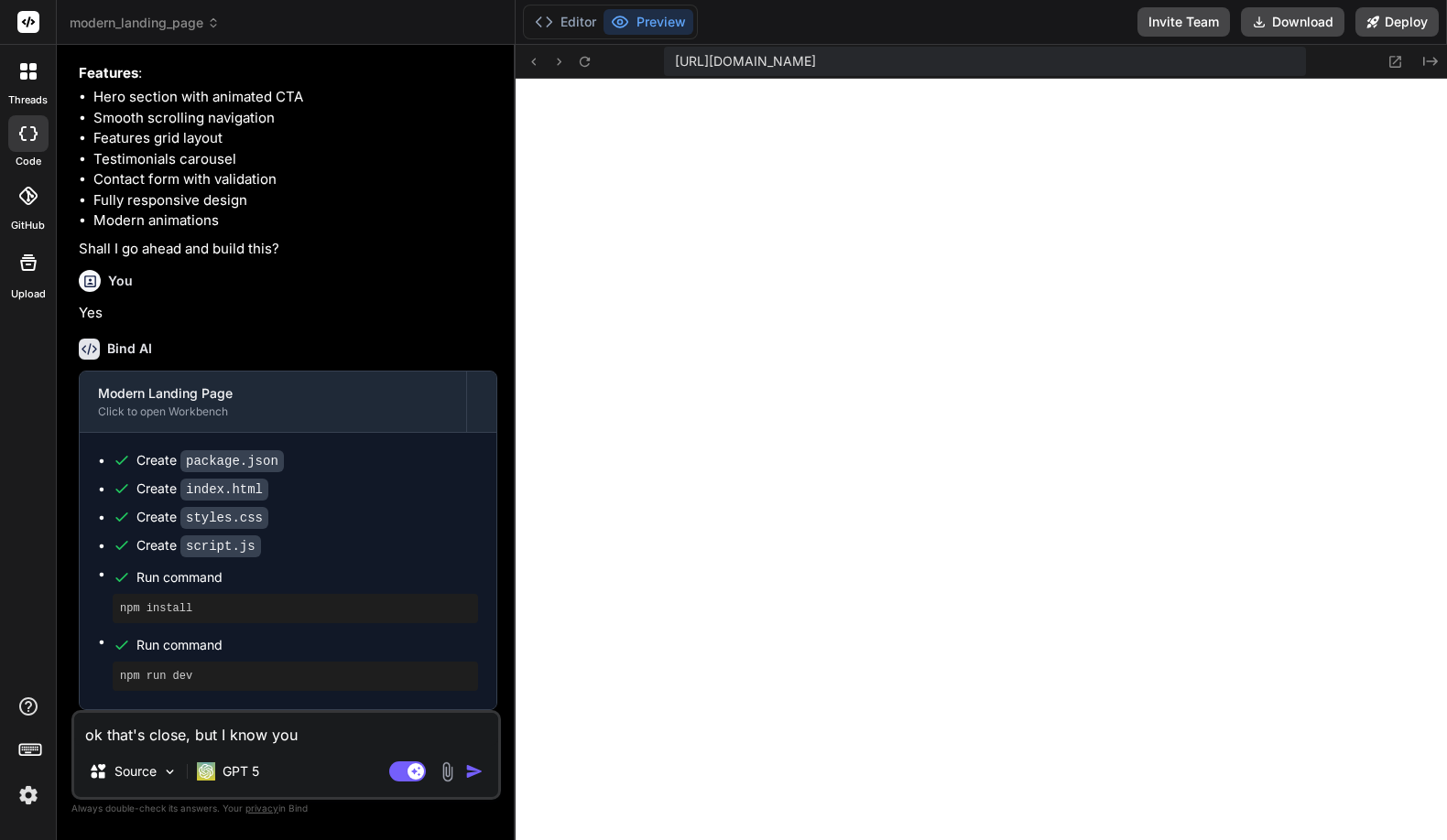
type textarea "x"
type textarea "ok that's close, but I know yo"
type textarea "x"
type textarea "ok that's close, but I know y"
type textarea "x"
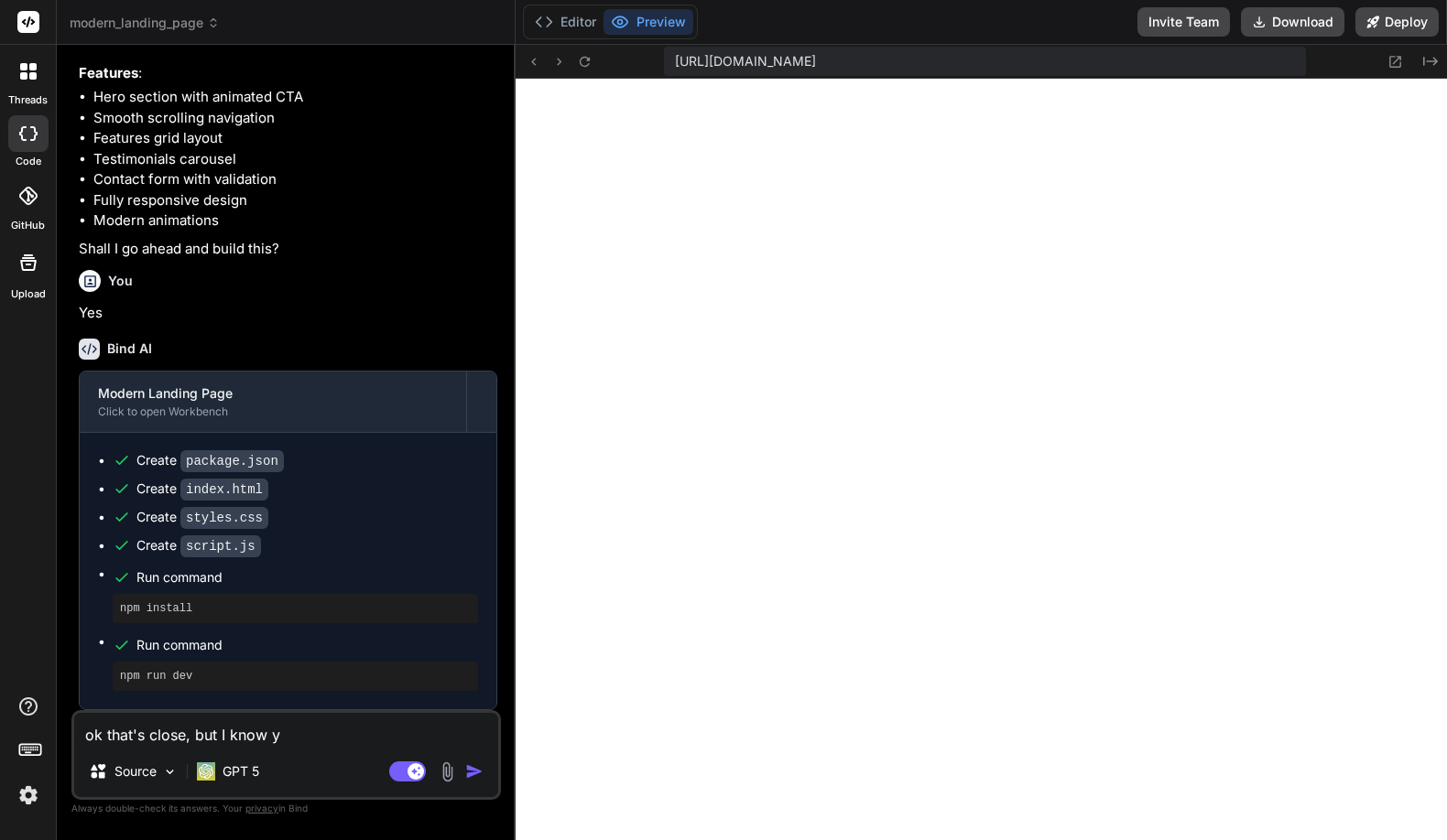
type textarea "ok that's close, but I know"
type textarea "x"
type textarea "ok that's close, but I know"
type textarea "x"
type textarea "ok that's close, but I kno"
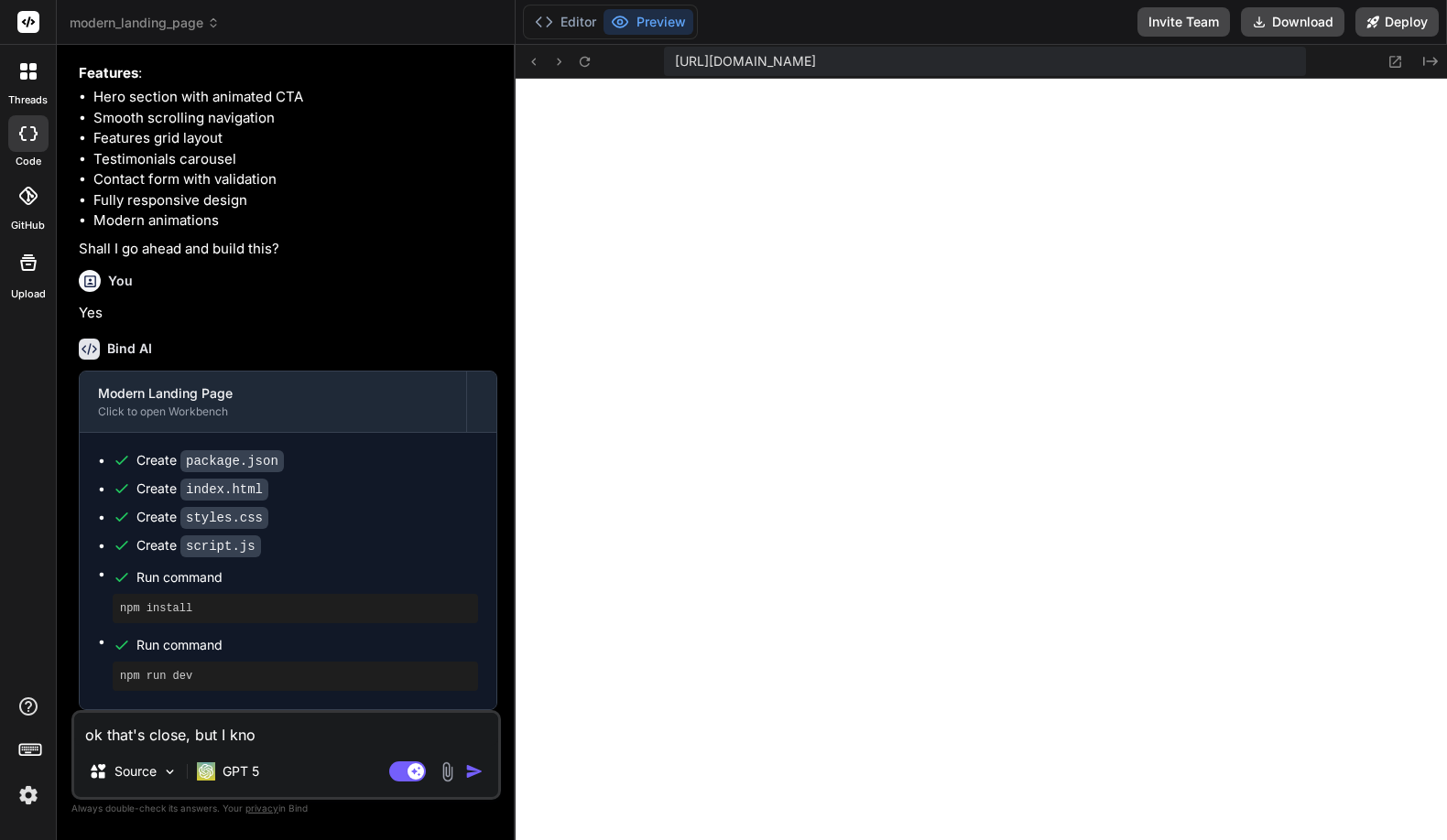
type textarea "x"
type textarea "ok that's close, but I kn"
type textarea "x"
type textarea "ok that's close, but I k"
type textarea "x"
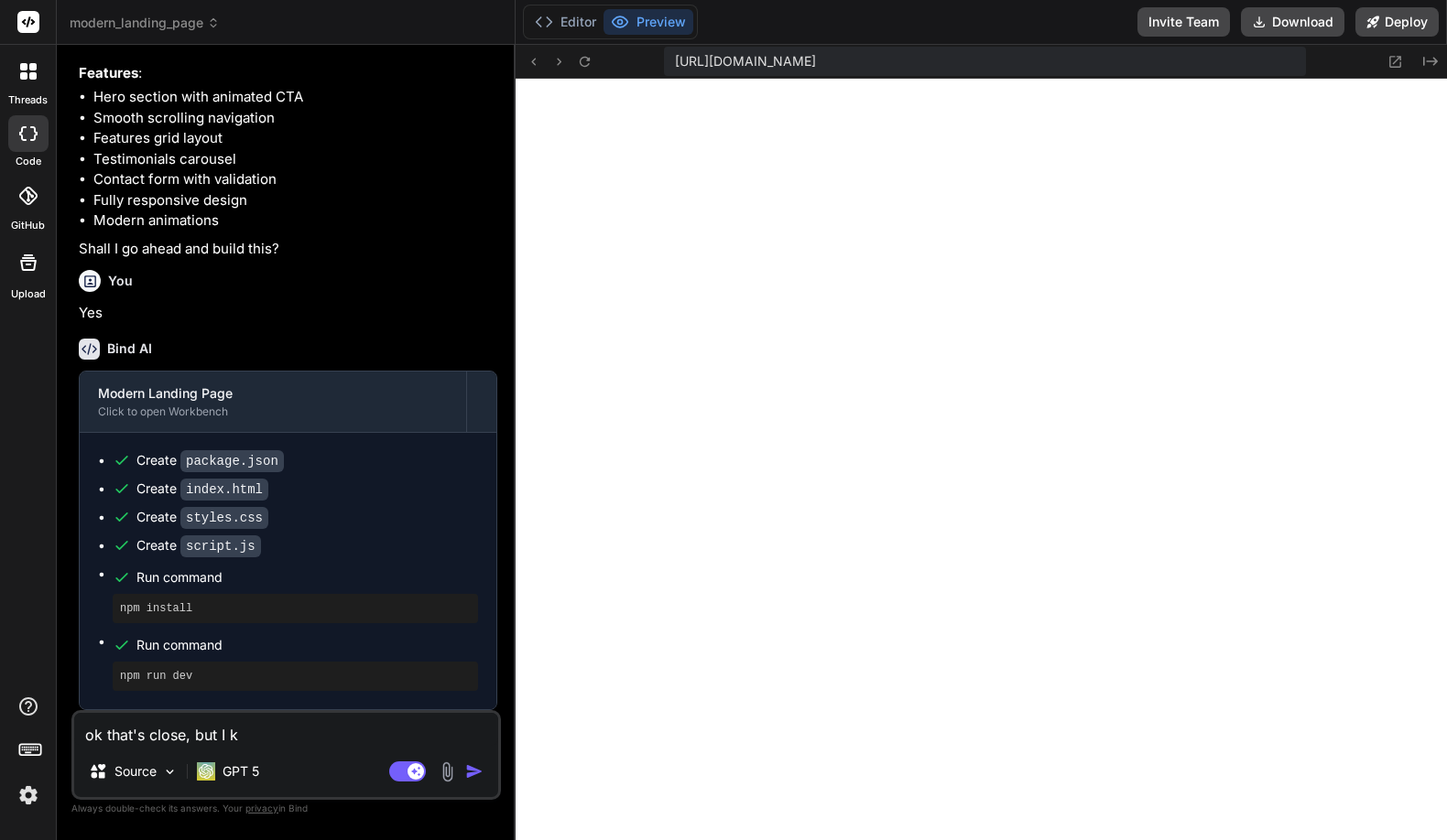
type textarea "ok that's close, but I"
type textarea "x"
type textarea "ok that's close, but I"
type textarea "x"
type textarea "ok that's close, but"
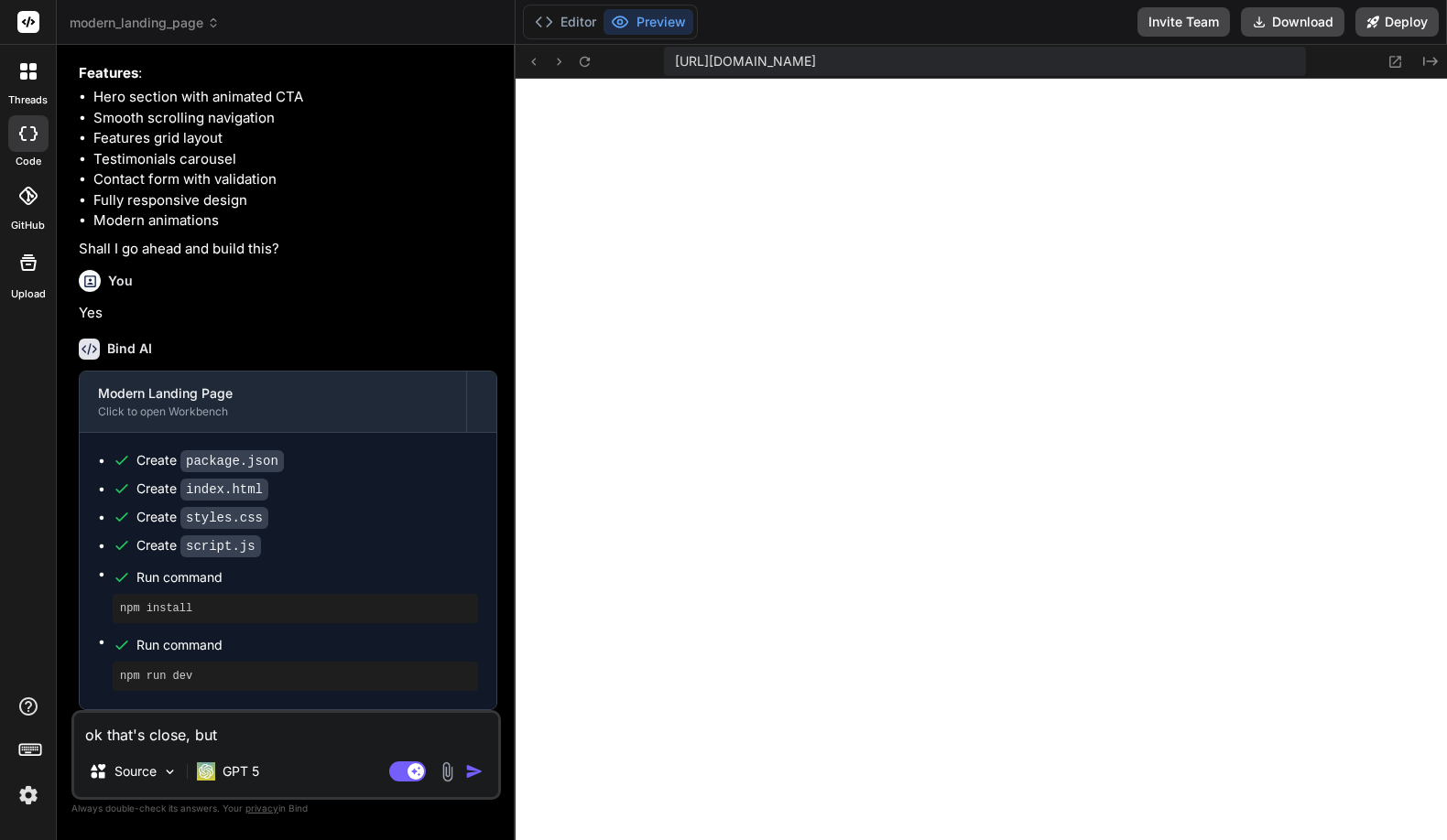
type textarea "x"
type textarea "ok that's close, but"
type textarea "x"
type textarea "ok that's close, bu"
type textarea "x"
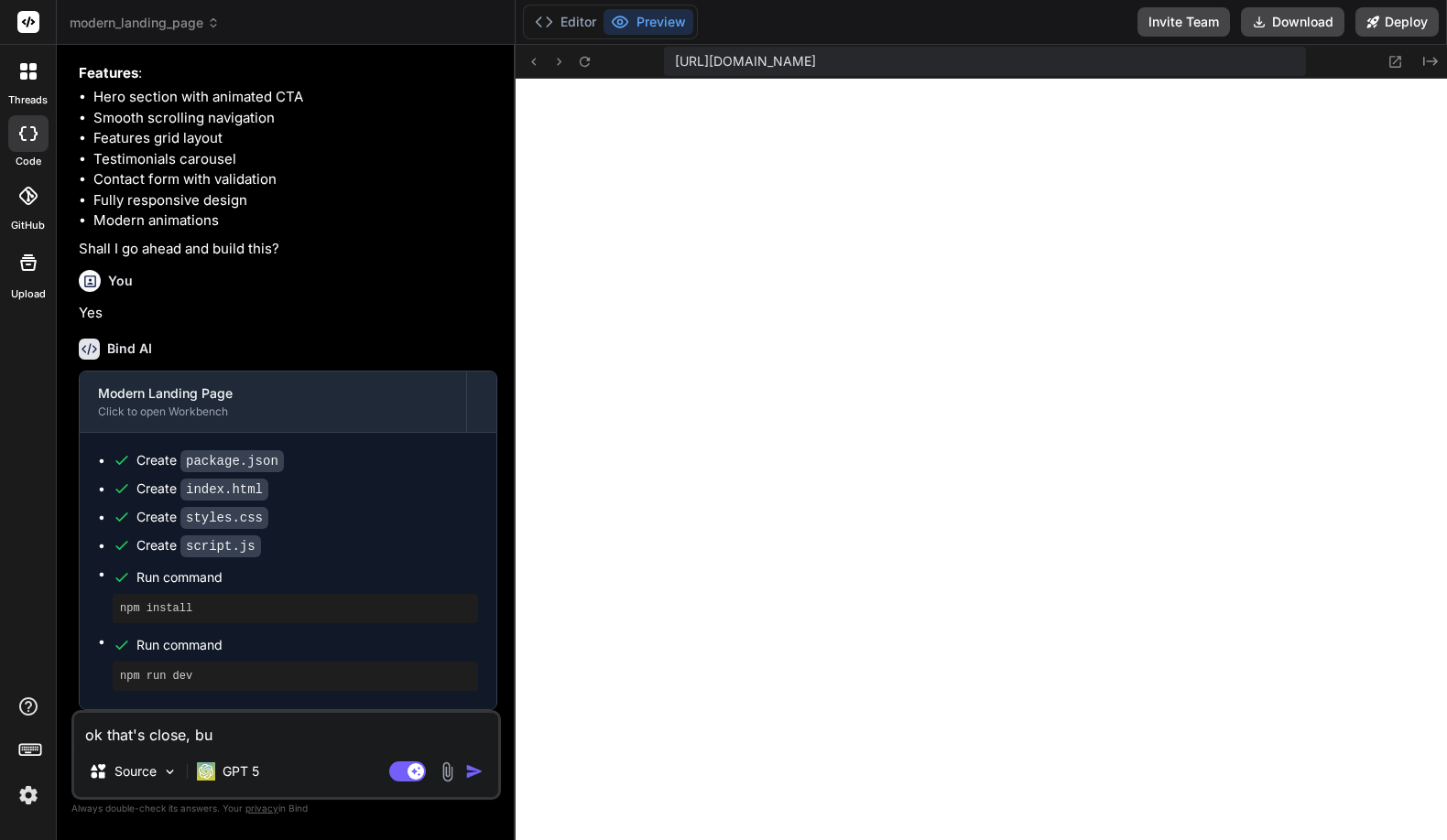
type textarea "ok that's close, b"
type textarea "x"
type textarea "ok that's close,"
type textarea "x"
type textarea "ok that's close,"
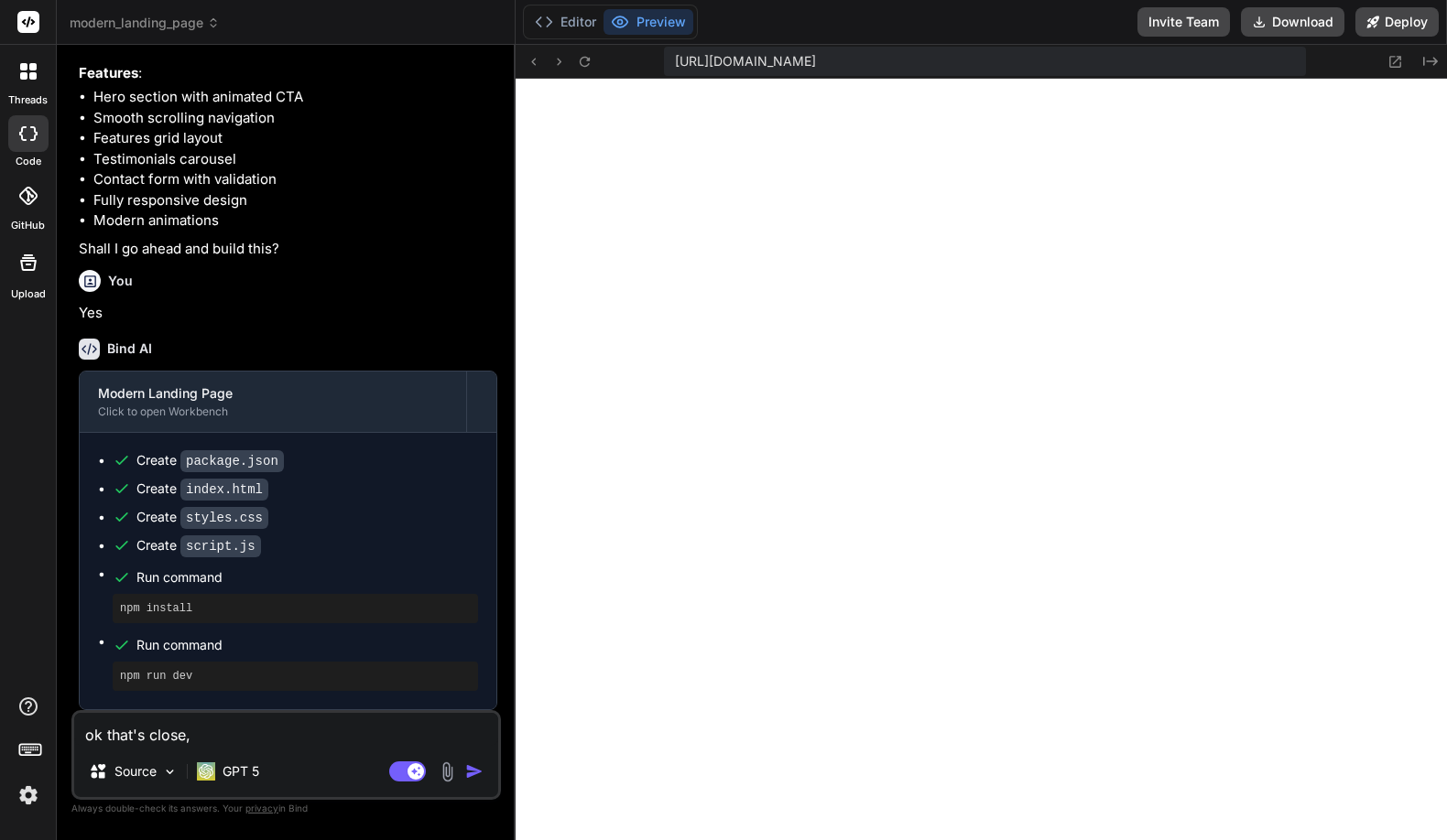
type textarea "x"
type textarea "ok that's close"
type textarea "x"
type textarea "ok that's clos"
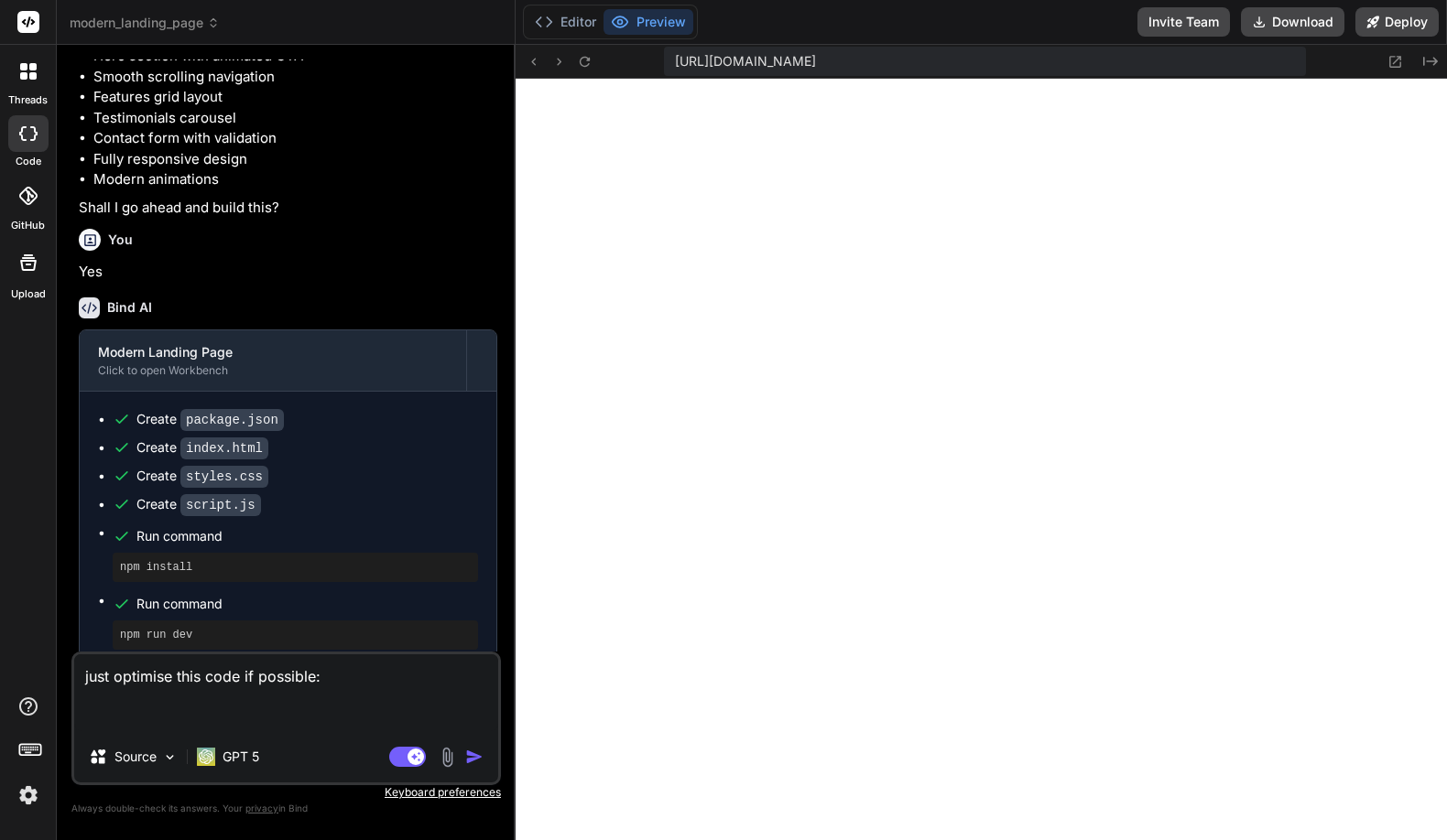
click at [139, 727] on textarea "just optimise this code if possible:" at bounding box center [286, 693] width 424 height 76
paste textarea "<!LOREMIP dolo> <sita cons="ad"> <elit> <sedd eiusmod="TEM-4" /> <inci utla="et…"
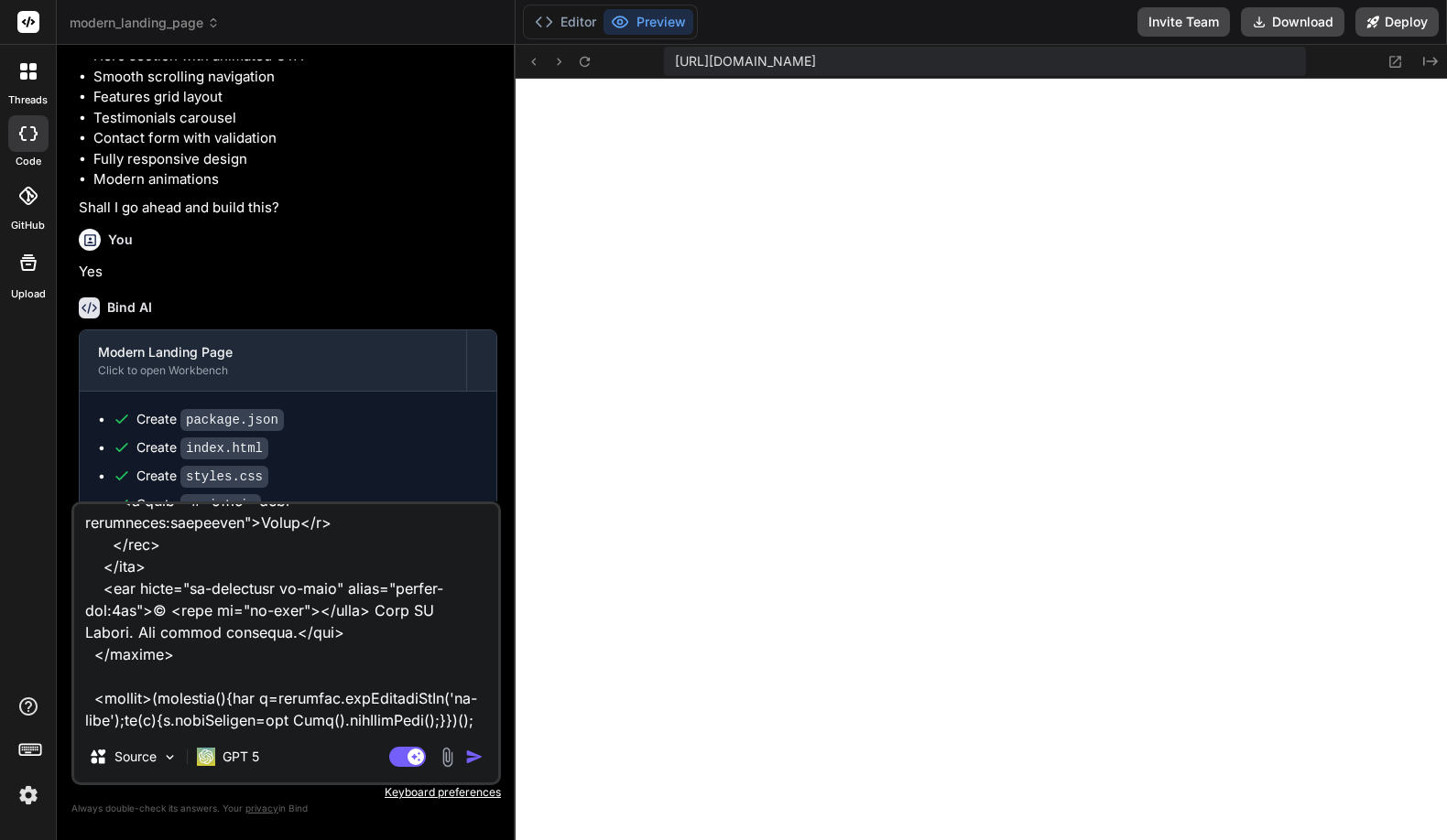
click at [474, 761] on img "button" at bounding box center [474, 757] width 19 height 19
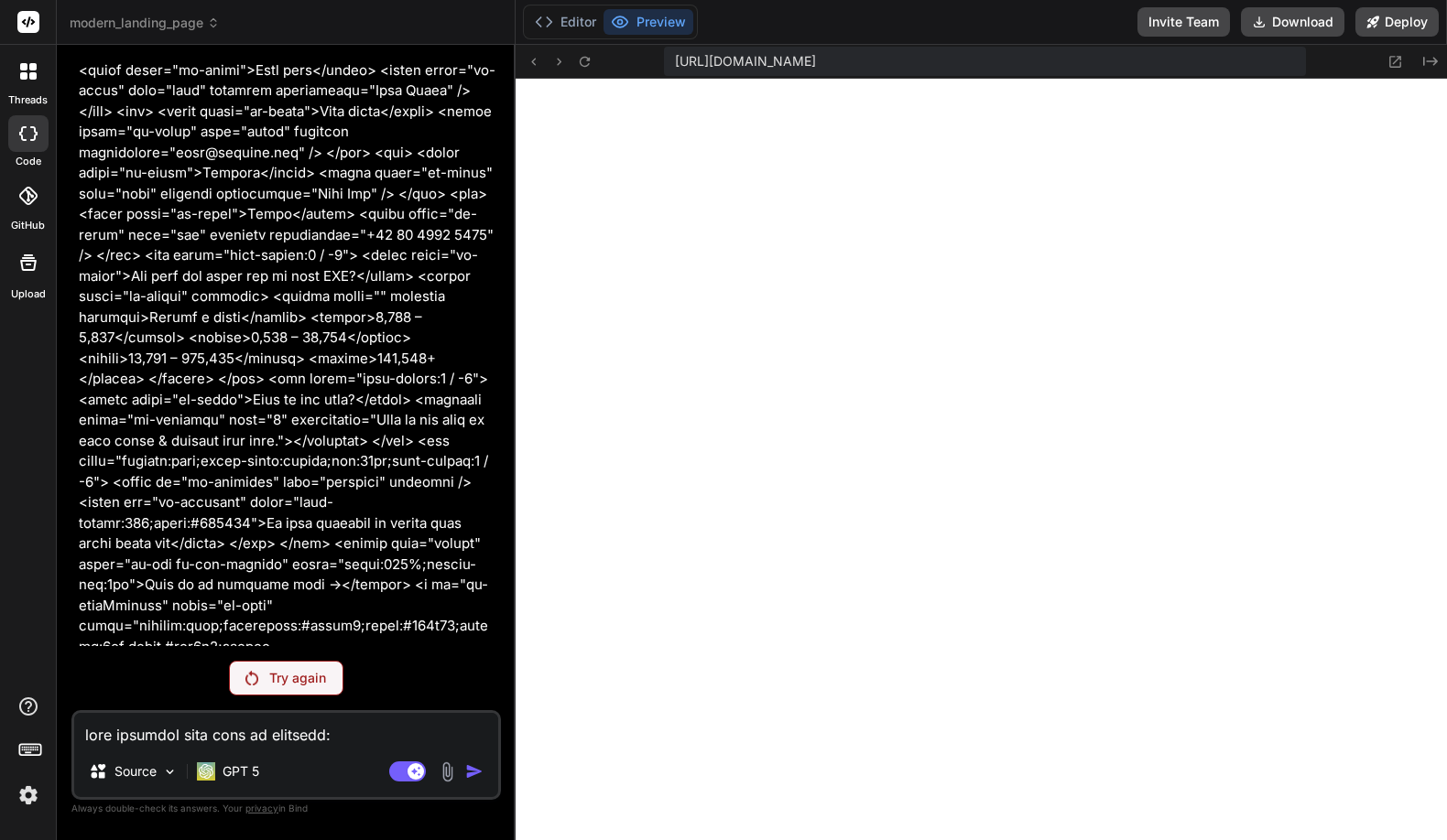
scroll to position [6379, 0]
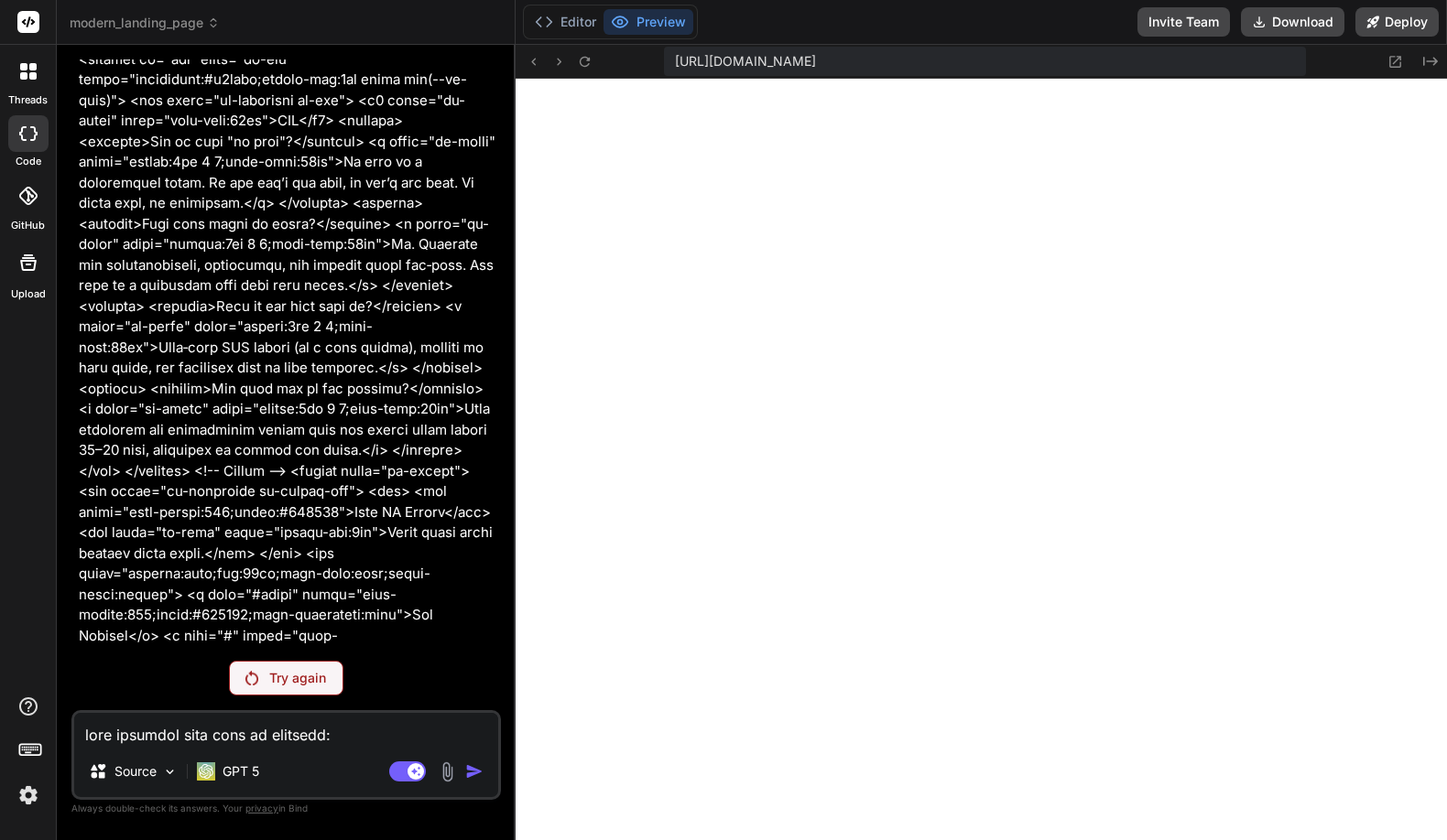
click at [281, 678] on p "Try again" at bounding box center [298, 678] width 57 height 19
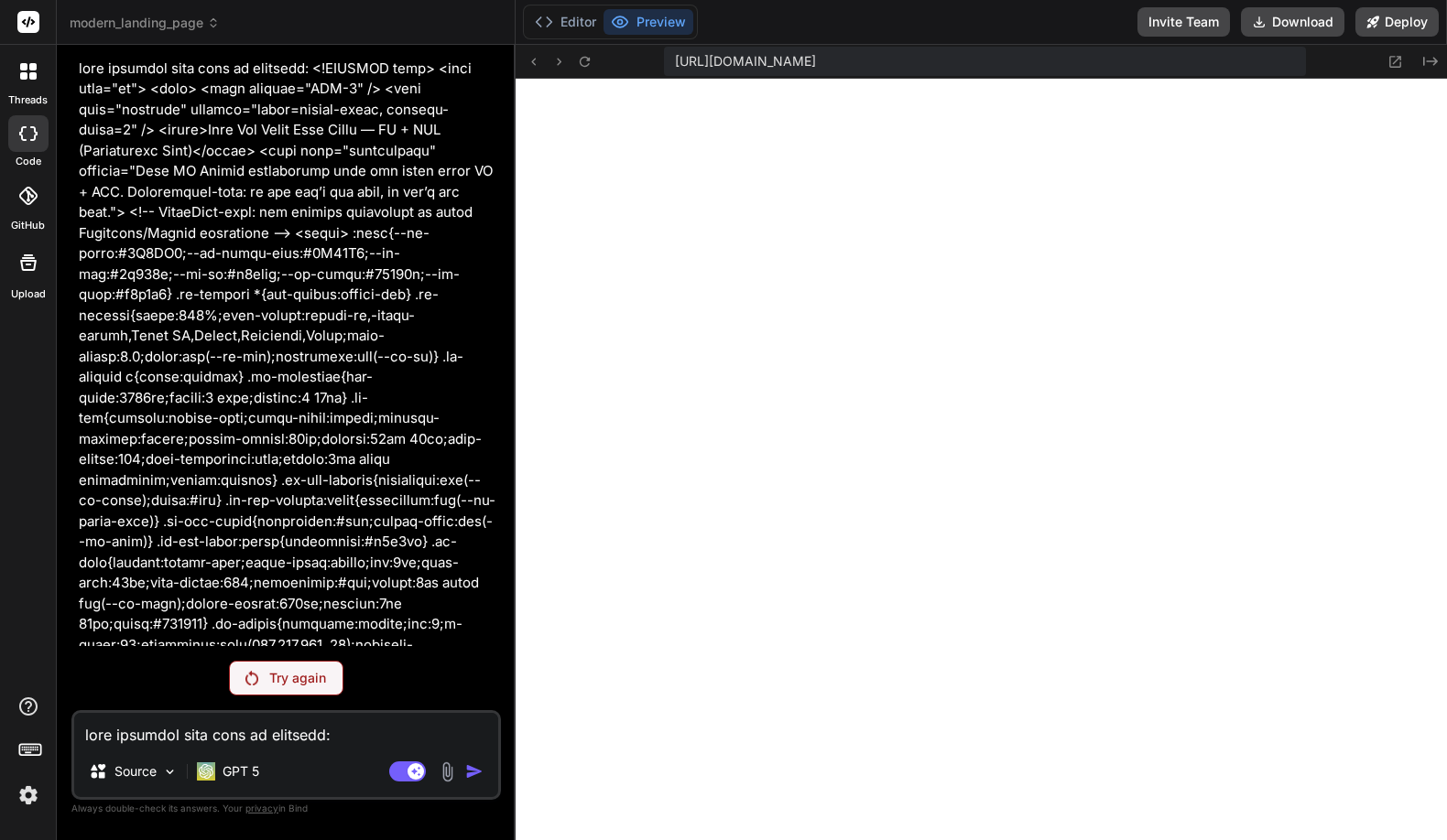
scroll to position [1013, 0]
